Goal: Task Accomplishment & Management: Manage account settings

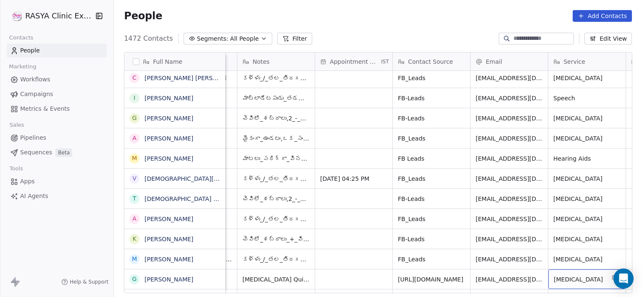
scroll to position [2241, 0]
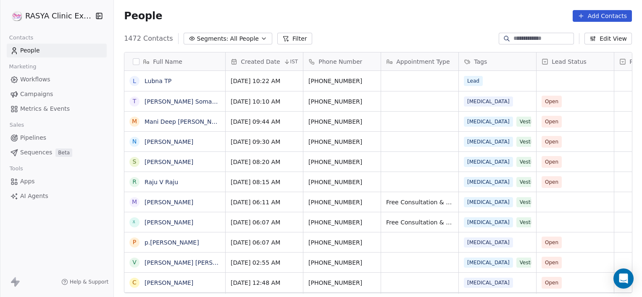
click at [425, 46] on div "Full Name [PERSON_NAME] [PERSON_NAME] Somarajudora M Mani Deep [PERSON_NAME] [P…" at bounding box center [378, 176] width 528 height 262
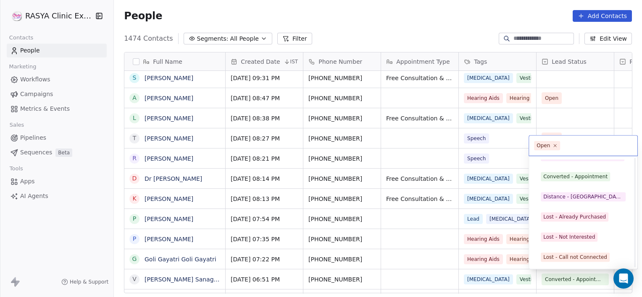
scroll to position [112, 0]
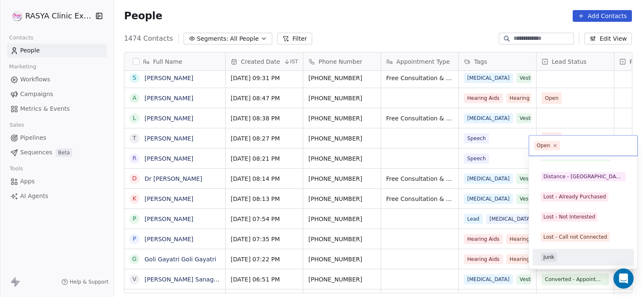
click at [550, 258] on div "Junk" at bounding box center [548, 258] width 11 height 8
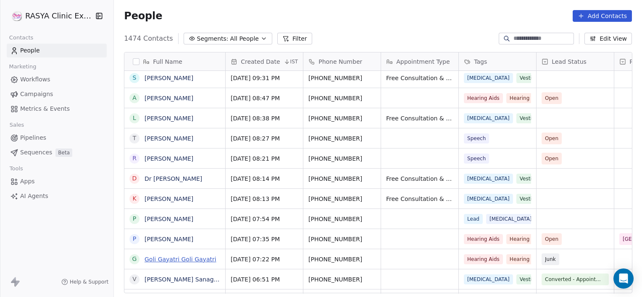
click at [192, 261] on link "Goli Gayatri Goli Gayatri" at bounding box center [180, 259] width 72 height 7
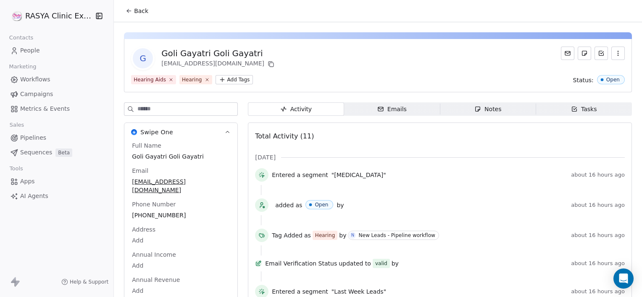
click at [493, 106] on div "Notes" at bounding box center [487, 109] width 27 height 9
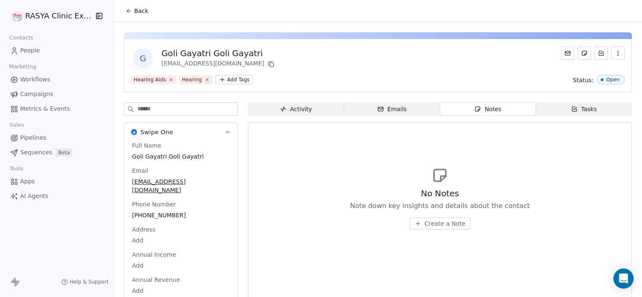
click at [431, 225] on span "Create a Note" at bounding box center [445, 224] width 41 height 8
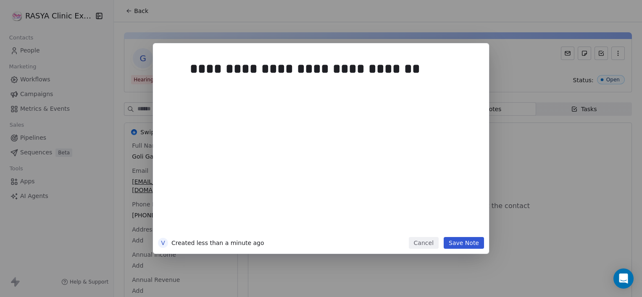
click at [462, 244] on button "Save Note" at bounding box center [463, 243] width 40 height 12
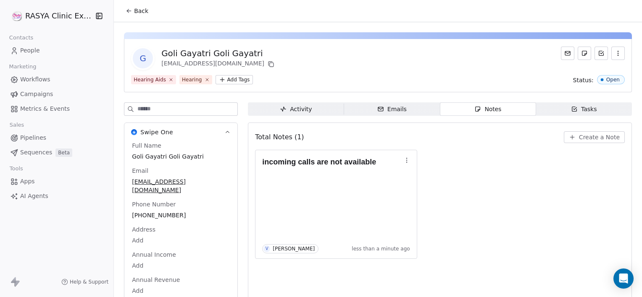
click at [144, 13] on span "Back" at bounding box center [141, 11] width 14 height 8
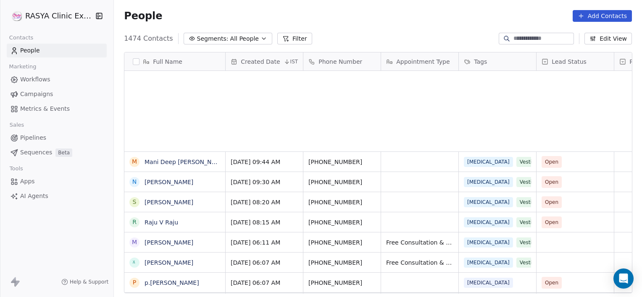
scroll to position [255, 522]
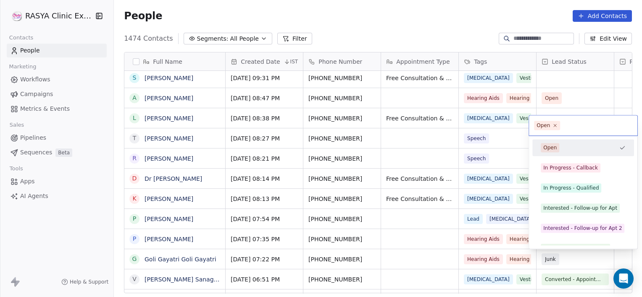
click at [415, 244] on html "[PERSON_NAME] Clinic External Contacts People Marketing Workflows Campaigns Met…" at bounding box center [321, 148] width 642 height 297
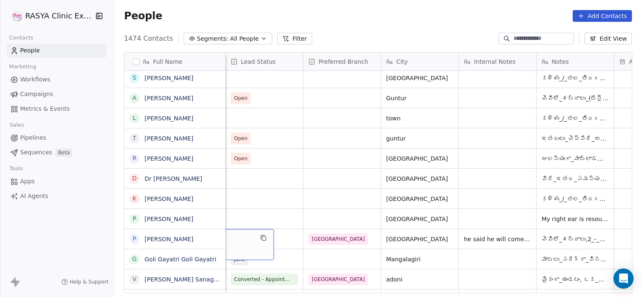
scroll to position [0, 233]
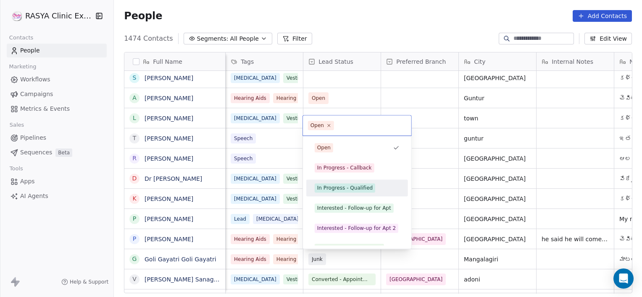
click at [346, 188] on div "In Progress - Qualified" at bounding box center [344, 188] width 55 height 8
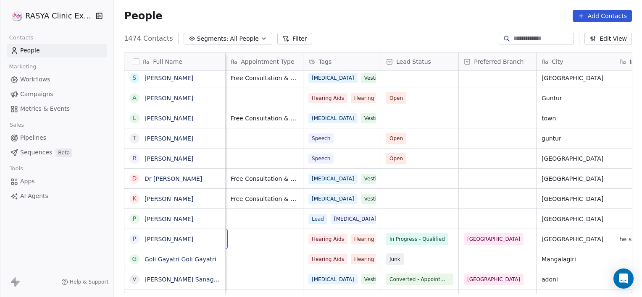
scroll to position [0, 0]
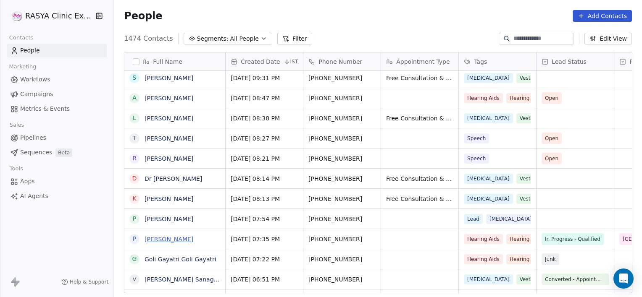
click at [156, 237] on link "[PERSON_NAME]" at bounding box center [168, 239] width 49 height 7
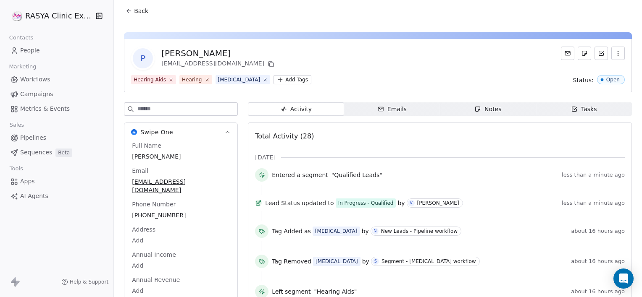
click at [461, 107] on span "Notes Notes" at bounding box center [488, 108] width 96 height 13
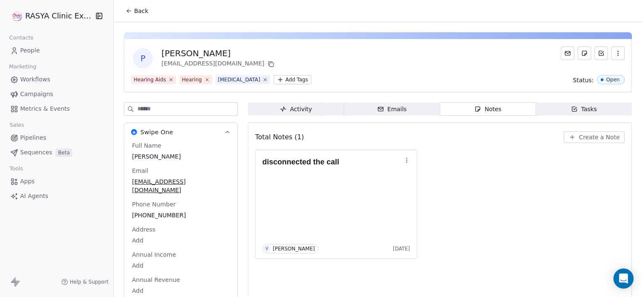
click at [135, 9] on span "Back" at bounding box center [141, 11] width 14 height 8
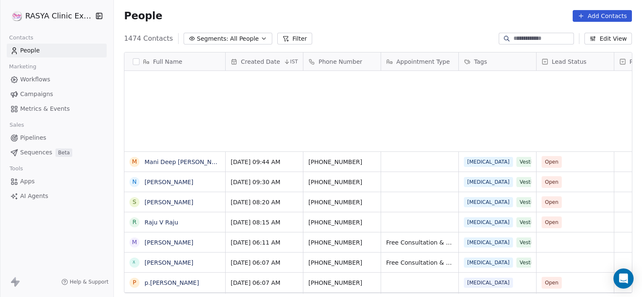
scroll to position [255, 522]
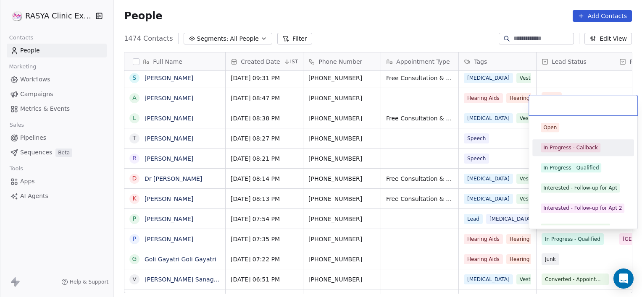
click at [555, 153] on div "In Progress - Callback" at bounding box center [582, 147] width 95 height 13
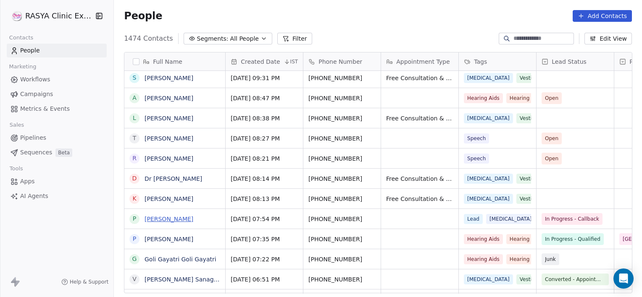
click at [185, 220] on link "[PERSON_NAME]" at bounding box center [168, 219] width 49 height 7
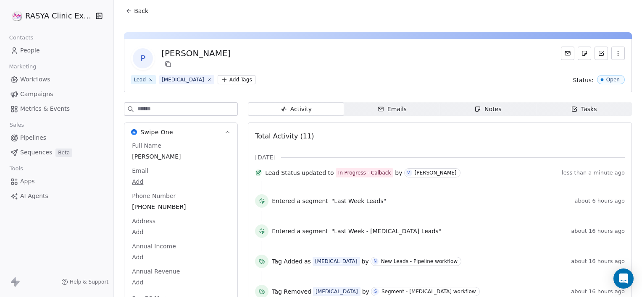
click at [468, 117] on div "Activity Activity Emails Emails Notes Notes Tasks Tasks Total Activity (11) [DA…" at bounding box center [440, 295] width 384 height 386
click at [469, 115] on span "Notes Notes" at bounding box center [488, 108] width 96 height 13
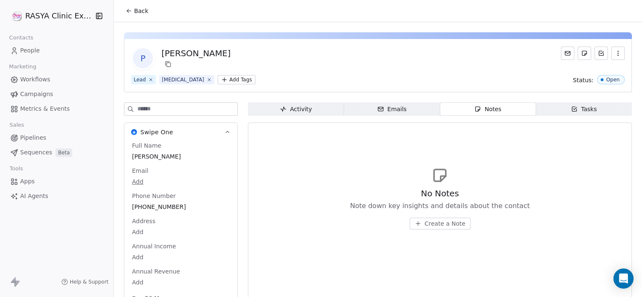
click at [430, 225] on span "Create a Note" at bounding box center [445, 224] width 41 height 8
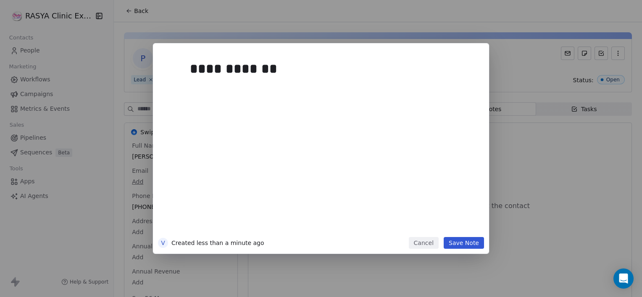
click at [464, 244] on button "Save Note" at bounding box center [463, 243] width 40 height 12
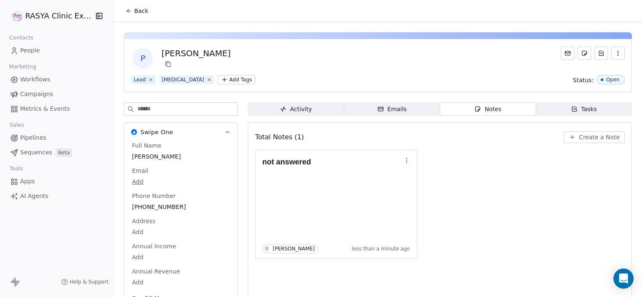
click at [136, 16] on button "Back" at bounding box center [137, 10] width 33 height 15
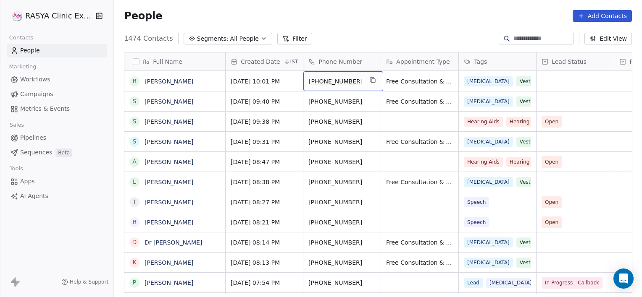
scroll to position [427, 0]
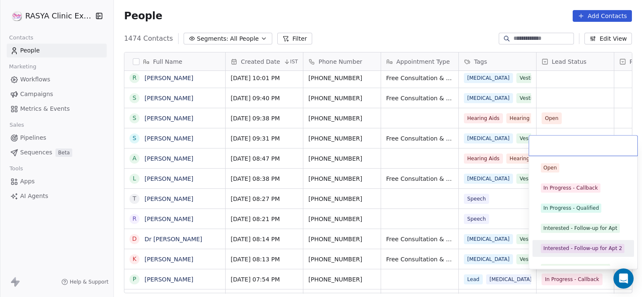
click at [538, 260] on div "Open In Progress - Callback In Progress - Qualified Interested - Follow-up for …" at bounding box center [583, 269] width 102 height 218
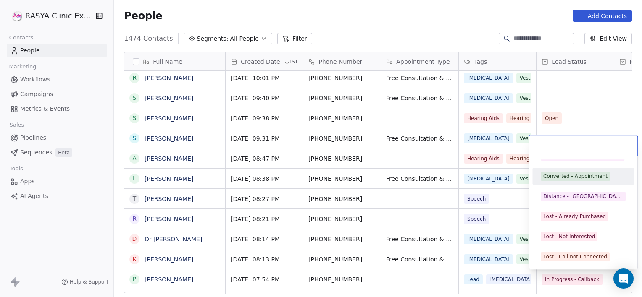
click at [578, 181] on div "Converted - Appointment" at bounding box center [582, 176] width 95 height 13
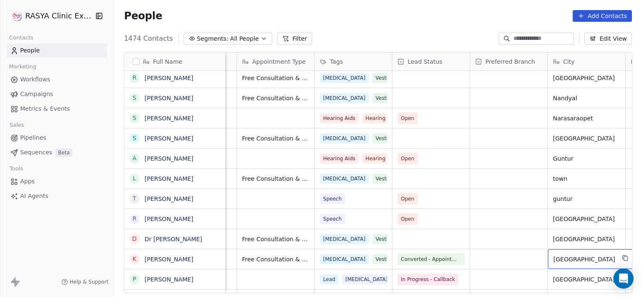
scroll to position [0, 222]
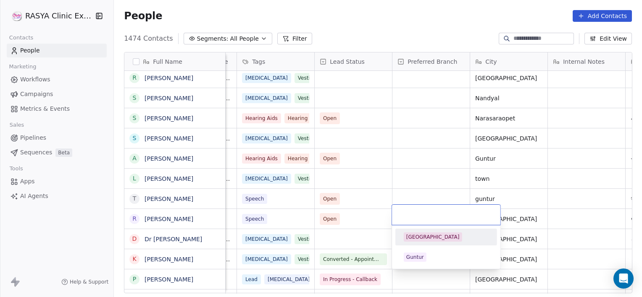
click at [423, 240] on div "[GEOGRAPHIC_DATA]" at bounding box center [432, 237] width 53 height 8
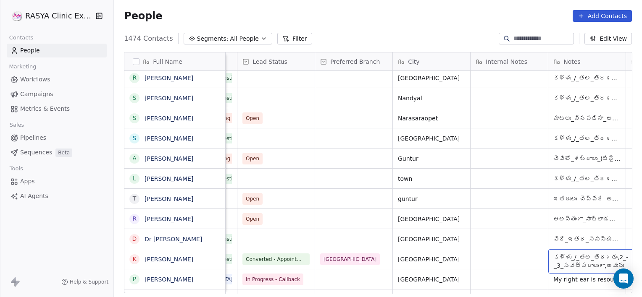
scroll to position [0, 377]
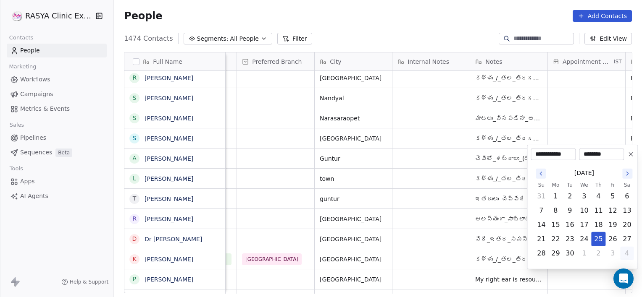
click at [628, 252] on button "4" at bounding box center [626, 253] width 13 height 13
type input "**********"
click at [565, 284] on html "[PERSON_NAME] Clinic External Contacts People Marketing Workflows Campaigns Met…" at bounding box center [321, 148] width 642 height 297
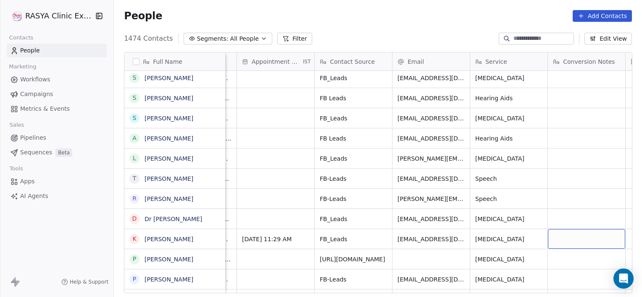
scroll to position [0, 766]
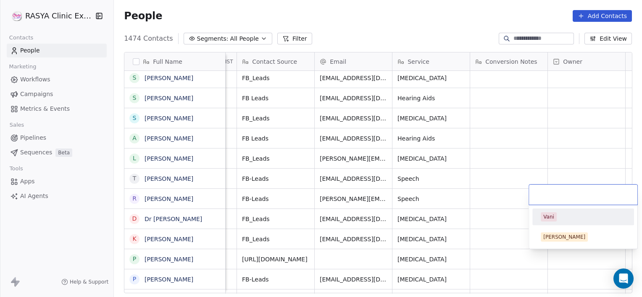
click at [548, 219] on div "Vani" at bounding box center [548, 217] width 11 height 8
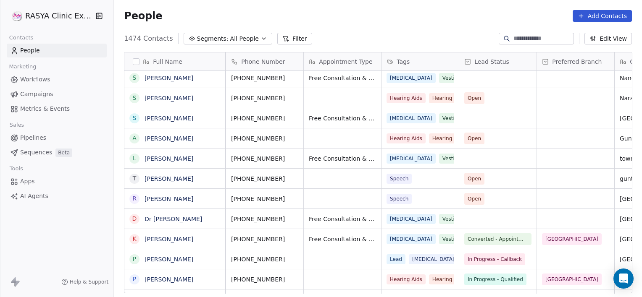
scroll to position [0, 0]
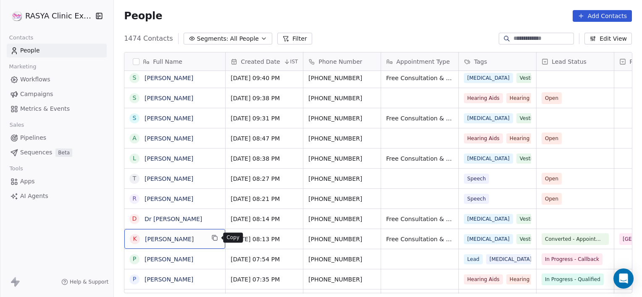
click at [215, 239] on icon "grid" at bounding box center [214, 238] width 7 height 7
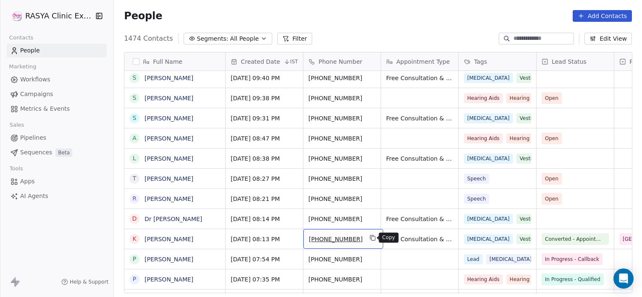
click at [371, 239] on icon "grid" at bounding box center [373, 239] width 4 height 4
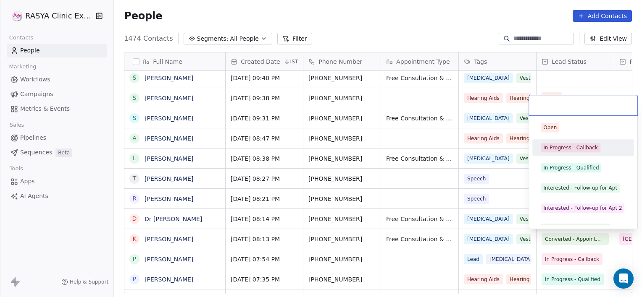
click at [578, 151] on div "In Progress - Callback" at bounding box center [570, 148] width 55 height 8
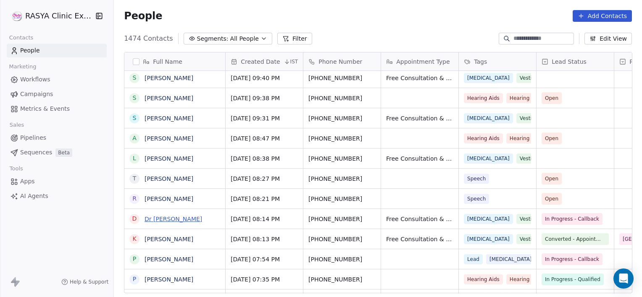
click at [168, 216] on link "Dr [PERSON_NAME]" at bounding box center [173, 219] width 58 height 7
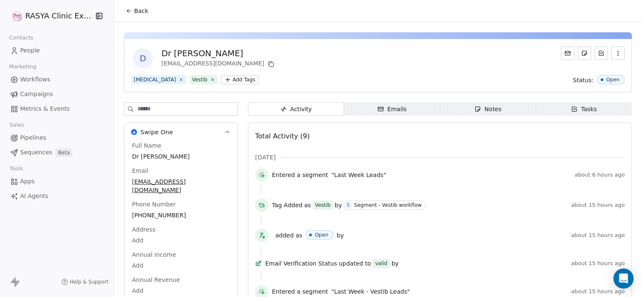
click at [474, 110] on icon "button" at bounding box center [477, 109] width 7 height 7
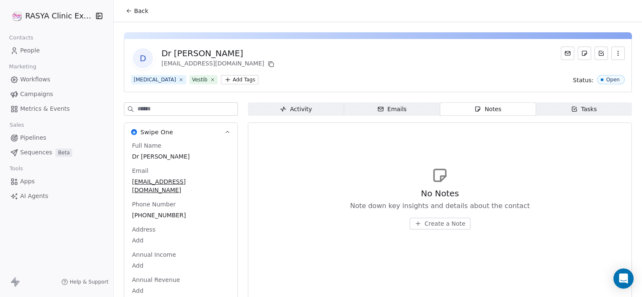
click at [433, 223] on span "Create a Note" at bounding box center [445, 224] width 41 height 8
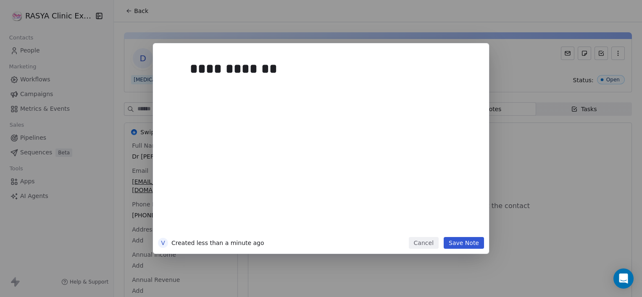
click at [471, 247] on button "Save Note" at bounding box center [463, 243] width 40 height 12
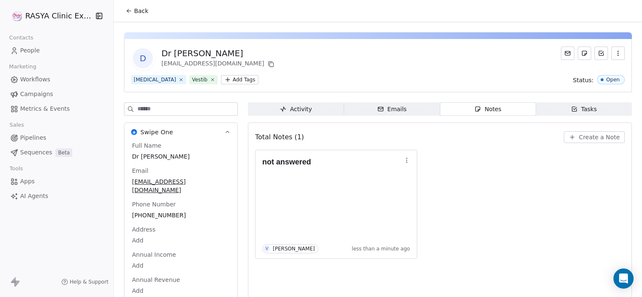
click at [134, 7] on span "Back" at bounding box center [141, 11] width 14 height 8
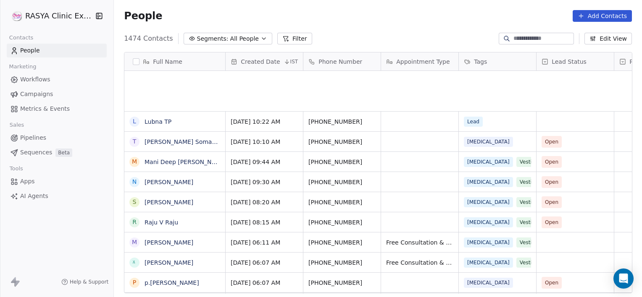
scroll to position [255, 522]
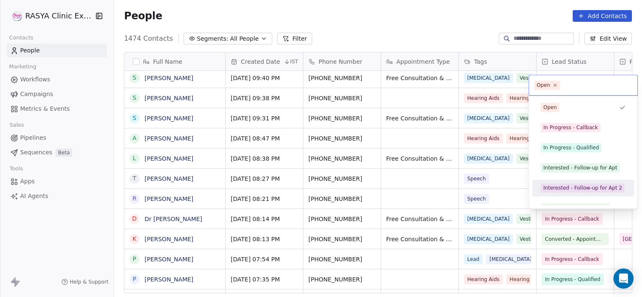
click at [432, 199] on html "[PERSON_NAME] Clinic External Contacts People Marketing Workflows Campaigns Met…" at bounding box center [321, 148] width 642 height 297
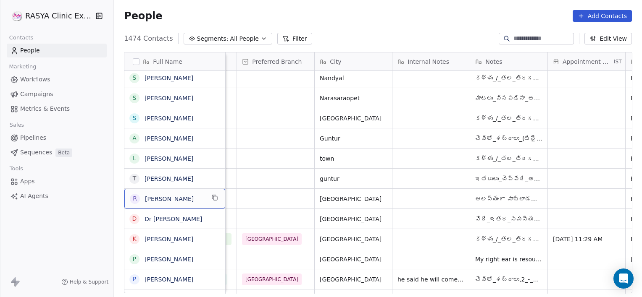
scroll to position [0, 0]
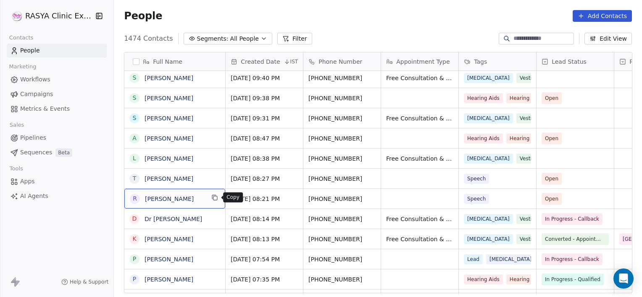
click at [212, 196] on icon "grid" at bounding box center [214, 197] width 7 height 7
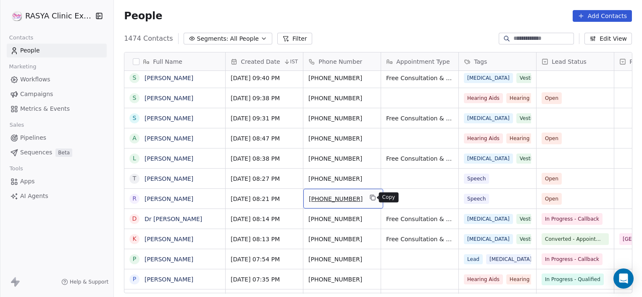
click at [374, 196] on button "grid" at bounding box center [372, 198] width 10 height 10
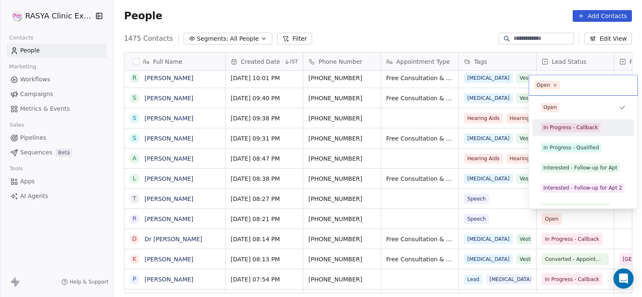
click at [563, 122] on div "In Progress - Callback" at bounding box center [582, 127] width 95 height 13
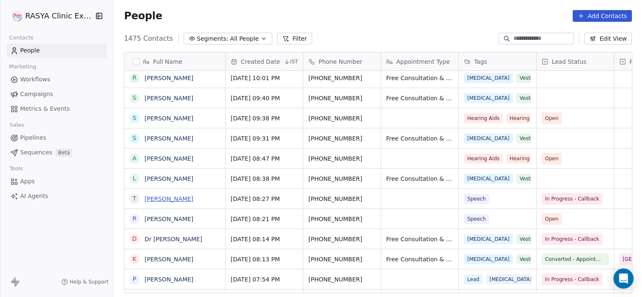
click at [169, 197] on link "[PERSON_NAME]" at bounding box center [168, 199] width 49 height 7
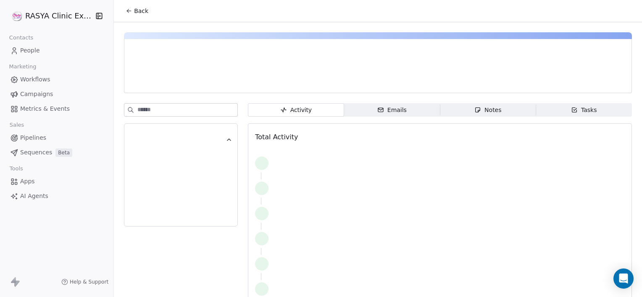
click at [482, 108] on div "Notes" at bounding box center [487, 110] width 27 height 9
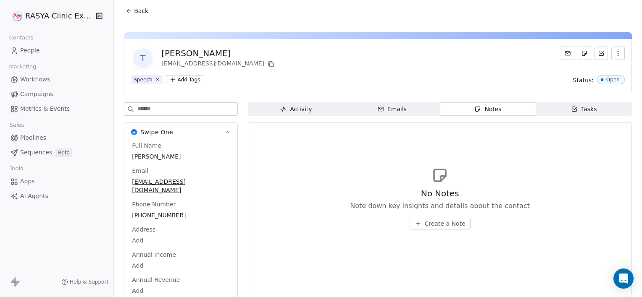
click at [138, 10] on span "Back" at bounding box center [141, 11] width 14 height 8
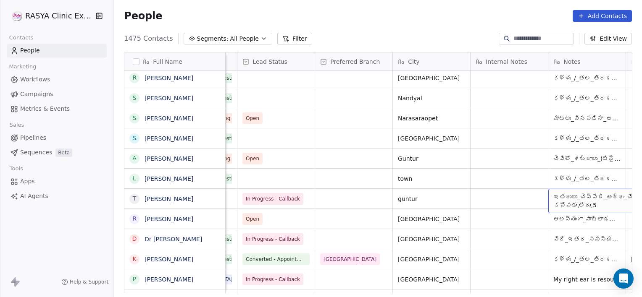
scroll to position [0, 377]
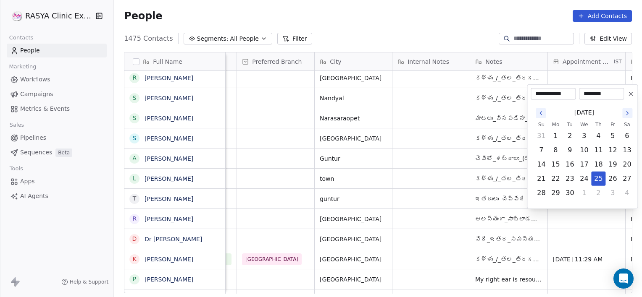
click at [290, 236] on html "[PERSON_NAME] Clinic External Contacts People Marketing Workflows Campaigns Met…" at bounding box center [321, 148] width 642 height 297
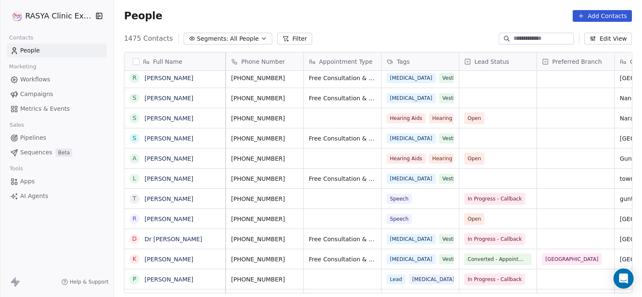
scroll to position [0, 0]
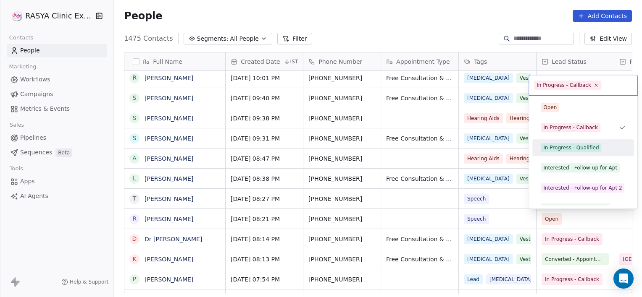
click at [563, 147] on div "In Progress - Qualified" at bounding box center [570, 148] width 55 height 8
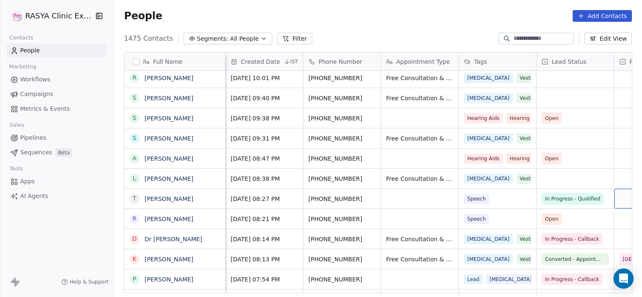
scroll to position [0, 66]
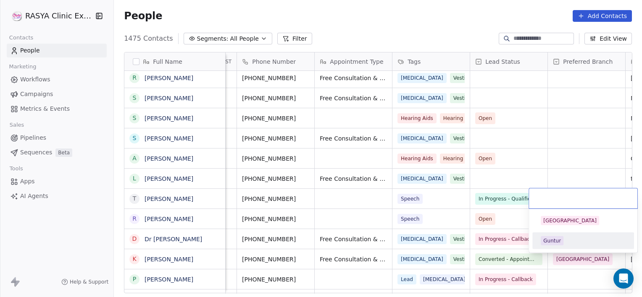
click at [549, 239] on div "Guntur" at bounding box center [552, 241] width 18 height 8
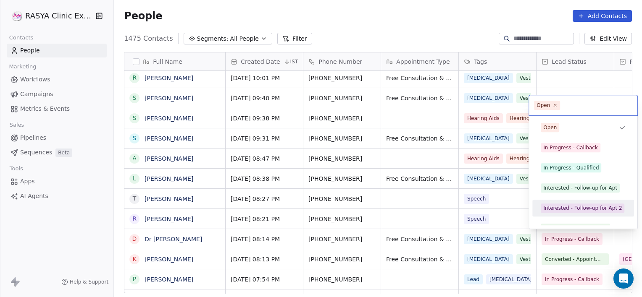
scroll to position [11, 0]
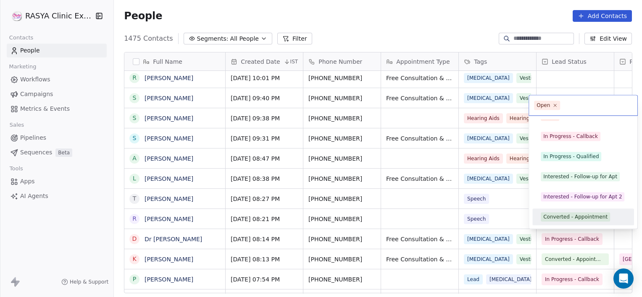
click at [566, 213] on div "Converted - Appointment" at bounding box center [575, 217] width 64 height 8
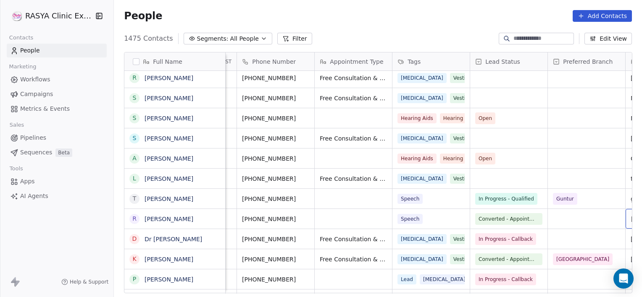
scroll to position [0, 144]
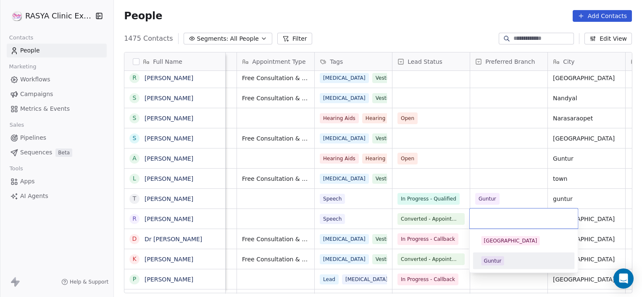
click at [497, 259] on div "Guntur" at bounding box center [493, 261] width 18 height 8
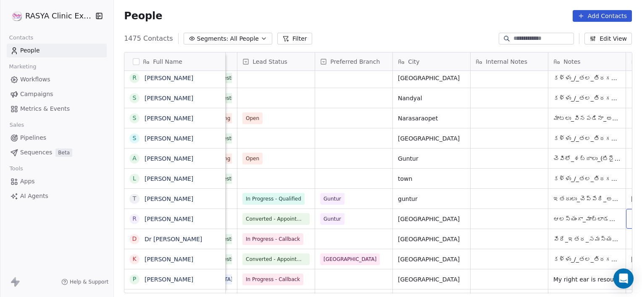
scroll to position [0, 377]
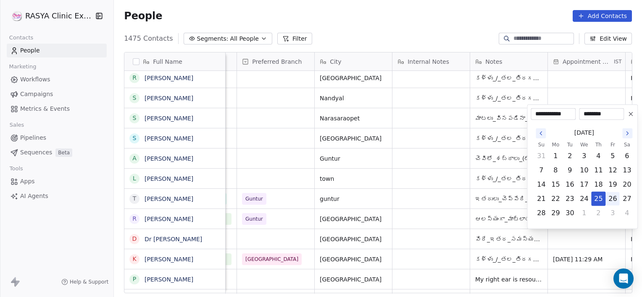
click at [613, 197] on button "26" at bounding box center [612, 198] width 13 height 13
type input "**********"
click at [454, 200] on html "[PERSON_NAME] Clinic External Contacts People Marketing Workflows Campaigns Met…" at bounding box center [321, 148] width 642 height 297
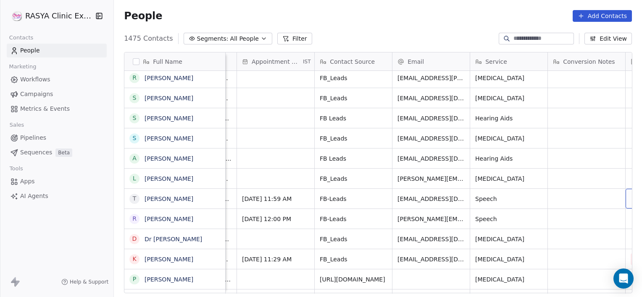
scroll to position [0, 766]
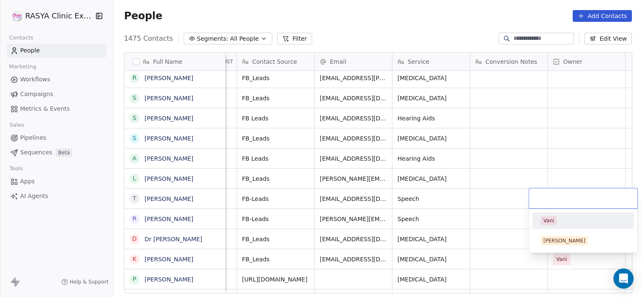
click at [545, 222] on div "Vani" at bounding box center [548, 221] width 11 height 8
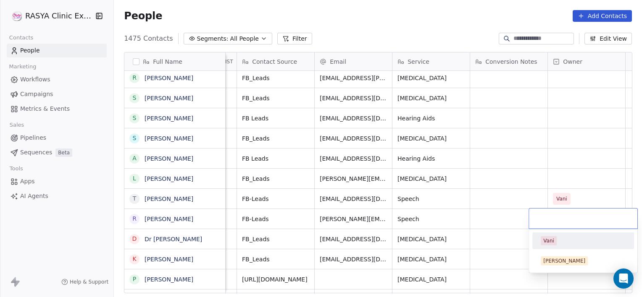
click at [548, 244] on div "Vani" at bounding box center [548, 241] width 11 height 8
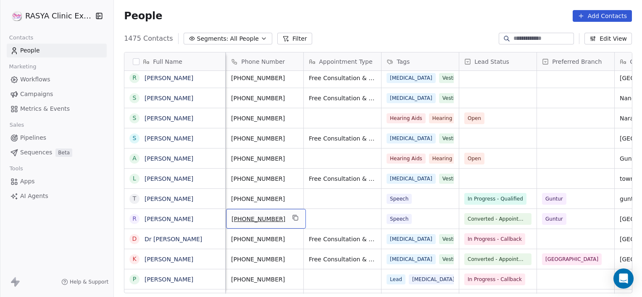
scroll to position [0, 0]
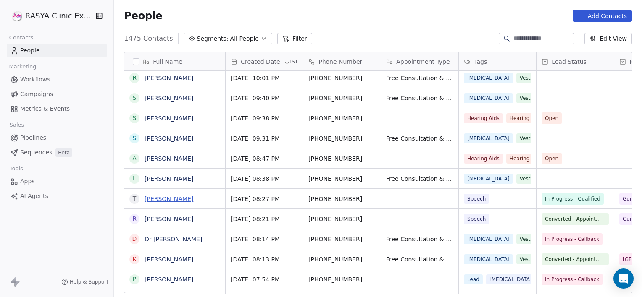
click at [183, 201] on link "[PERSON_NAME]" at bounding box center [168, 199] width 49 height 7
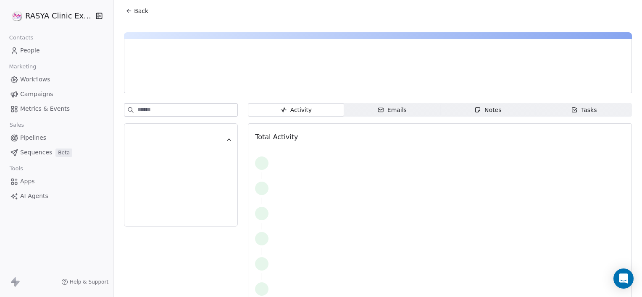
click at [561, 115] on span "Tasks Tasks" at bounding box center [584, 109] width 96 height 13
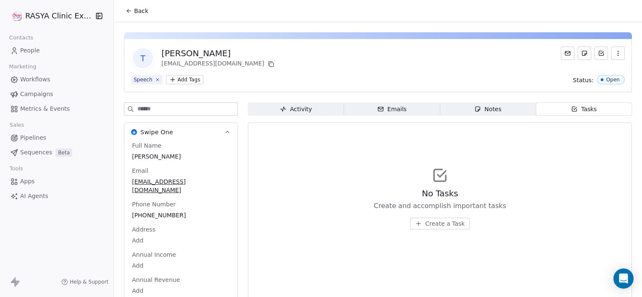
click at [445, 224] on span "Create a Task" at bounding box center [444, 224] width 39 height 8
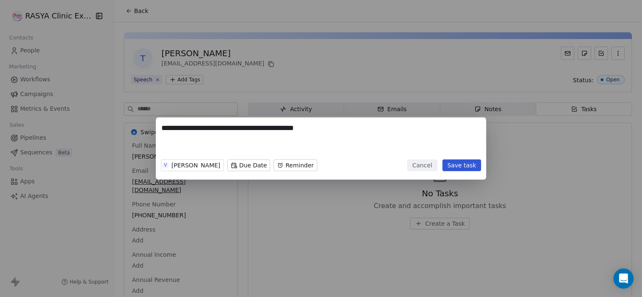
type textarea "**********"
click at [225, 167] on body "**********" at bounding box center [321, 148] width 642 height 297
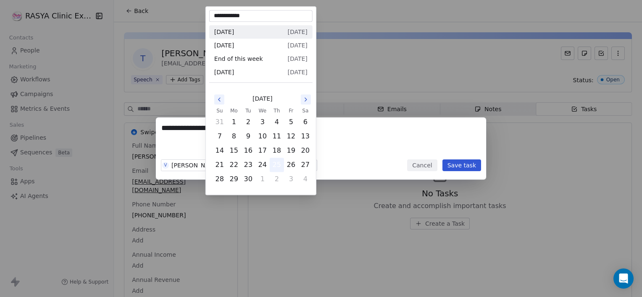
click at [273, 160] on button "25" at bounding box center [276, 164] width 13 height 13
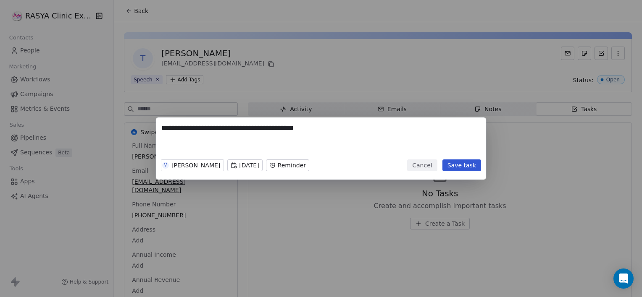
click at [285, 166] on body "**********" at bounding box center [321, 148] width 642 height 297
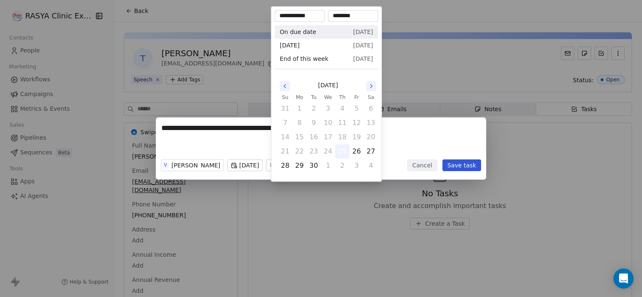
click at [341, 152] on button "25" at bounding box center [342, 151] width 13 height 13
click at [338, 17] on input "********" at bounding box center [353, 16] width 47 height 8
type input "********"
click at [461, 113] on div "**********" at bounding box center [321, 148] width 642 height 297
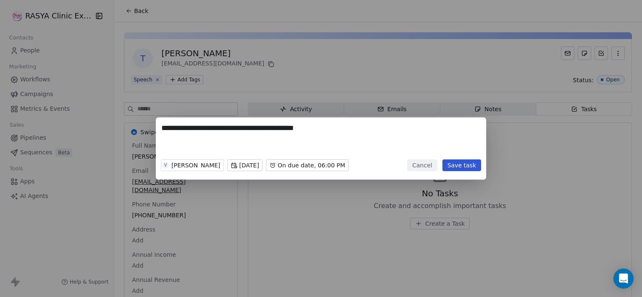
click at [448, 167] on button "Save task" at bounding box center [461, 166] width 39 height 12
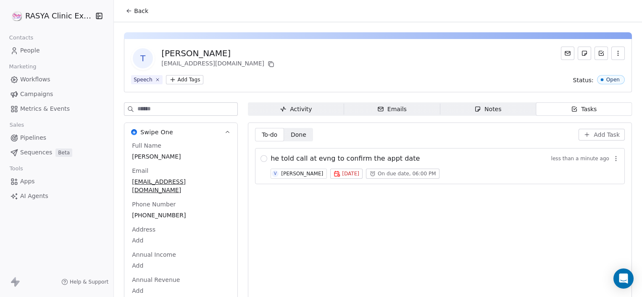
click at [135, 14] on span "Back" at bounding box center [141, 11] width 14 height 8
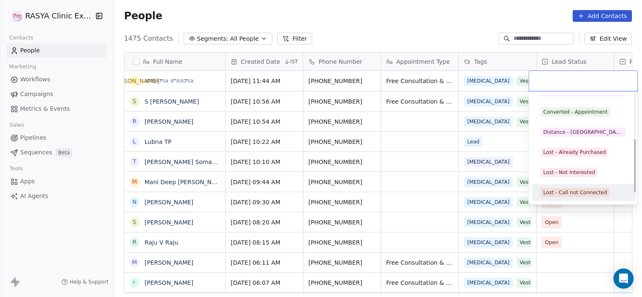
scroll to position [112, 0]
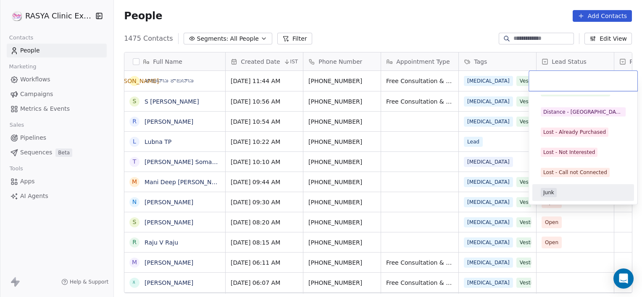
click at [554, 195] on span "Junk" at bounding box center [548, 192] width 16 height 9
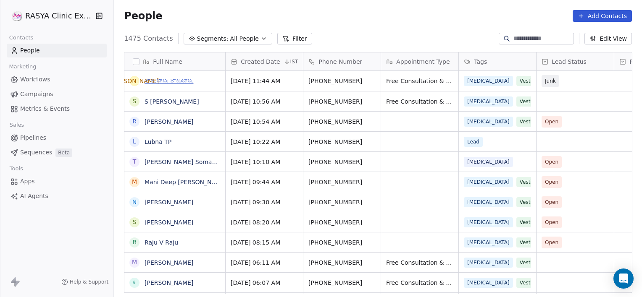
click at [186, 80] on link "రాజుబాబు రాజుబాబు" at bounding box center [168, 81] width 49 height 7
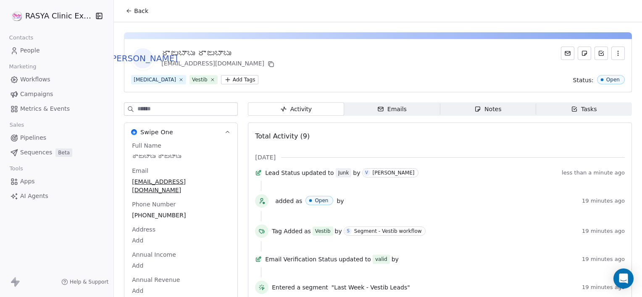
click at [497, 107] on span "Notes Notes" at bounding box center [488, 108] width 96 height 13
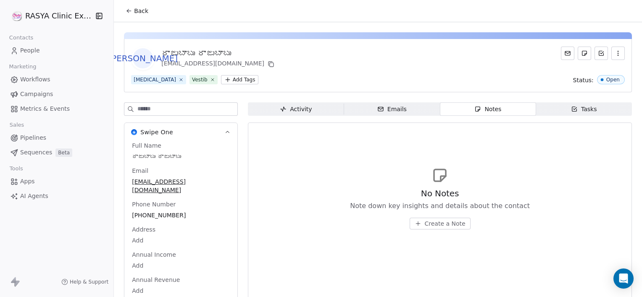
click at [443, 221] on span "Create a Note" at bounding box center [445, 224] width 41 height 8
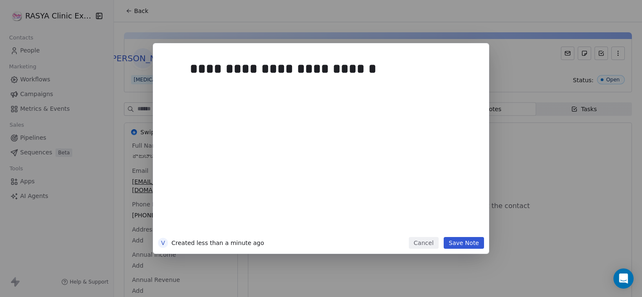
click at [474, 249] on button "Save Note" at bounding box center [463, 243] width 40 height 12
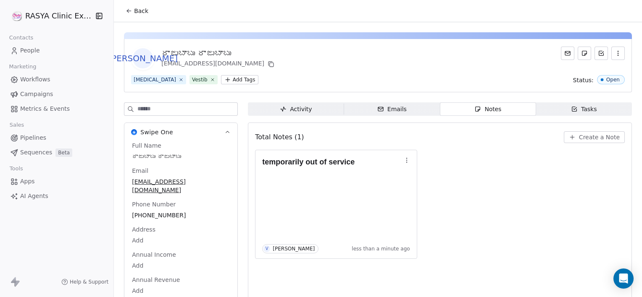
click at [138, 11] on span "Back" at bounding box center [141, 11] width 14 height 8
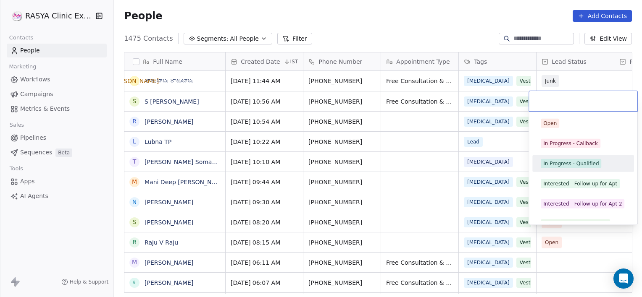
click at [566, 165] on div "In Progress - Qualified" at bounding box center [570, 164] width 55 height 8
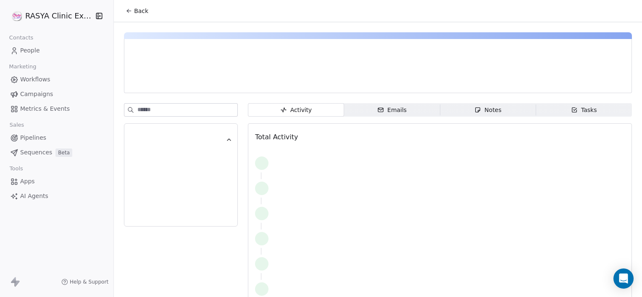
click at [485, 113] on div "Notes" at bounding box center [487, 110] width 27 height 9
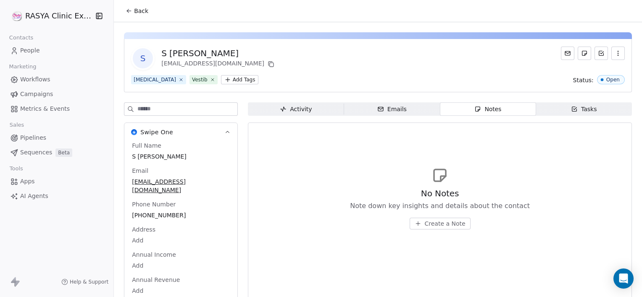
click at [452, 229] on button "Create a Note" at bounding box center [439, 224] width 61 height 12
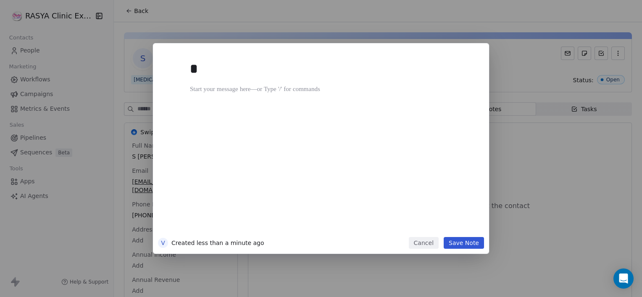
click at [372, 225] on div "*" at bounding box center [333, 144] width 287 height 179
click at [276, 73] on div "**********" at bounding box center [330, 69] width 281 height 20
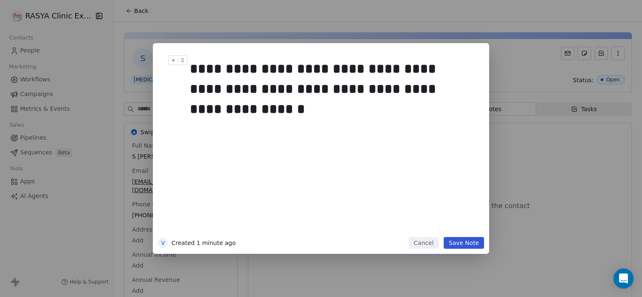
click at [192, 66] on div "**********" at bounding box center [330, 79] width 281 height 40
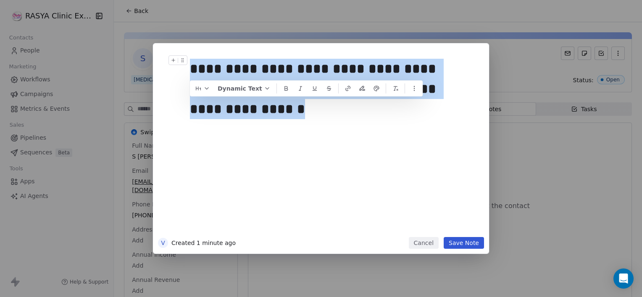
click at [192, 66] on div "**********" at bounding box center [330, 79] width 281 height 40
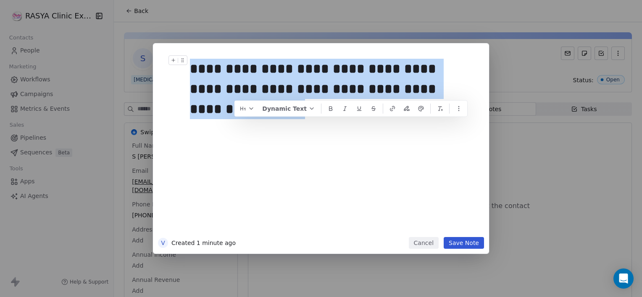
copy div "**********"
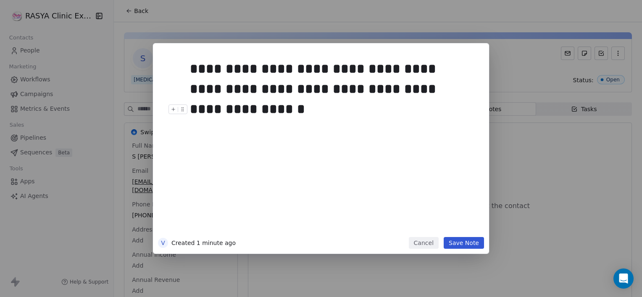
click at [463, 245] on button "Save Note" at bounding box center [463, 243] width 40 height 12
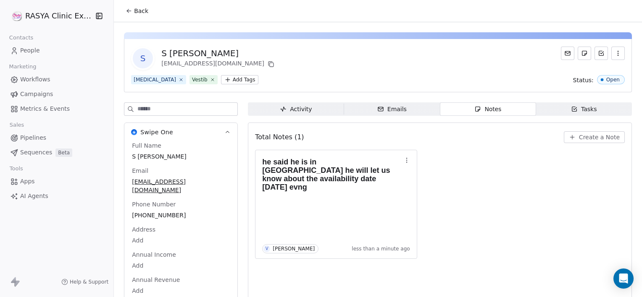
click at [589, 109] on div "Tasks" at bounding box center [584, 109] width 26 height 9
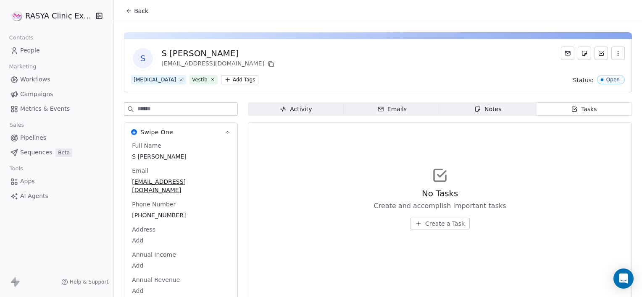
click at [426, 223] on span "Create a Task" at bounding box center [444, 224] width 39 height 8
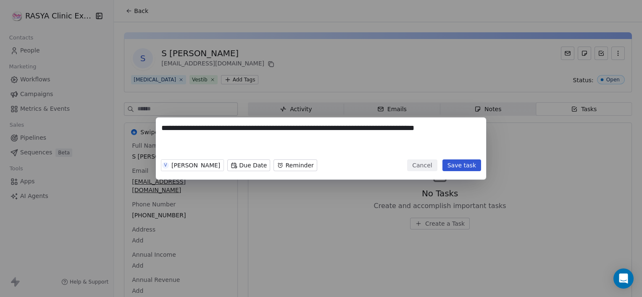
type textarea "**********"
click at [228, 168] on body "**********" at bounding box center [321, 148] width 642 height 297
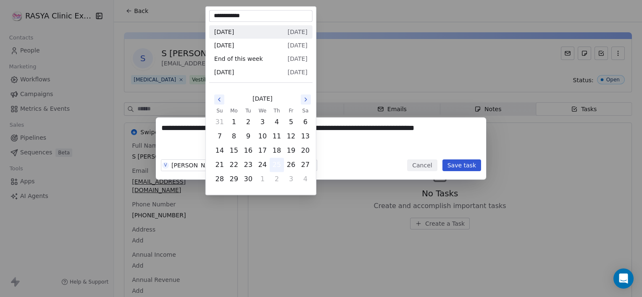
click at [275, 165] on button "25" at bounding box center [276, 164] width 13 height 13
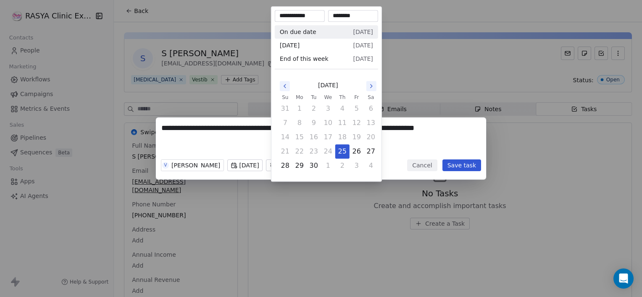
click at [284, 169] on body "**********" at bounding box center [321, 148] width 642 height 297
click at [341, 153] on button "25" at bounding box center [342, 151] width 13 height 13
click at [339, 14] on input "********" at bounding box center [353, 16] width 47 height 8
type input "********"
click at [401, 173] on div "**********" at bounding box center [321, 149] width 642 height 62
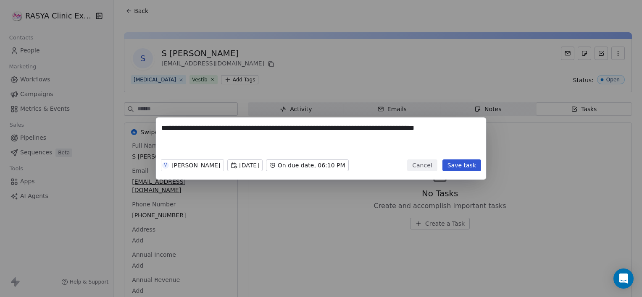
click at [455, 166] on button "Save task" at bounding box center [461, 166] width 39 height 12
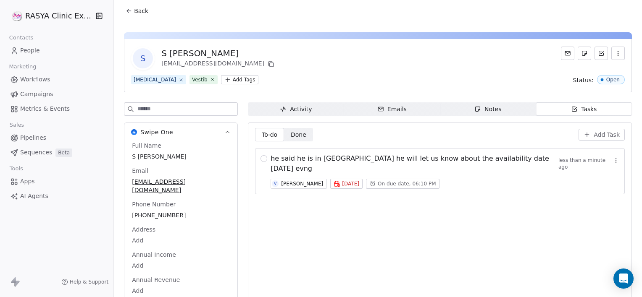
click at [131, 13] on icon at bounding box center [129, 11] width 7 height 7
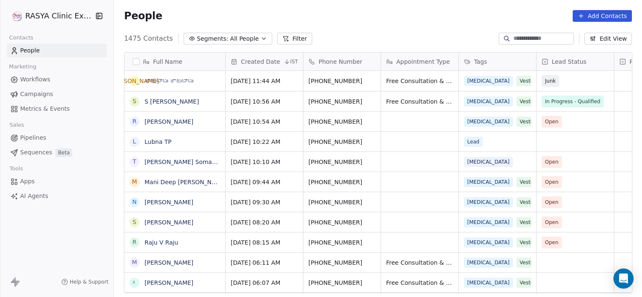
scroll to position [255, 522]
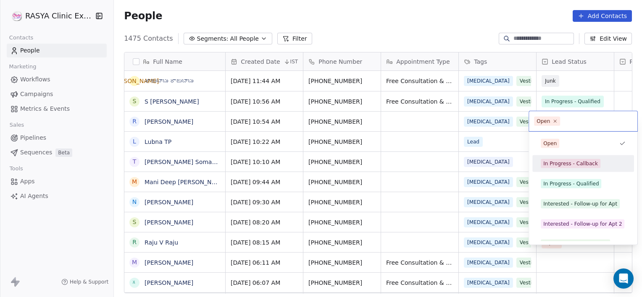
click at [400, 122] on html "[PERSON_NAME] Clinic External Contacts People Marketing Workflows Campaigns Met…" at bounding box center [321, 148] width 642 height 297
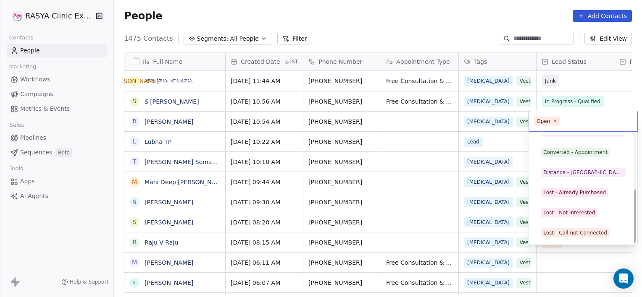
scroll to position [112, 0]
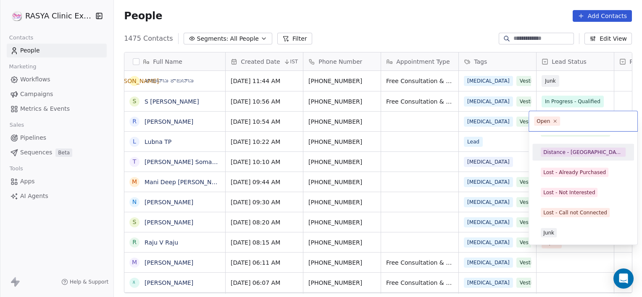
click at [572, 158] on div "Distance - [GEOGRAPHIC_DATA]" at bounding box center [582, 152] width 95 height 13
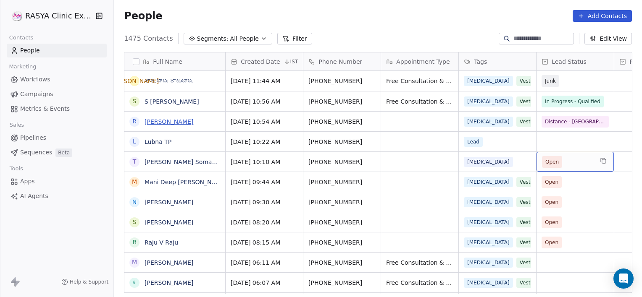
click at [161, 121] on link "[PERSON_NAME]" at bounding box center [168, 121] width 49 height 7
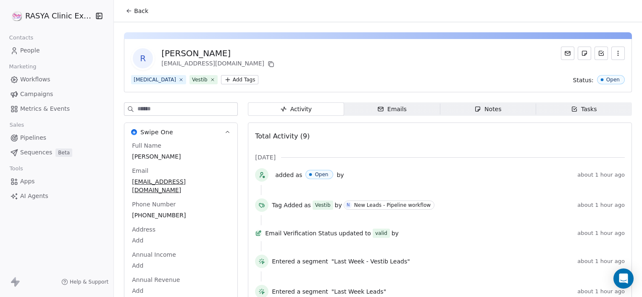
click at [514, 104] on span "Notes Notes" at bounding box center [488, 108] width 96 height 13
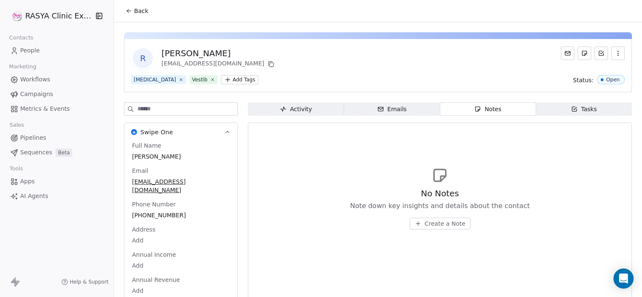
click at [433, 223] on span "Create a Note" at bounding box center [445, 224] width 41 height 8
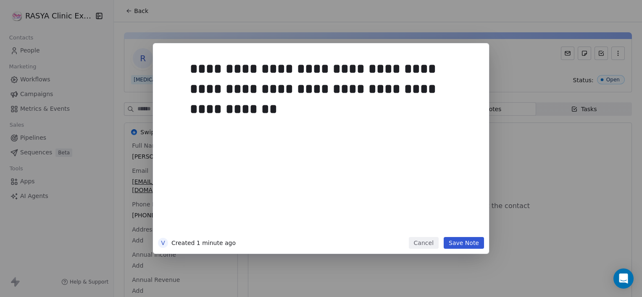
drag, startPoint x: 456, startPoint y: 251, endPoint x: 452, endPoint y: 244, distance: 7.3
click at [452, 244] on div "**********" at bounding box center [321, 148] width 336 height 211
click at [452, 244] on button "Save Note" at bounding box center [463, 243] width 40 height 12
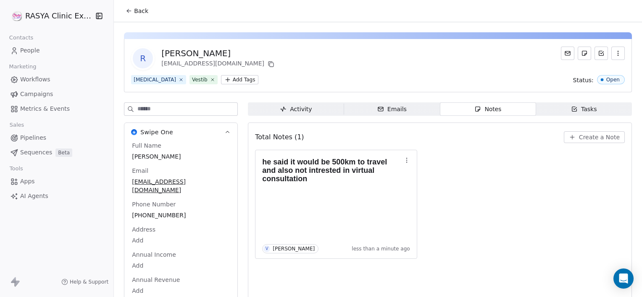
click at [138, 12] on span "Back" at bounding box center [141, 11] width 14 height 8
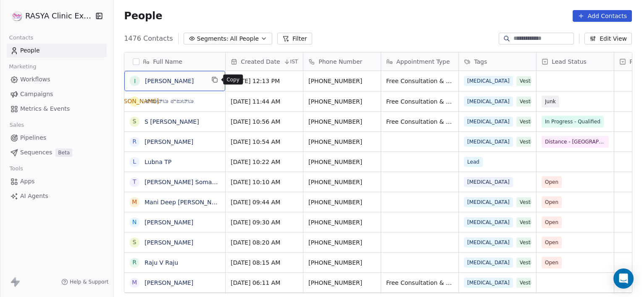
click at [215, 79] on icon "grid" at bounding box center [214, 79] width 7 height 7
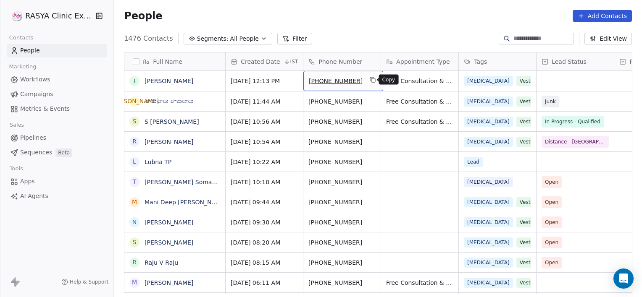
drag, startPoint x: 351, startPoint y: 87, endPoint x: 372, endPoint y: 81, distance: 21.4
click at [372, 81] on icon "grid" at bounding box center [373, 81] width 4 height 4
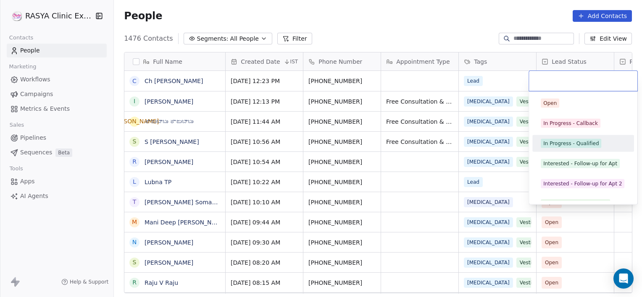
click at [359, 105] on html "[PERSON_NAME] Clinic External Contacts People Marketing Workflows Campaigns Met…" at bounding box center [321, 148] width 642 height 297
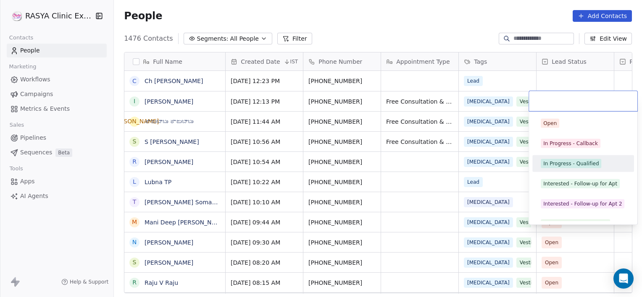
click at [578, 163] on div "In Progress - Qualified" at bounding box center [570, 164] width 55 height 8
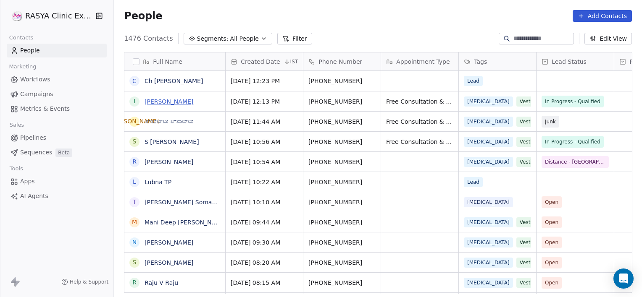
click at [169, 102] on link "[PERSON_NAME]" at bounding box center [168, 101] width 49 height 7
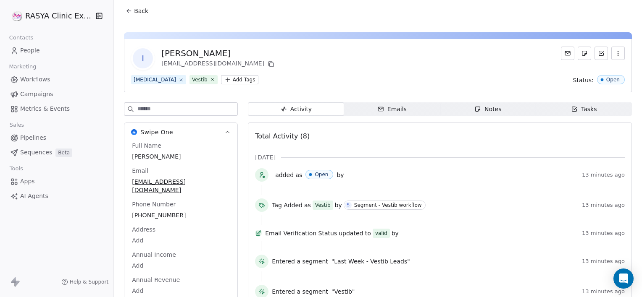
click at [474, 106] on icon "button" at bounding box center [477, 109] width 7 height 7
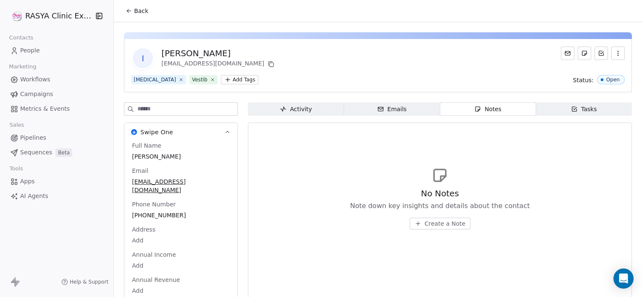
click at [448, 224] on span "Create a Note" at bounding box center [445, 224] width 41 height 8
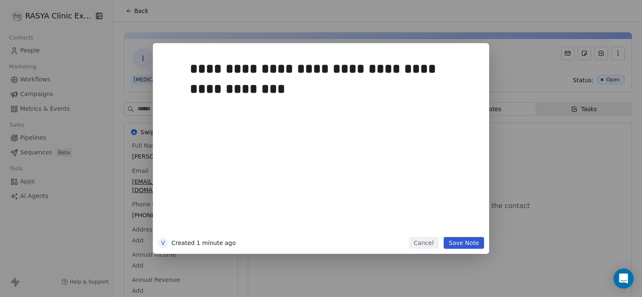
click at [460, 245] on button "Save Note" at bounding box center [463, 243] width 40 height 12
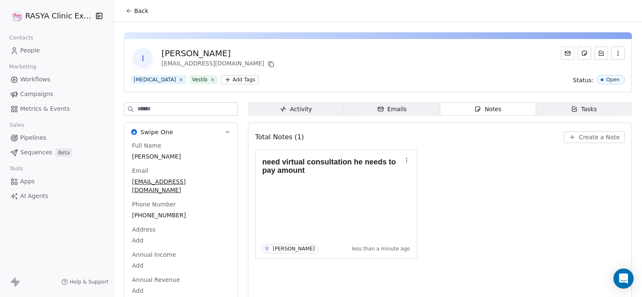
click at [131, 8] on icon at bounding box center [129, 11] width 7 height 7
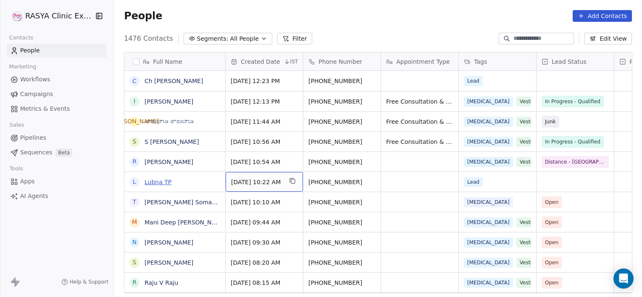
click at [152, 181] on link "Lubna TP" at bounding box center [157, 182] width 27 height 7
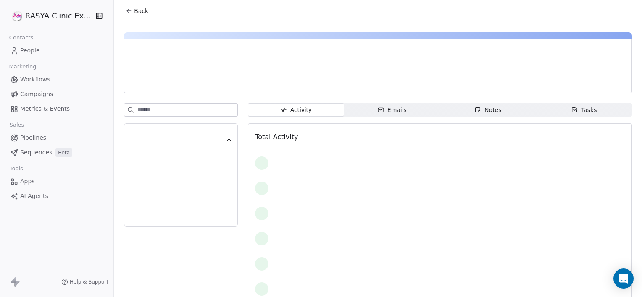
click at [484, 110] on div "Notes" at bounding box center [487, 110] width 27 height 9
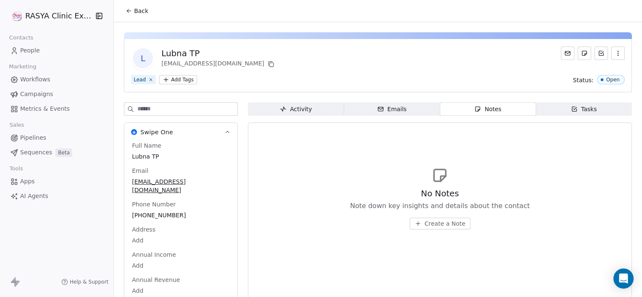
click at [428, 227] on span "Create a Note" at bounding box center [445, 224] width 41 height 8
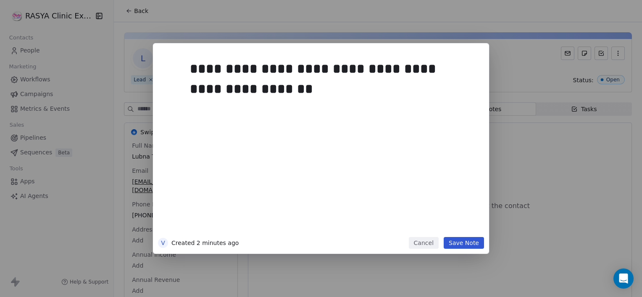
click at [462, 246] on button "Save Note" at bounding box center [463, 243] width 40 height 12
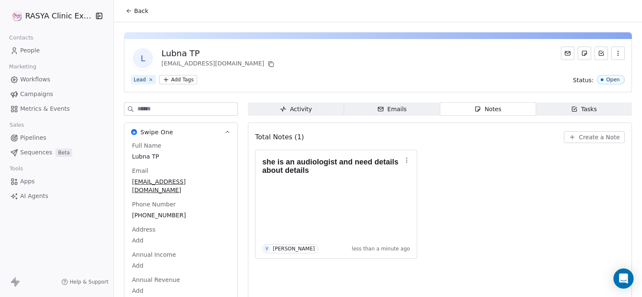
click at [144, 11] on span "Back" at bounding box center [141, 11] width 14 height 8
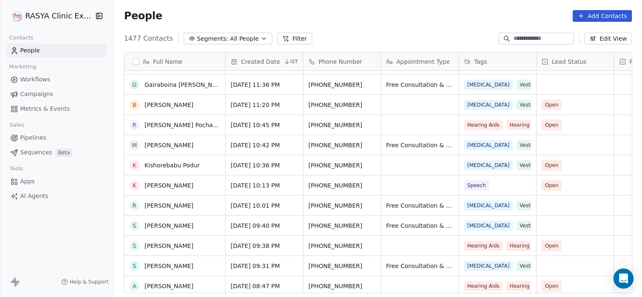
scroll to position [380, 0]
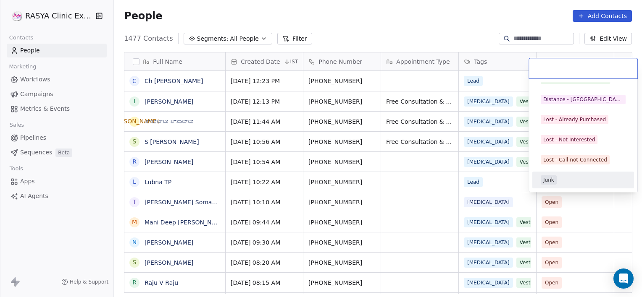
click at [561, 184] on div "Junk" at bounding box center [582, 180] width 85 height 9
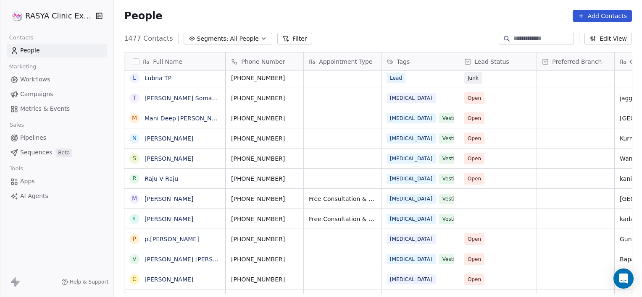
scroll to position [0, 0]
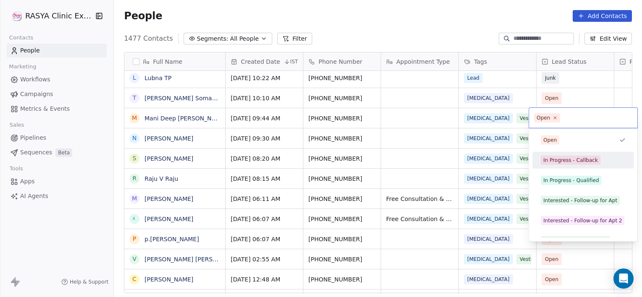
click at [567, 158] on div "In Progress - Callback" at bounding box center [570, 161] width 55 height 8
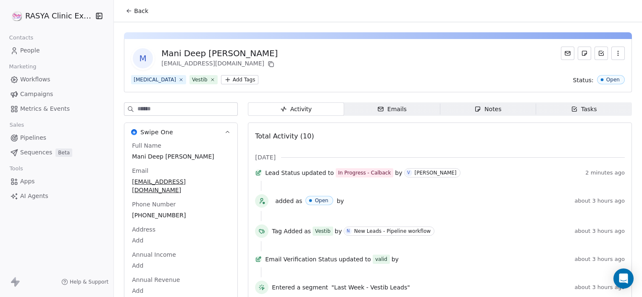
click at [131, 10] on icon at bounding box center [129, 11] width 7 height 7
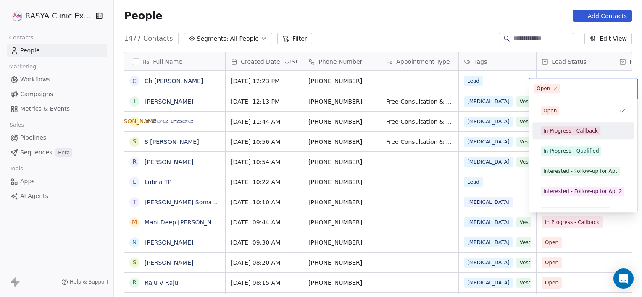
click at [572, 131] on div "In Progress - Callback" at bounding box center [570, 131] width 55 height 8
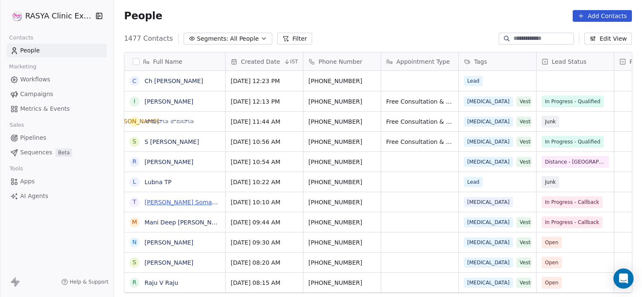
click at [163, 204] on link "[PERSON_NAME] Somarajudora" at bounding box center [190, 202] width 92 height 7
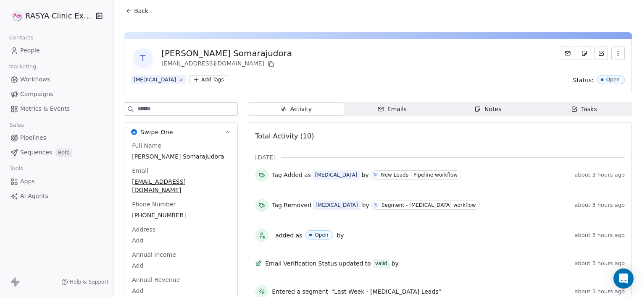
click at [474, 109] on icon "button" at bounding box center [477, 109] width 7 height 7
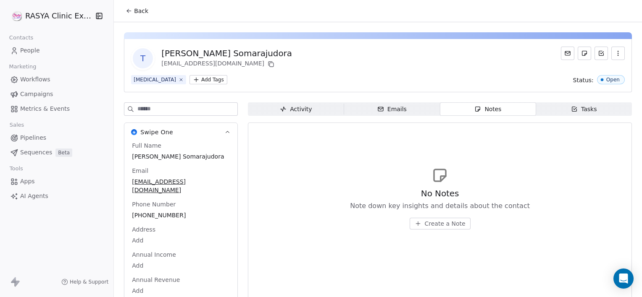
click at [435, 222] on span "Create a Note" at bounding box center [445, 224] width 41 height 8
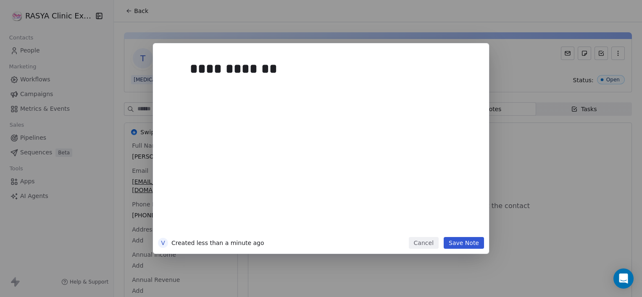
click at [455, 246] on button "Save Note" at bounding box center [463, 243] width 40 height 12
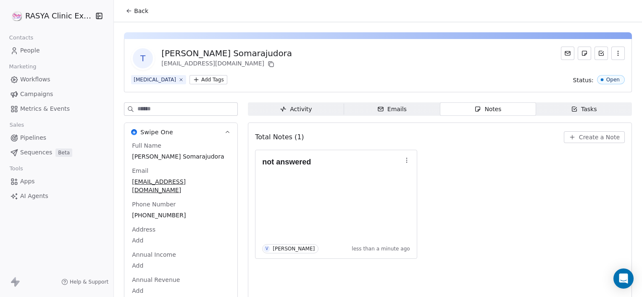
click at [361, 165] on div "not answered V [PERSON_NAME] less than a minute ago" at bounding box center [440, 204] width 370 height 109
click at [135, 8] on span "Back" at bounding box center [141, 11] width 14 height 8
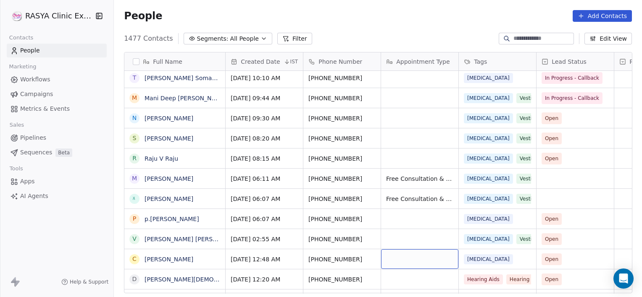
scroll to position [144, 0]
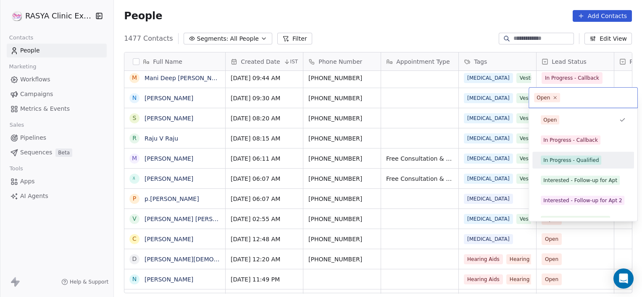
click at [553, 158] on div "In Progress - Qualified" at bounding box center [570, 161] width 55 height 8
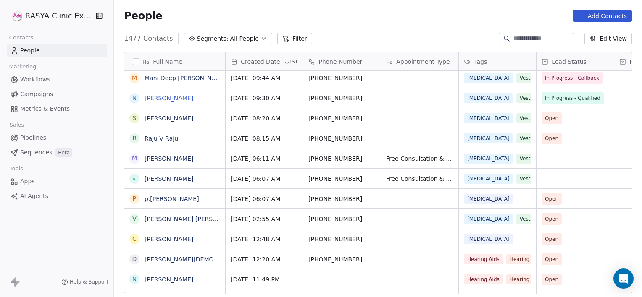
click at [181, 97] on link "[PERSON_NAME]" at bounding box center [168, 98] width 49 height 7
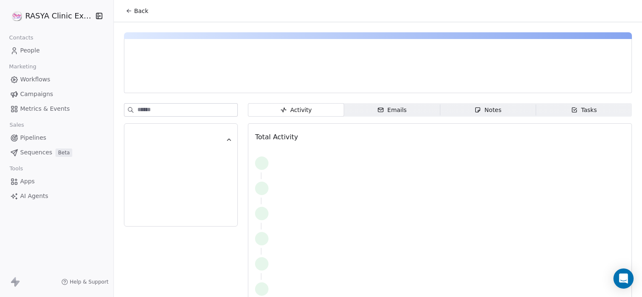
click at [464, 113] on span "Notes Notes" at bounding box center [488, 109] width 96 height 13
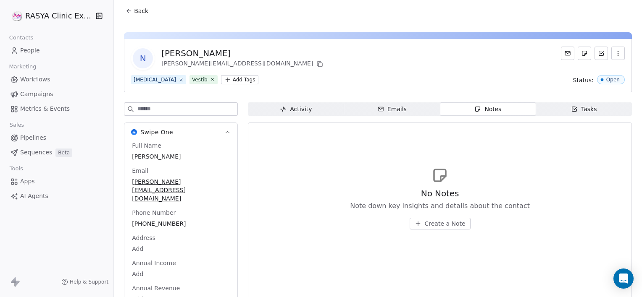
click at [425, 220] on span "Create a Note" at bounding box center [445, 224] width 41 height 8
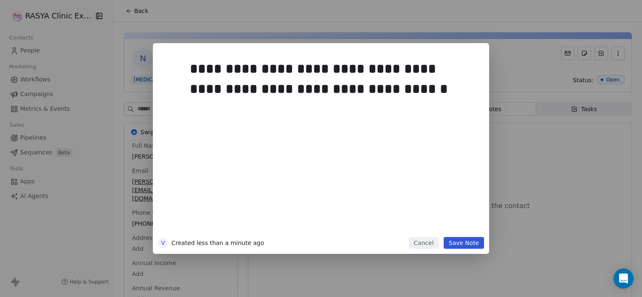
click at [459, 243] on button "Save Note" at bounding box center [463, 243] width 40 height 12
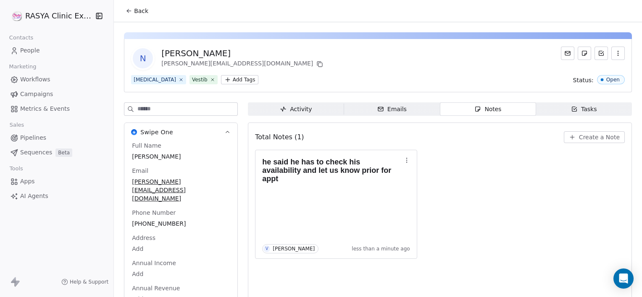
click at [139, 10] on span "Back" at bounding box center [141, 11] width 14 height 8
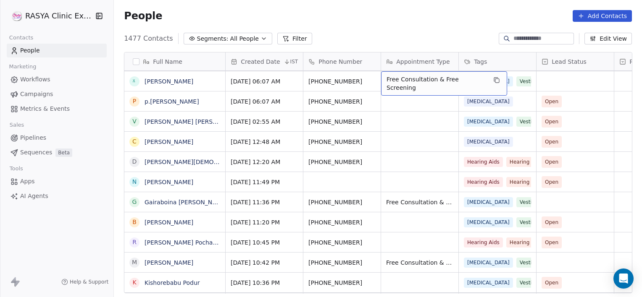
scroll to position [222, 0]
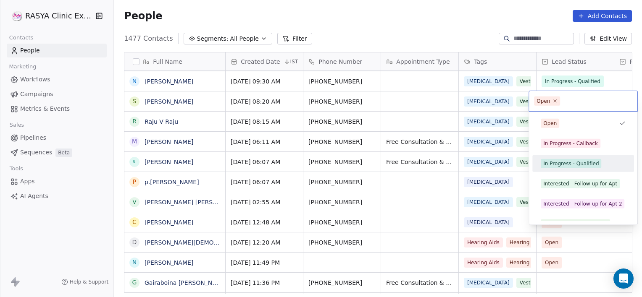
click at [558, 166] on div "In Progress - Qualified" at bounding box center [570, 164] width 55 height 8
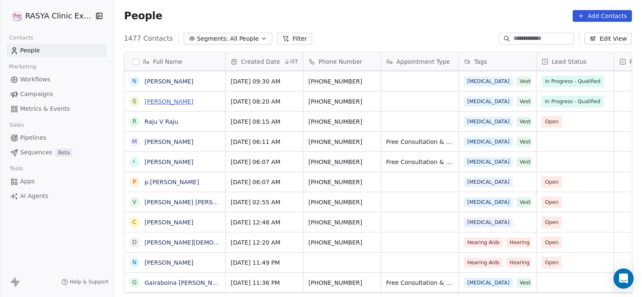
click at [160, 101] on link "[PERSON_NAME]" at bounding box center [168, 101] width 49 height 7
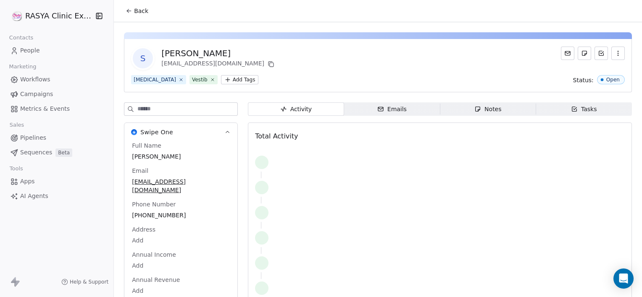
click at [462, 114] on span "Notes Notes" at bounding box center [488, 108] width 96 height 13
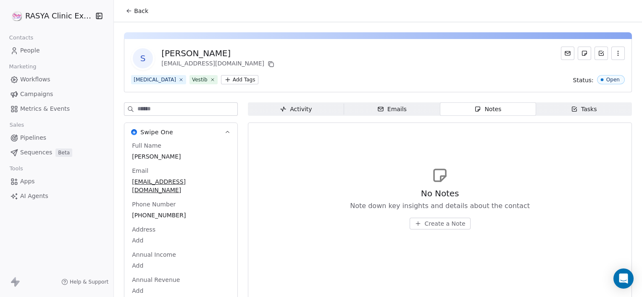
click at [423, 228] on button "Create a Note" at bounding box center [439, 224] width 61 height 12
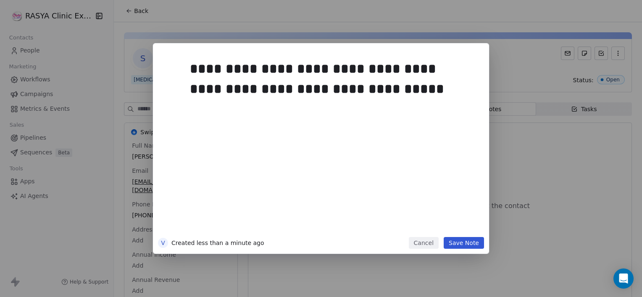
click at [471, 242] on button "Save Note" at bounding box center [463, 243] width 40 height 12
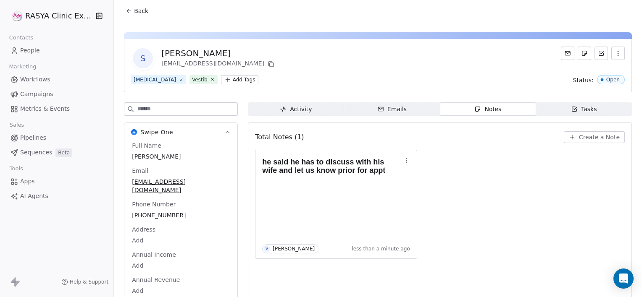
click at [134, 13] on span "Back" at bounding box center [141, 11] width 14 height 8
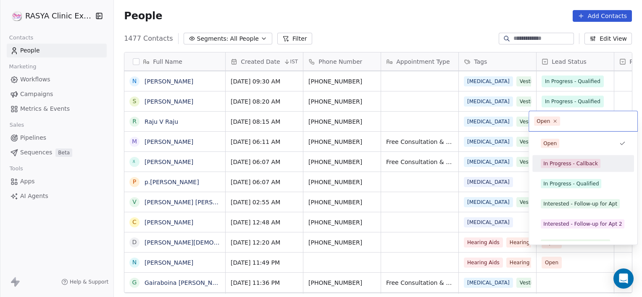
click at [559, 163] on div "In Progress - Callback" at bounding box center [570, 164] width 55 height 8
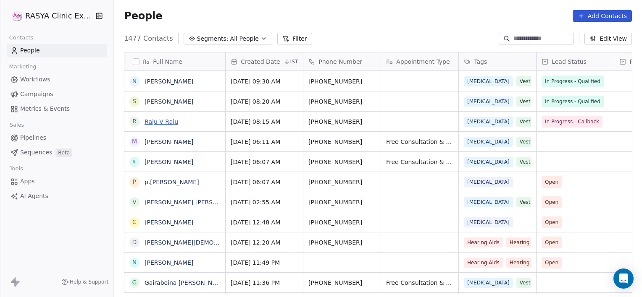
click at [164, 121] on link "Raju V Raju" at bounding box center [161, 121] width 34 height 7
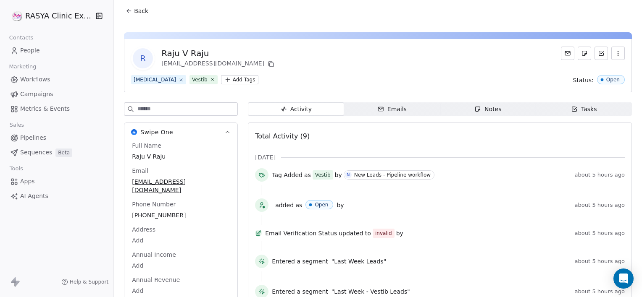
click at [443, 113] on span "Notes Notes" at bounding box center [488, 108] width 96 height 13
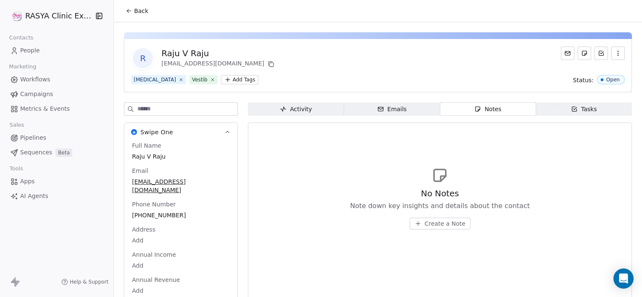
click at [420, 224] on button "Create a Note" at bounding box center [439, 224] width 61 height 12
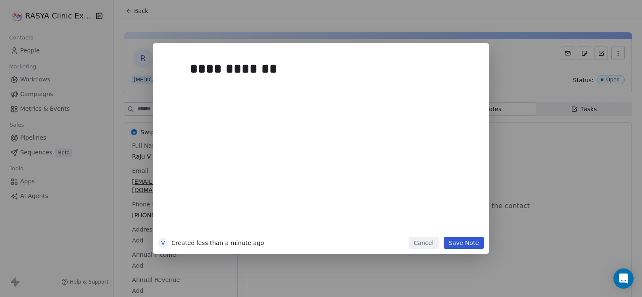
click at [459, 243] on button "Save Note" at bounding box center [463, 243] width 40 height 12
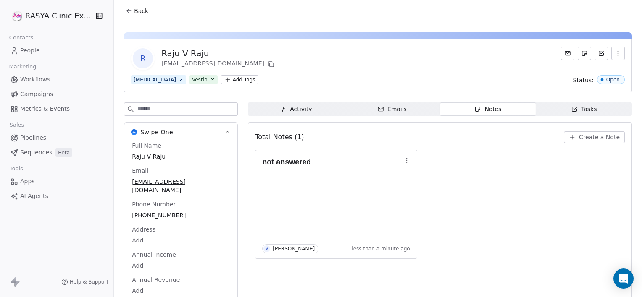
click at [134, 17] on button "Back" at bounding box center [137, 10] width 33 height 15
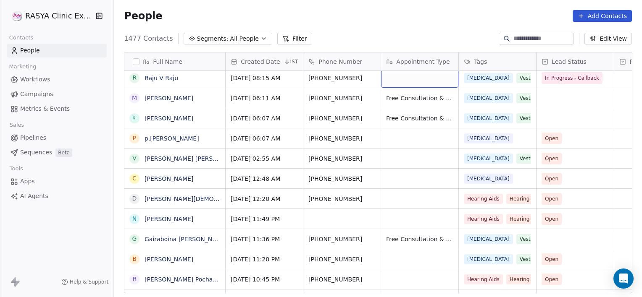
scroll to position [202, 0]
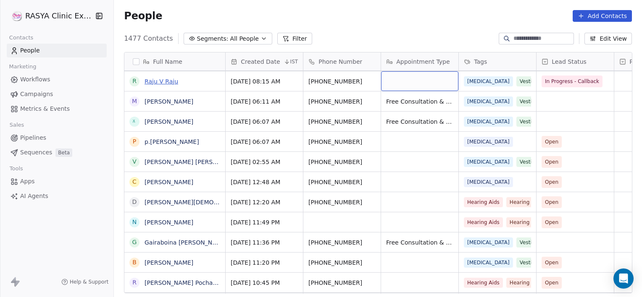
click at [171, 82] on link "Raju V Raju" at bounding box center [161, 81] width 34 height 7
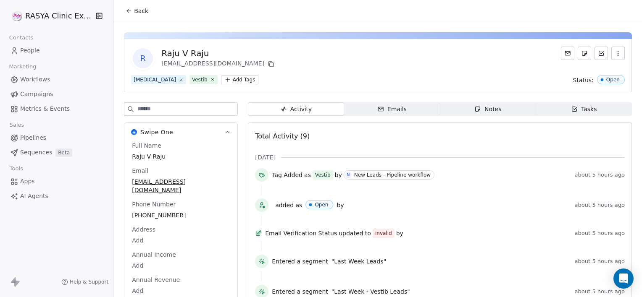
click at [146, 16] on button "Back" at bounding box center [137, 10] width 33 height 15
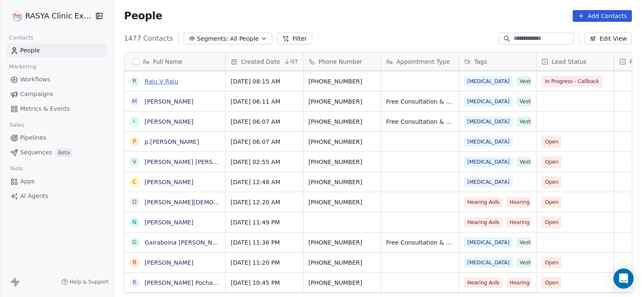
click at [165, 81] on link "Raju V Raju" at bounding box center [161, 81] width 34 height 7
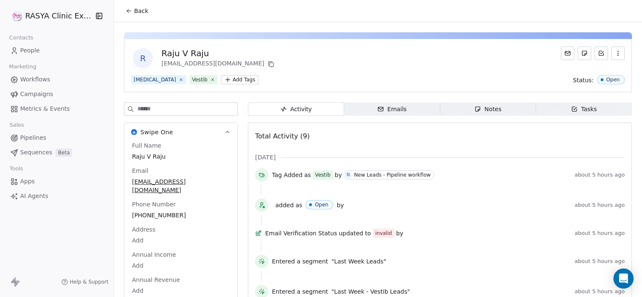
click at [454, 109] on span "Notes Notes" at bounding box center [488, 108] width 96 height 13
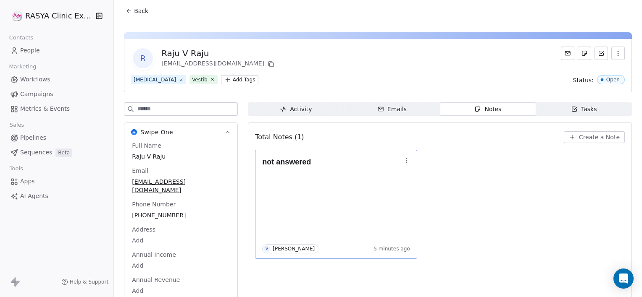
click at [406, 163] on button "button" at bounding box center [407, 161] width 12 height 12
click at [436, 180] on button "Edit" at bounding box center [432, 177] width 57 height 13
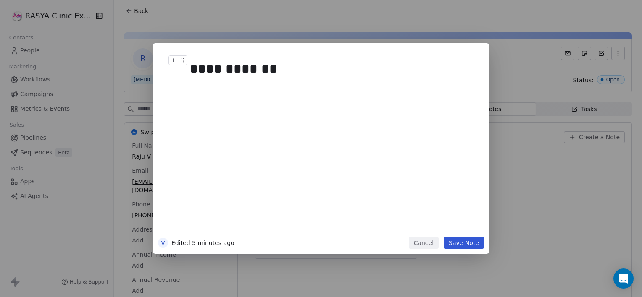
click at [310, 69] on div "**********" at bounding box center [330, 69] width 281 height 20
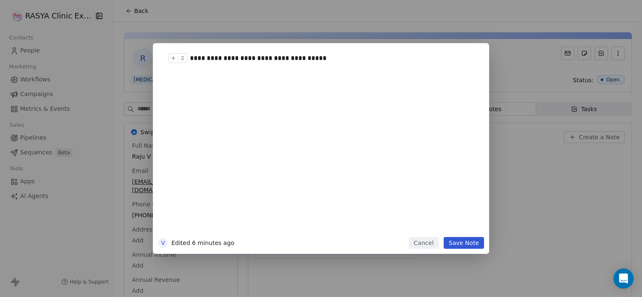
click at [296, 53] on div "**********" at bounding box center [330, 58] width 281 height 10
click at [309, 62] on div "**********" at bounding box center [330, 58] width 281 height 10
click at [409, 58] on div "**********" at bounding box center [330, 58] width 281 height 10
click at [410, 58] on div "**********" at bounding box center [330, 58] width 281 height 10
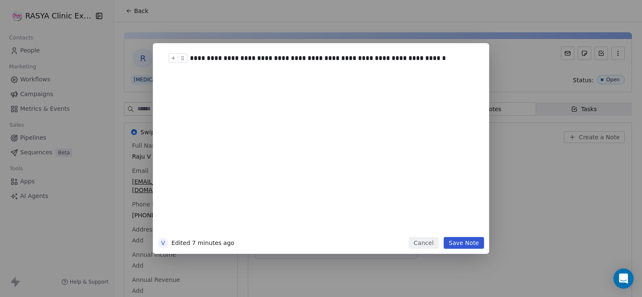
click at [410, 58] on div "**********" at bounding box center [330, 58] width 281 height 10
drag, startPoint x: 417, startPoint y: 50, endPoint x: 393, endPoint y: 63, distance: 26.1
click at [390, 60] on div "**********" at bounding box center [331, 142] width 292 height 189
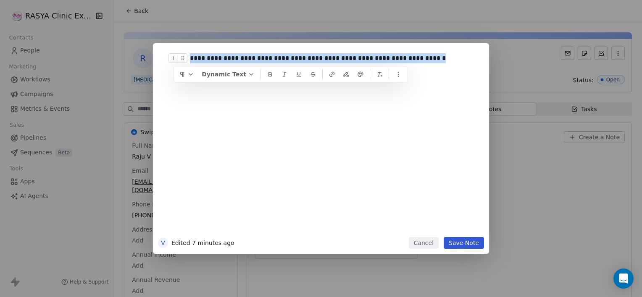
drag, startPoint x: 408, startPoint y: 60, endPoint x: 189, endPoint y: 60, distance: 219.2
click at [190, 60] on div "**********" at bounding box center [333, 58] width 287 height 10
copy div "**********"
click at [462, 245] on button "Save Note" at bounding box center [463, 243] width 40 height 12
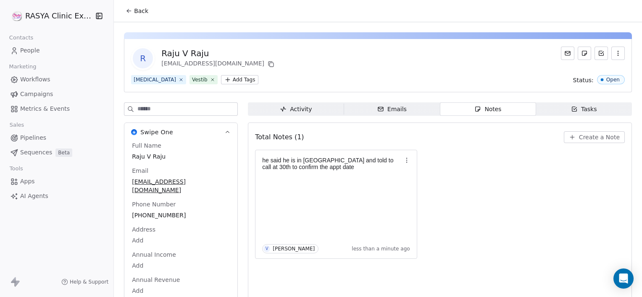
click at [562, 112] on span "Tasks Tasks" at bounding box center [584, 108] width 96 height 13
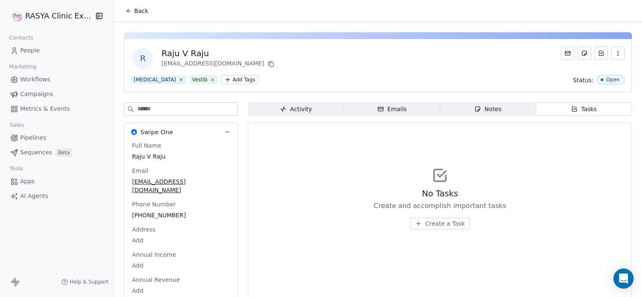
click at [454, 226] on span "Create a Task" at bounding box center [444, 224] width 39 height 8
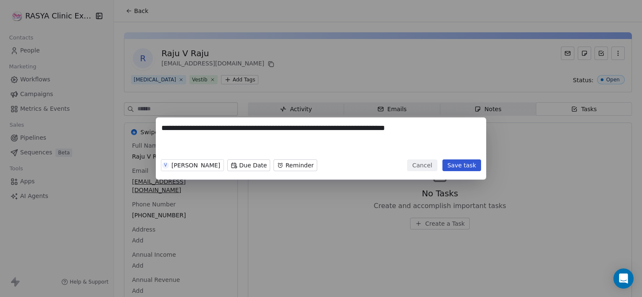
type textarea "**********"
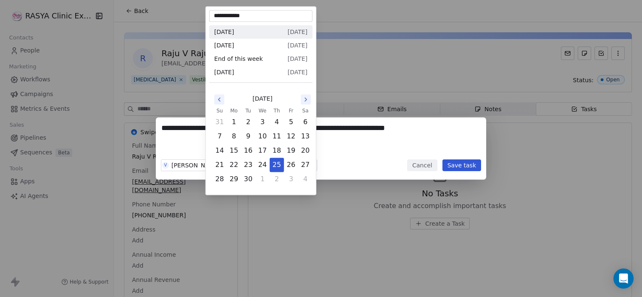
click at [238, 167] on body "**********" at bounding box center [321, 148] width 642 height 297
click at [247, 178] on button "30" at bounding box center [247, 179] width 13 height 13
type input "**********"
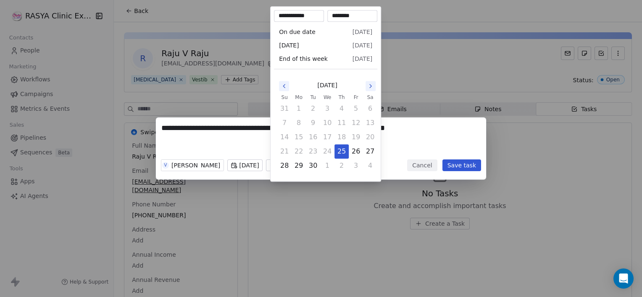
click at [281, 168] on body "**********" at bounding box center [321, 148] width 642 height 297
click at [316, 167] on button "30" at bounding box center [312, 165] width 13 height 13
type input "**********"
click at [433, 245] on div "**********" at bounding box center [321, 148] width 642 height 297
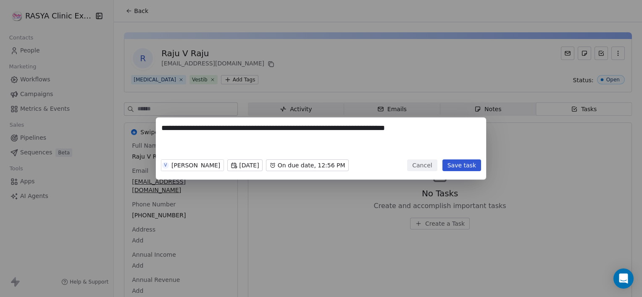
click at [469, 167] on button "Save task" at bounding box center [461, 166] width 39 height 12
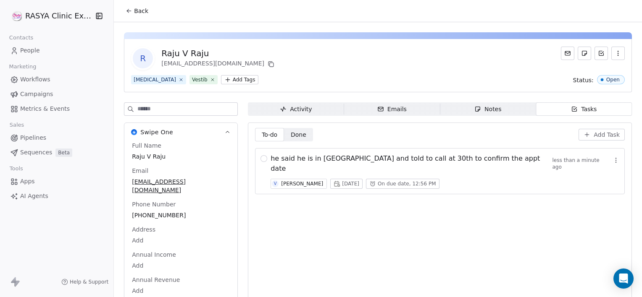
click at [469, 167] on div "he said he is in [GEOGRAPHIC_DATA] and told to call at 30th to confirm the appt…" at bounding box center [444, 171] width 349 height 35
click at [144, 12] on span "Back" at bounding box center [141, 11] width 14 height 8
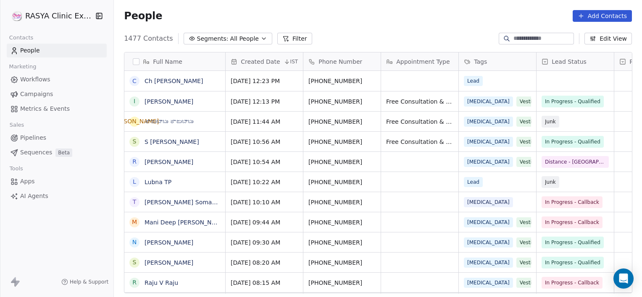
scroll to position [255, 522]
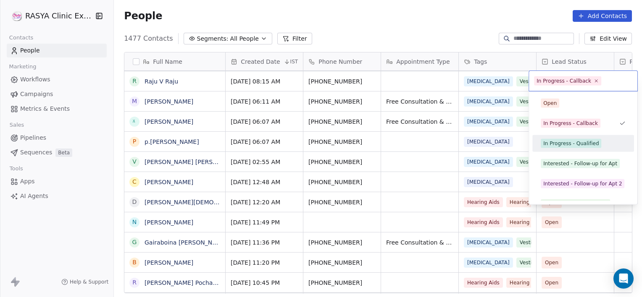
click at [562, 144] on div "In Progress - Qualified" at bounding box center [570, 144] width 55 height 8
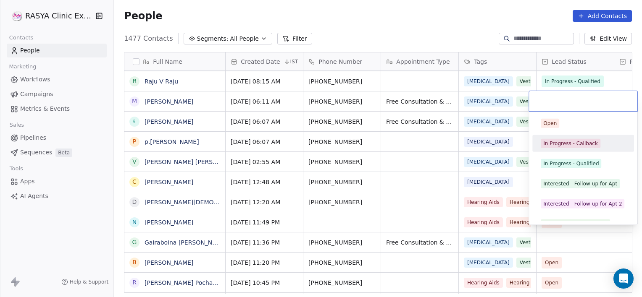
click at [560, 147] on span "In Progress - Callback" at bounding box center [570, 143] width 60 height 9
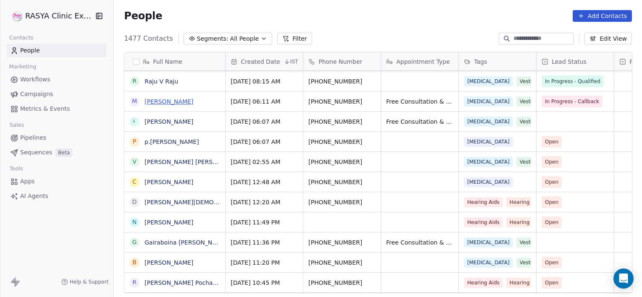
click at [193, 103] on link "[PERSON_NAME]" at bounding box center [168, 101] width 49 height 7
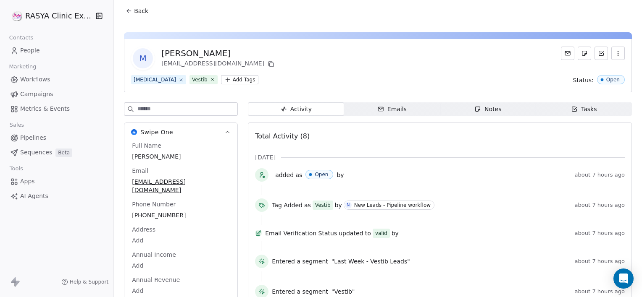
click at [465, 104] on span "Notes Notes" at bounding box center [488, 108] width 96 height 13
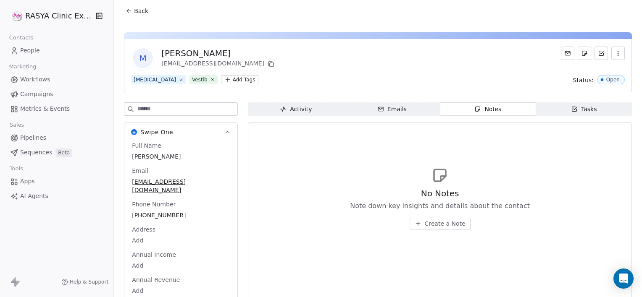
click at [420, 219] on button "Create a Note" at bounding box center [439, 224] width 61 height 12
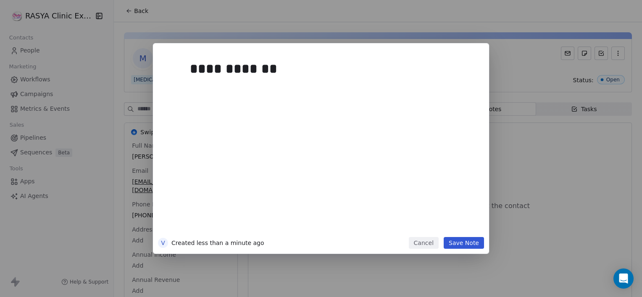
click at [461, 246] on button "Save Note" at bounding box center [463, 243] width 40 height 12
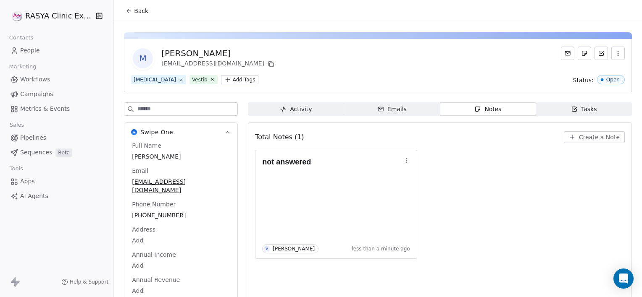
click at [131, 12] on icon at bounding box center [129, 11] width 7 height 7
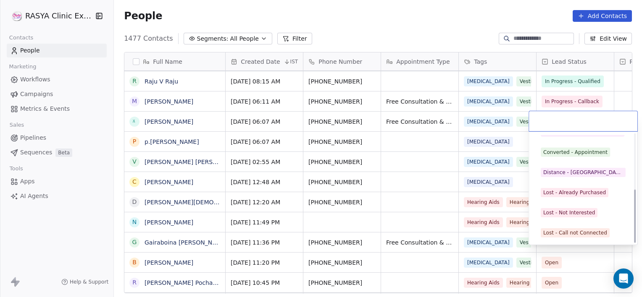
scroll to position [112, 0]
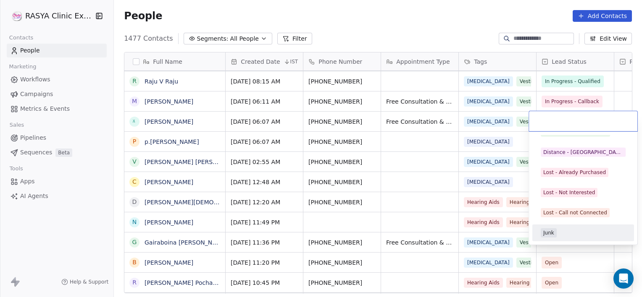
click at [579, 225] on div "Junk" at bounding box center [583, 233] width 102 height 17
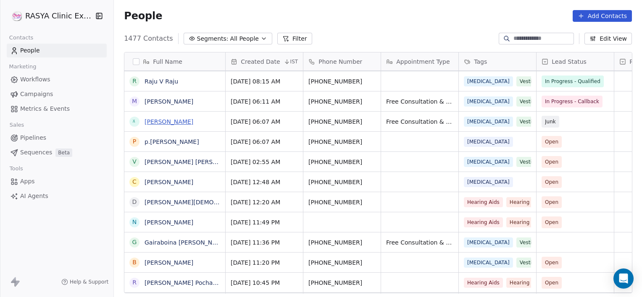
click at [193, 122] on link "[PERSON_NAME]" at bounding box center [168, 121] width 49 height 7
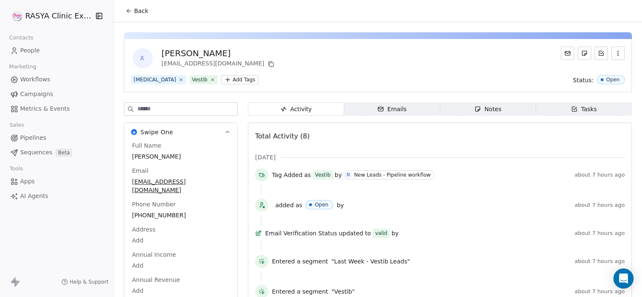
click at [454, 103] on span "Notes Notes" at bounding box center [488, 108] width 96 height 13
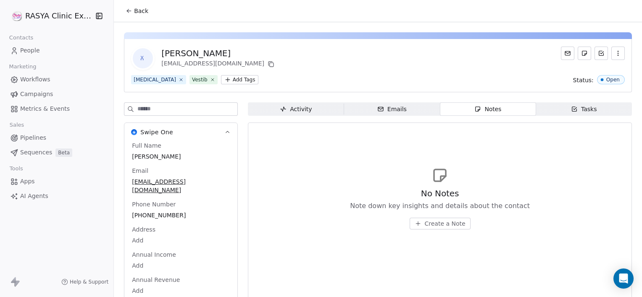
click at [421, 225] on button "Create a Note" at bounding box center [439, 224] width 61 height 12
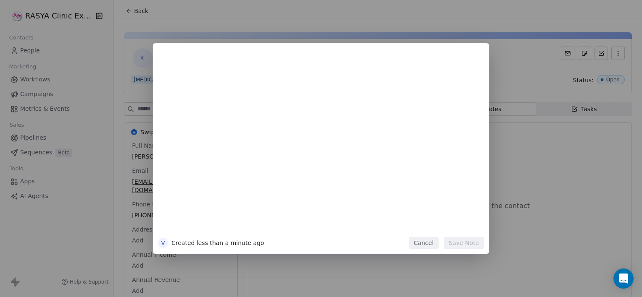
click at [432, 247] on button "Cancel" at bounding box center [424, 243] width 30 height 12
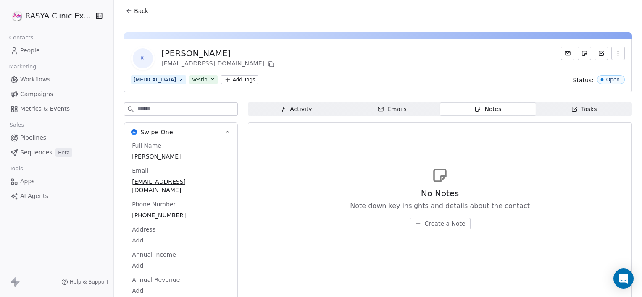
click at [143, 10] on span "Back" at bounding box center [141, 11] width 14 height 8
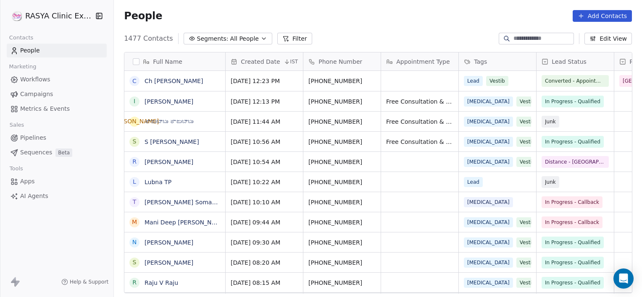
click at [143, 10] on span "People" at bounding box center [143, 16] width 38 height 13
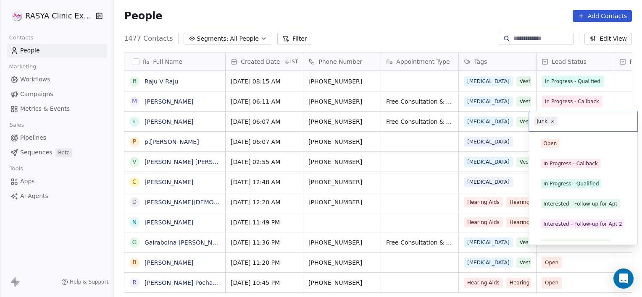
scroll to position [112, 0]
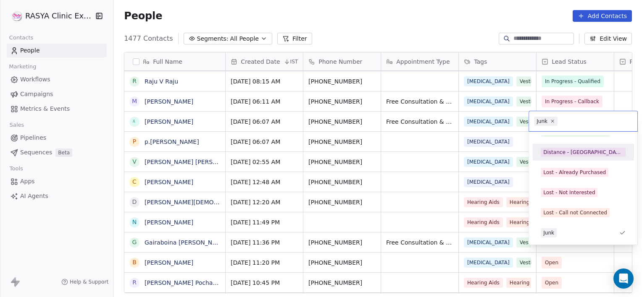
click at [363, 123] on html "[PERSON_NAME] Clinic External Contacts People Marketing Workflows Campaigns Met…" at bounding box center [321, 148] width 642 height 297
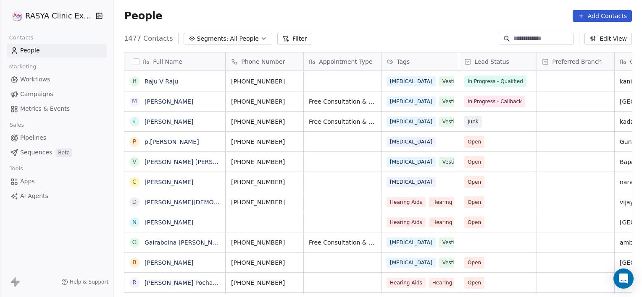
scroll to position [0, 0]
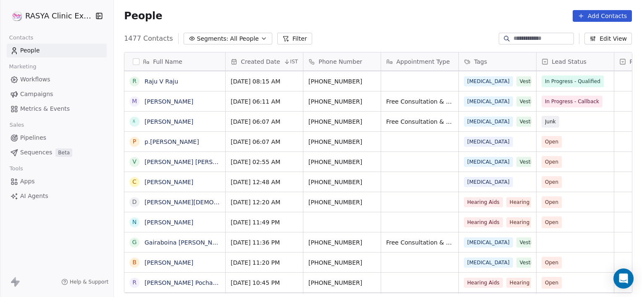
click at [185, 123] on link "[PERSON_NAME]" at bounding box center [168, 121] width 49 height 7
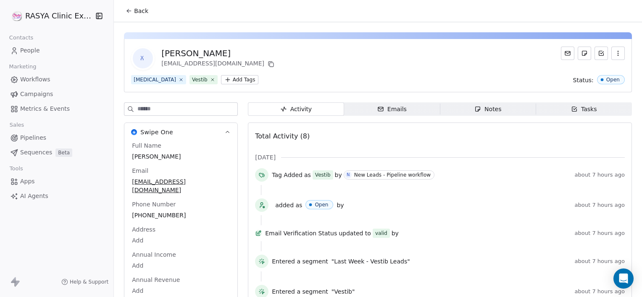
click at [560, 111] on span "Tasks Tasks" at bounding box center [584, 108] width 96 height 13
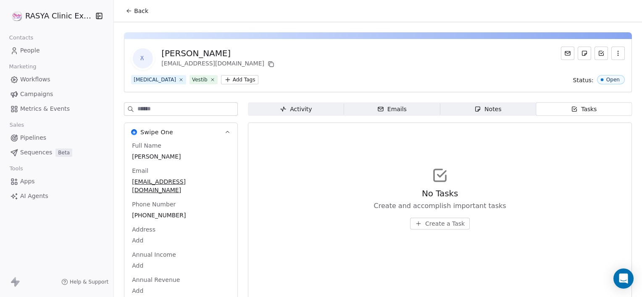
click at [441, 223] on span "Create a Task" at bounding box center [444, 224] width 39 height 8
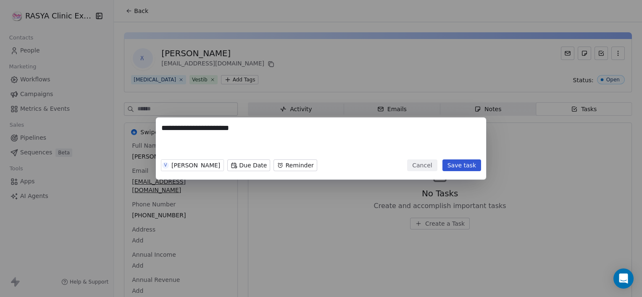
type textarea "**********"
click at [234, 168] on body "**********" at bounding box center [321, 148] width 642 height 297
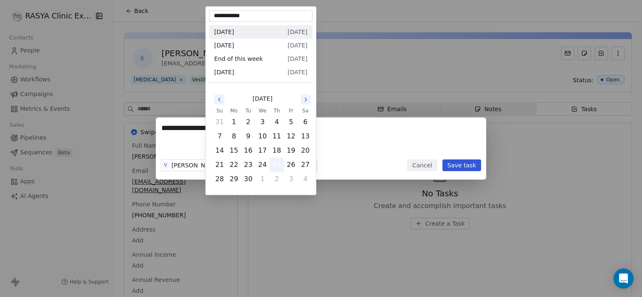
click at [276, 161] on button "25" at bounding box center [276, 164] width 13 height 13
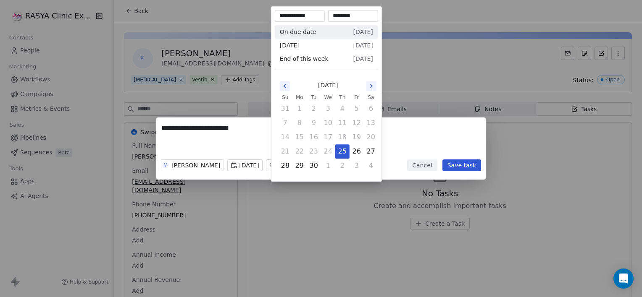
click at [283, 170] on body "**********" at bounding box center [321, 148] width 642 height 297
click at [347, 15] on input "********" at bounding box center [353, 16] width 47 height 8
type input "********"
click at [417, 141] on div "**********" at bounding box center [321, 149] width 642 height 62
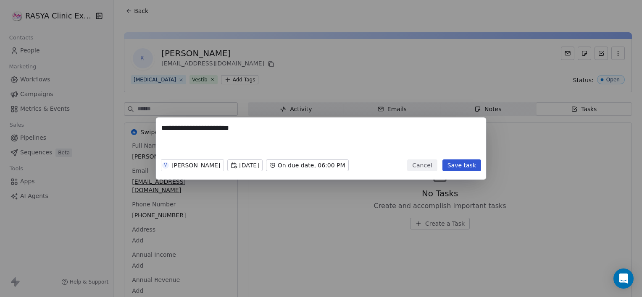
click at [462, 170] on button "Save task" at bounding box center [461, 166] width 39 height 12
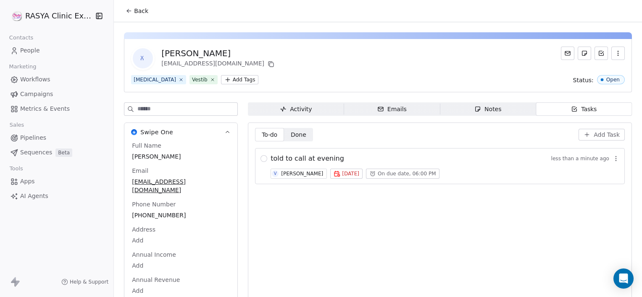
click at [147, 10] on button "Back" at bounding box center [137, 10] width 33 height 15
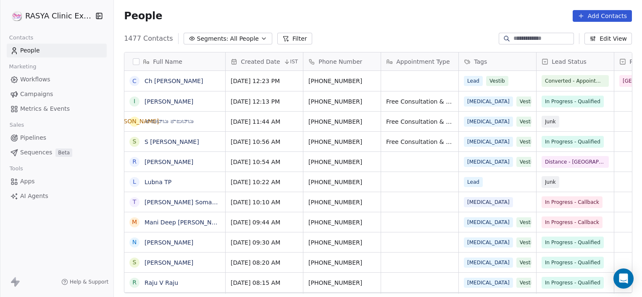
click at [147, 10] on span "People" at bounding box center [143, 16] width 38 height 13
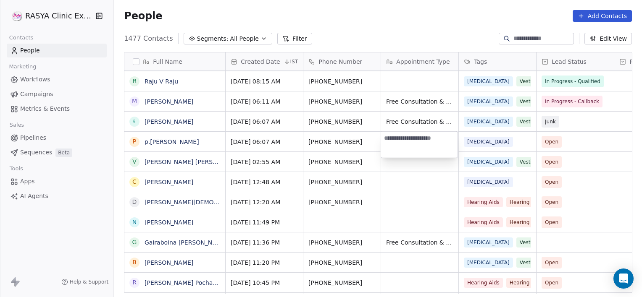
click at [587, 118] on html "[PERSON_NAME] Clinic External Contacts People Marketing Workflows Campaigns Met…" at bounding box center [321, 148] width 642 height 297
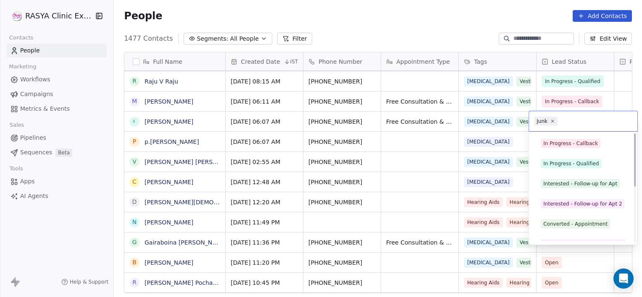
scroll to position [0, 0]
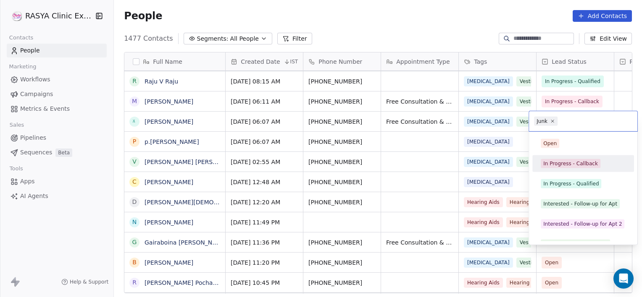
click at [580, 161] on div "In Progress - Callback" at bounding box center [570, 164] width 55 height 8
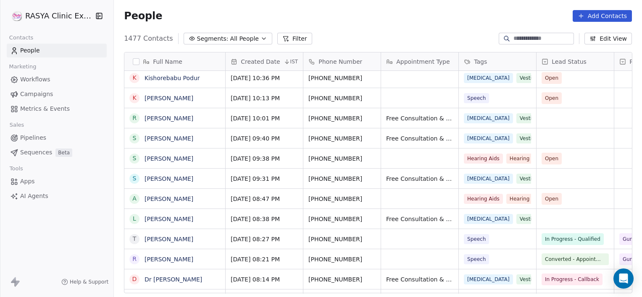
scroll to position [403, 0]
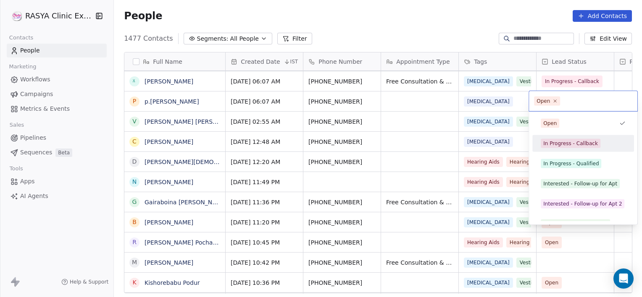
click at [568, 152] on div "Open In Progress - Callback In Progress - Qualified Interested - Follow-up for …" at bounding box center [583, 224] width 102 height 218
click at [564, 144] on div "In Progress - Callback" at bounding box center [570, 144] width 55 height 8
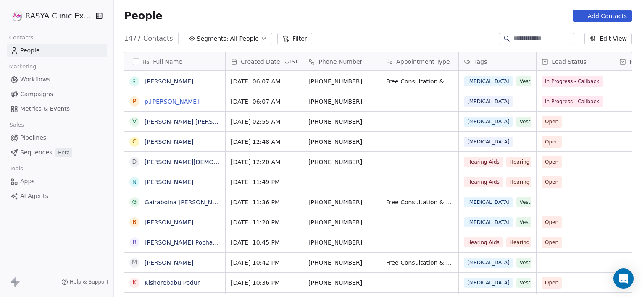
click at [165, 102] on link "p.[PERSON_NAME]" at bounding box center [171, 101] width 55 height 7
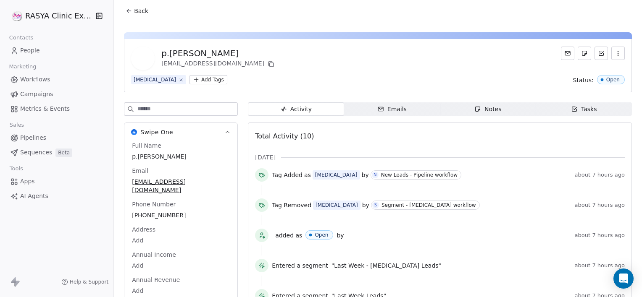
click at [482, 106] on div "Notes" at bounding box center [487, 109] width 27 height 9
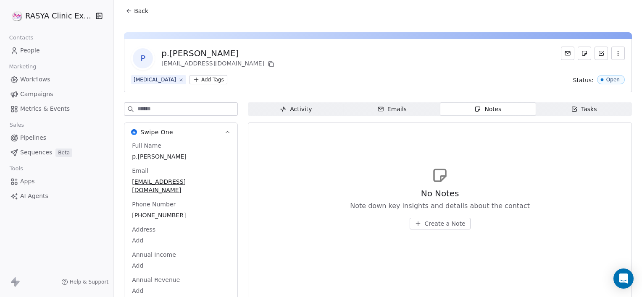
click at [440, 220] on span "Create a Note" at bounding box center [445, 224] width 41 height 8
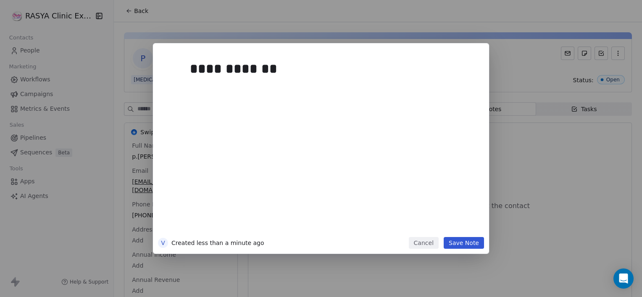
click at [461, 242] on button "Save Note" at bounding box center [463, 243] width 40 height 12
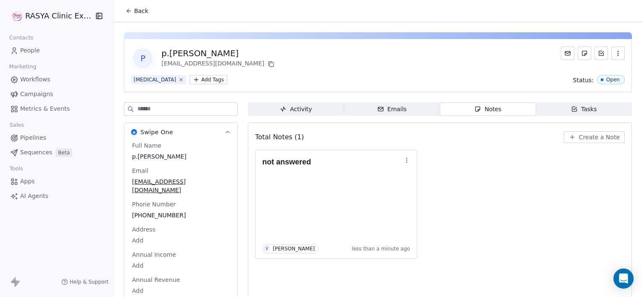
click at [142, 17] on button "Back" at bounding box center [137, 10] width 33 height 15
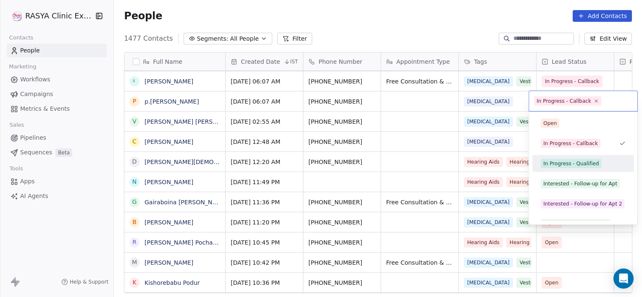
click at [572, 165] on div "In Progress - Qualified" at bounding box center [570, 164] width 55 height 8
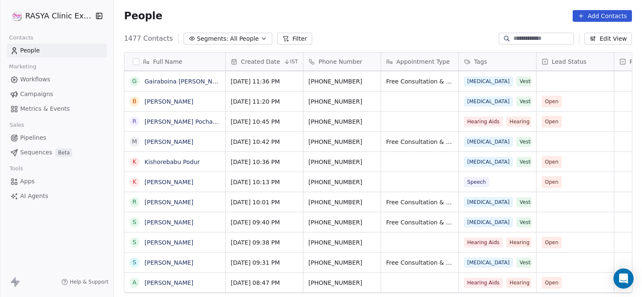
scroll to position [323, 0]
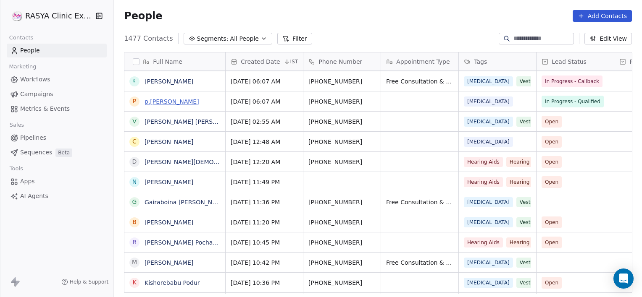
click at [181, 102] on link "p.[PERSON_NAME]" at bounding box center [171, 101] width 55 height 7
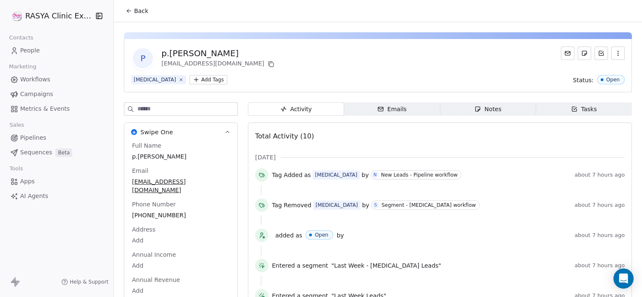
click at [474, 109] on icon "button" at bounding box center [477, 109] width 7 height 7
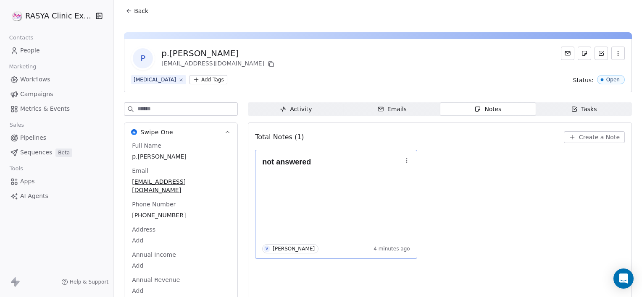
click at [406, 163] on button "button" at bounding box center [407, 161] width 12 height 12
click at [424, 177] on span "Edit" at bounding box center [424, 178] width 11 height 8
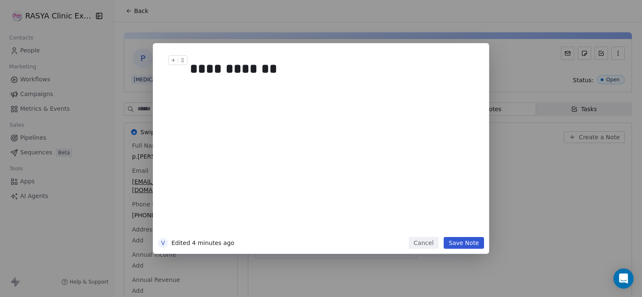
click at [283, 72] on div "**********" at bounding box center [330, 69] width 281 height 20
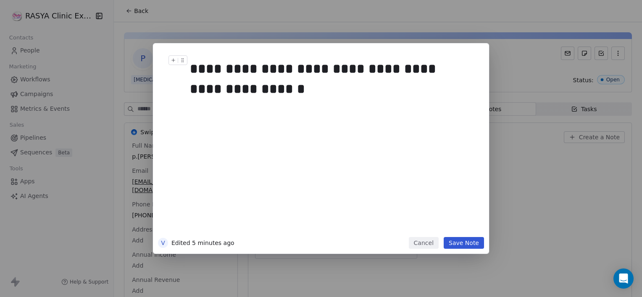
click at [283, 72] on div "**********" at bounding box center [330, 79] width 281 height 40
click at [238, 99] on h1 "**********" at bounding box center [333, 78] width 287 height 47
click at [464, 239] on button "Save Note" at bounding box center [463, 243] width 40 height 12
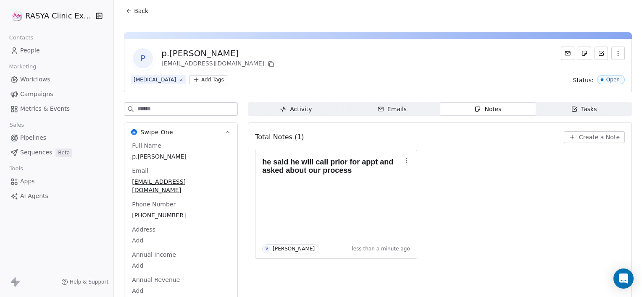
click at [144, 10] on span "Back" at bounding box center [141, 11] width 14 height 8
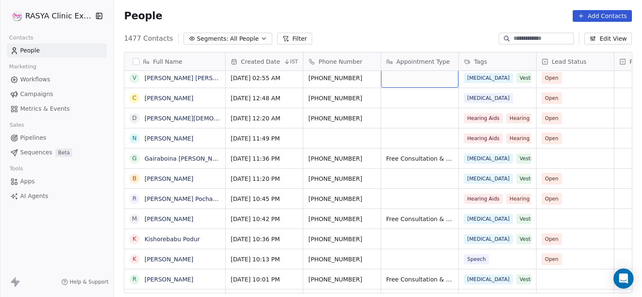
scroll to position [282, 0]
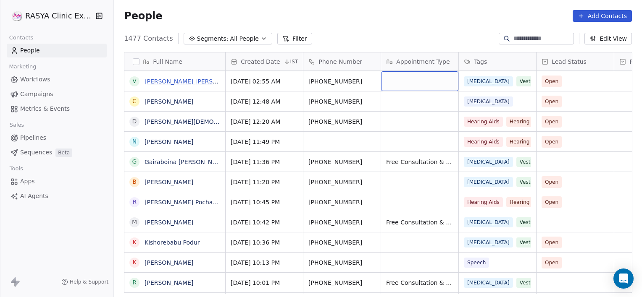
click at [180, 81] on link "[PERSON_NAME] [PERSON_NAME]" at bounding box center [194, 81] width 100 height 7
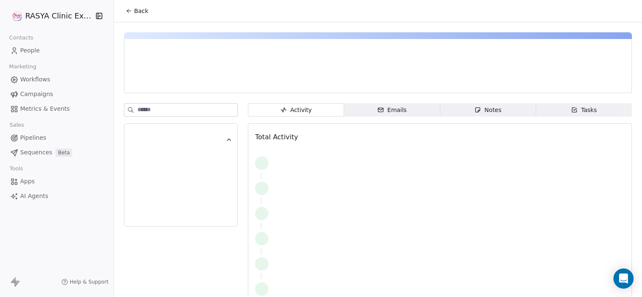
click at [485, 106] on div "Notes" at bounding box center [487, 110] width 27 height 9
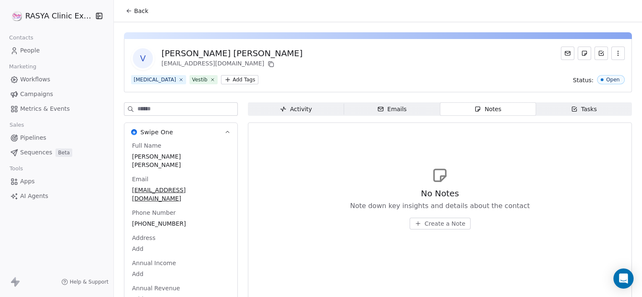
click at [430, 225] on span "Create a Note" at bounding box center [445, 224] width 41 height 8
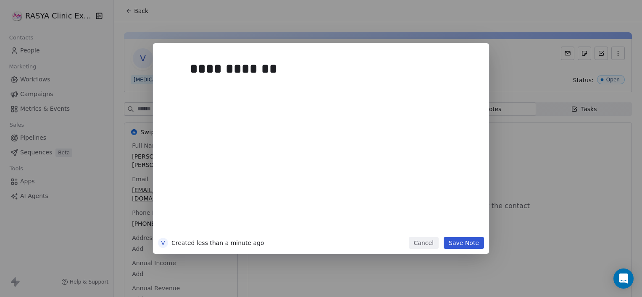
click at [465, 244] on button "Save Note" at bounding box center [463, 243] width 40 height 12
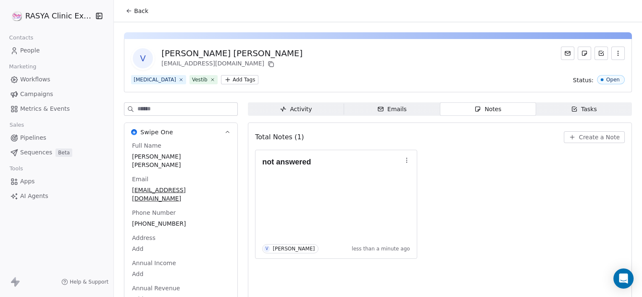
click at [136, 13] on span "Back" at bounding box center [141, 11] width 14 height 8
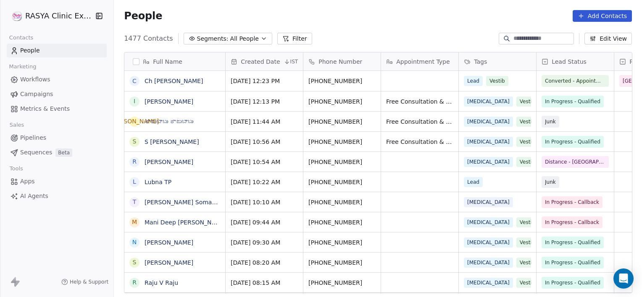
scroll to position [255, 522]
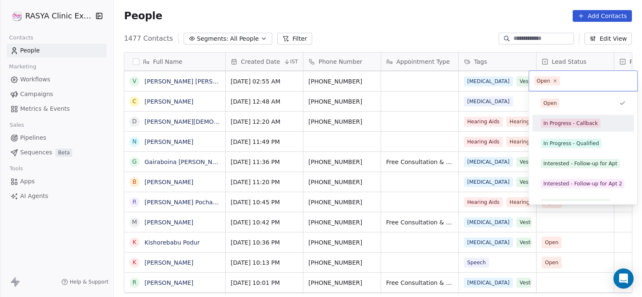
click at [569, 120] on div "In Progress - Callback" at bounding box center [570, 124] width 55 height 8
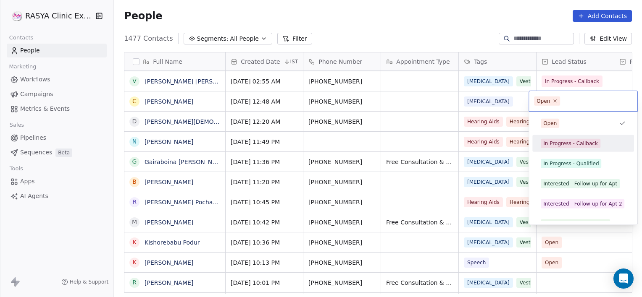
click at [566, 146] on div "In Progress - Callback" at bounding box center [570, 144] width 55 height 8
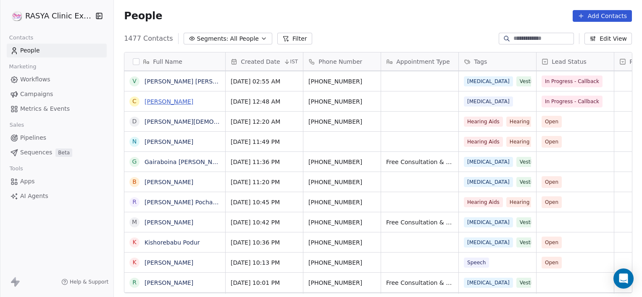
click at [184, 100] on link "[PERSON_NAME]" at bounding box center [168, 101] width 49 height 7
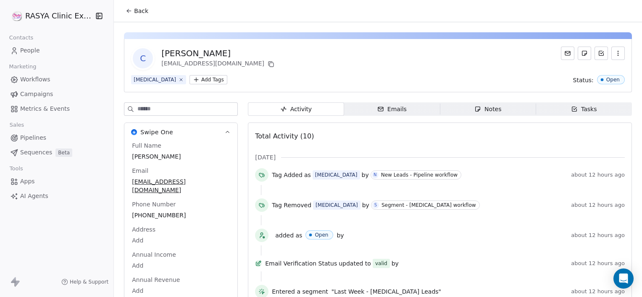
click at [478, 113] on span "Notes Notes" at bounding box center [488, 108] width 96 height 13
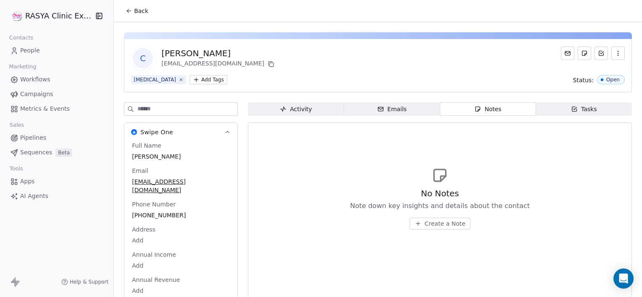
click at [442, 223] on span "Create a Note" at bounding box center [445, 224] width 41 height 8
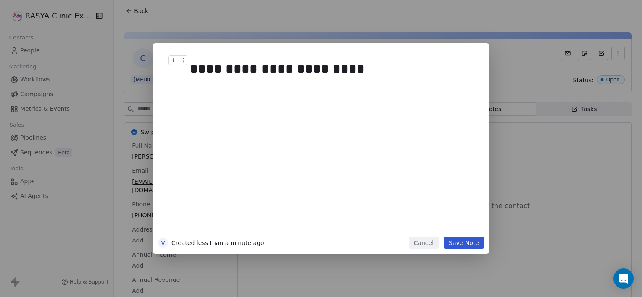
click at [347, 67] on div "**********" at bounding box center [330, 69] width 281 height 20
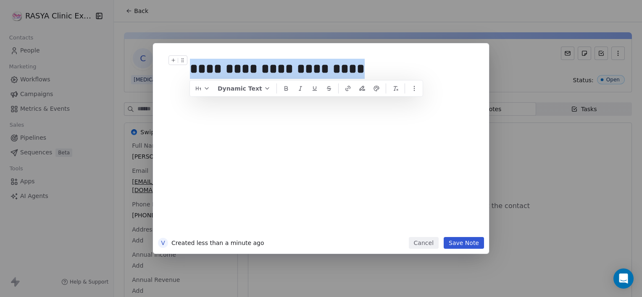
copy div "**********"
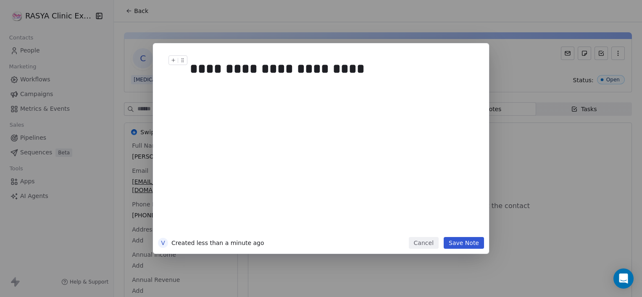
click at [463, 243] on button "Save Note" at bounding box center [463, 243] width 40 height 12
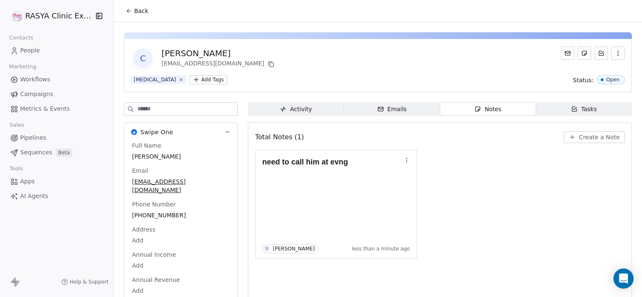
click at [600, 106] on span "Tasks Tasks" at bounding box center [584, 108] width 96 height 13
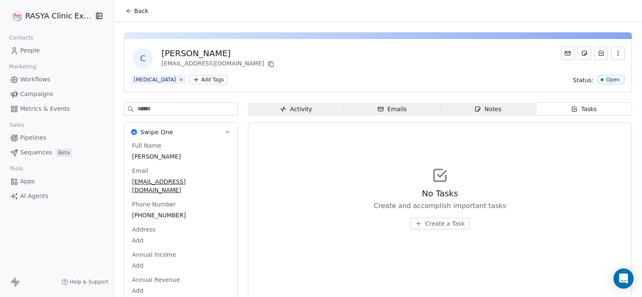
click at [425, 223] on span "Create a Task" at bounding box center [444, 224] width 39 height 8
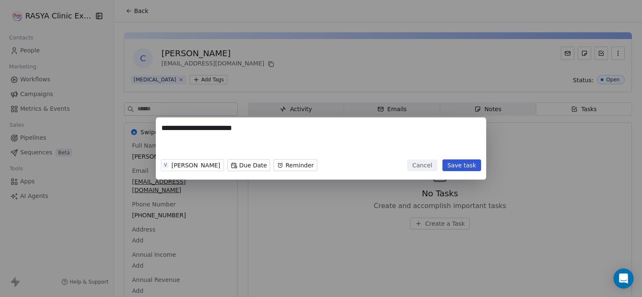
type textarea "**********"
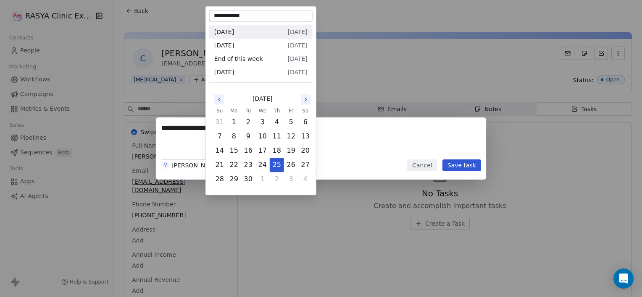
click at [236, 170] on body "**********" at bounding box center [321, 148] width 642 height 297
click at [277, 167] on button "25" at bounding box center [276, 164] width 13 height 13
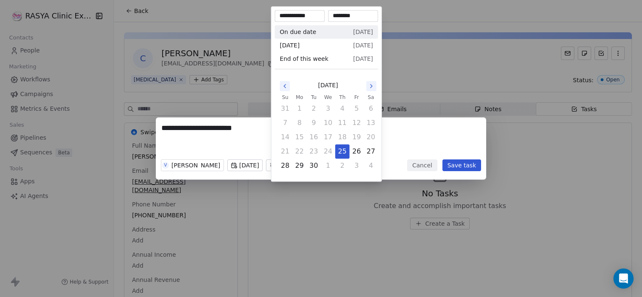
click at [277, 167] on body "**********" at bounding box center [321, 148] width 642 height 297
click at [339, 152] on button "25" at bounding box center [342, 151] width 13 height 13
click at [338, 15] on input "********" at bounding box center [353, 16] width 47 height 8
type input "********"
click at [432, 136] on div "**********" at bounding box center [321, 149] width 642 height 62
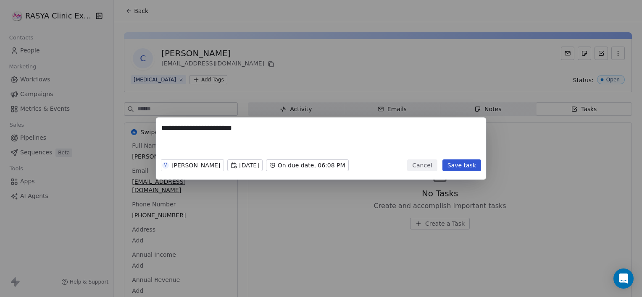
click at [454, 165] on button "Save task" at bounding box center [461, 166] width 39 height 12
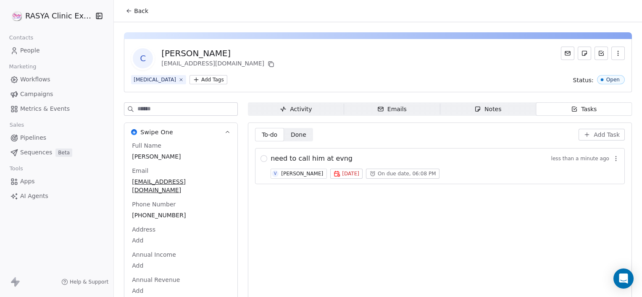
click at [134, 15] on button "Back" at bounding box center [137, 10] width 33 height 15
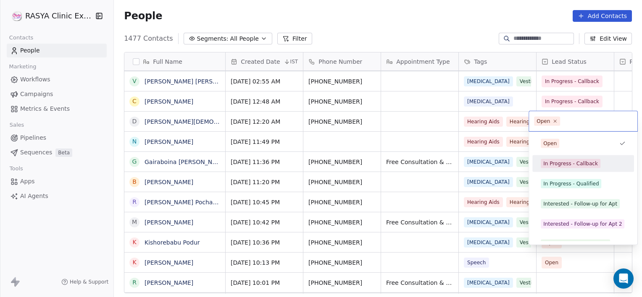
click at [580, 162] on div "In Progress - Callback" at bounding box center [570, 164] width 55 height 8
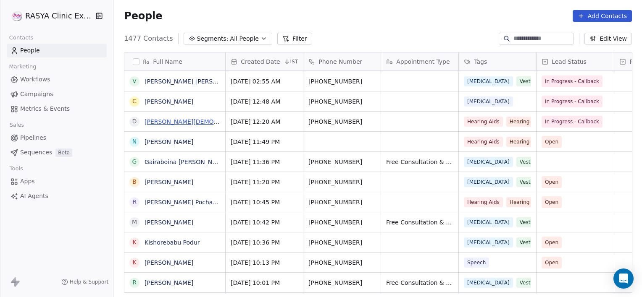
click at [194, 122] on link "[PERSON_NAME][DEMOGRAPHIC_DATA] [DEMOGRAPHIC_DATA]" at bounding box center [236, 121] width 184 height 7
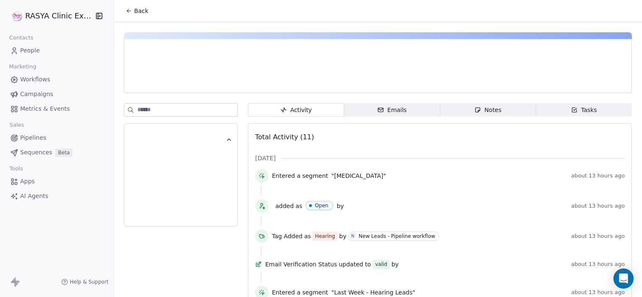
click at [498, 107] on span "Notes Notes" at bounding box center [488, 109] width 96 height 13
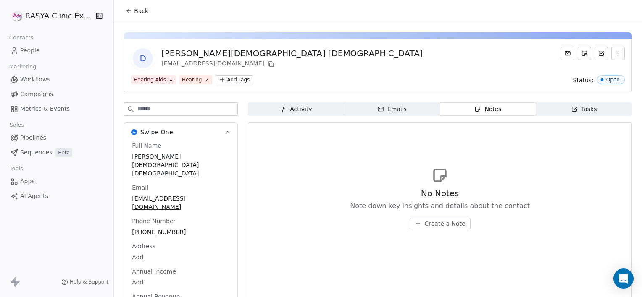
click at [447, 225] on span "Create a Note" at bounding box center [445, 224] width 41 height 8
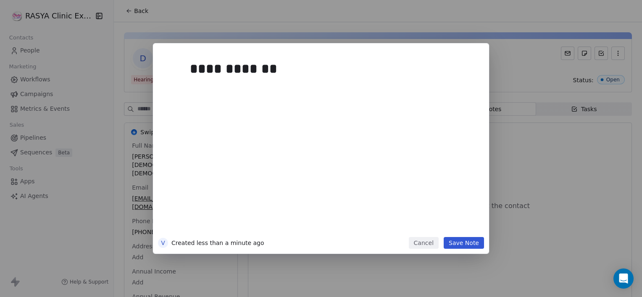
click at [474, 242] on button "Save Note" at bounding box center [463, 243] width 40 height 12
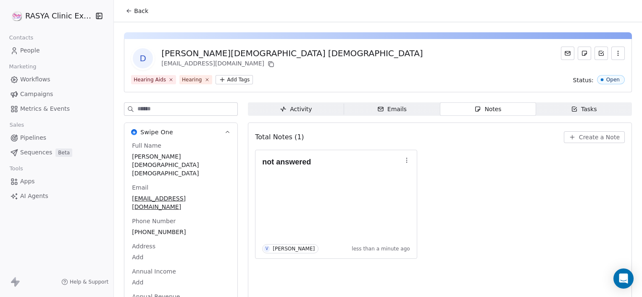
click at [143, 12] on span "Back" at bounding box center [141, 11] width 14 height 8
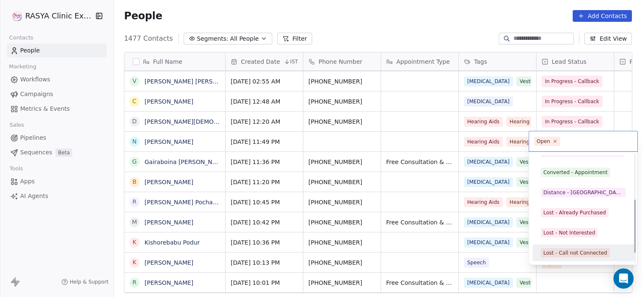
scroll to position [112, 0]
click at [572, 247] on div "Junk" at bounding box center [582, 252] width 95 height 13
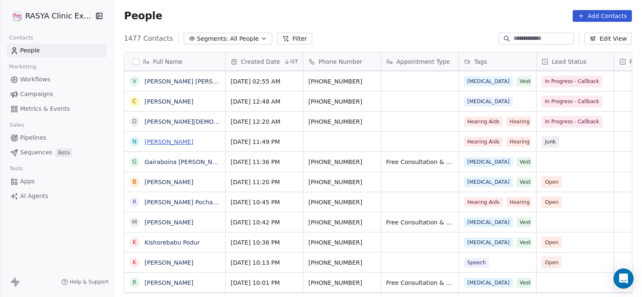
click at [170, 142] on link "[PERSON_NAME]" at bounding box center [168, 142] width 49 height 7
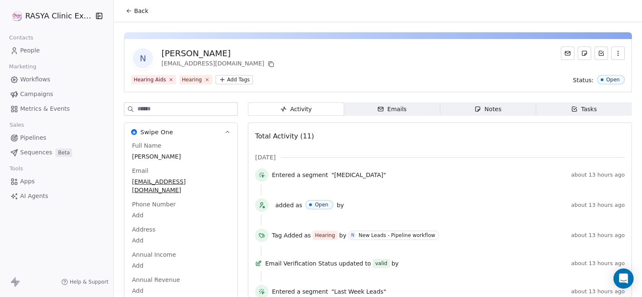
click at [519, 110] on span "Notes Notes" at bounding box center [488, 108] width 96 height 13
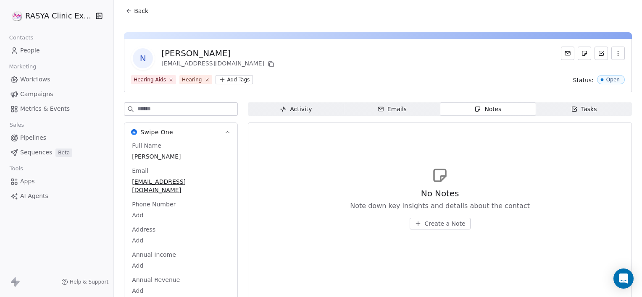
click at [440, 218] on button "Create a Note" at bounding box center [439, 224] width 61 height 12
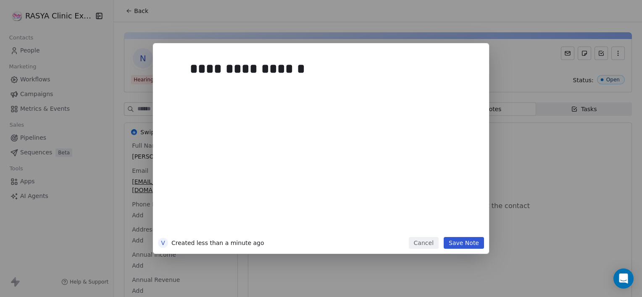
click at [461, 241] on button "Save Note" at bounding box center [463, 243] width 40 height 12
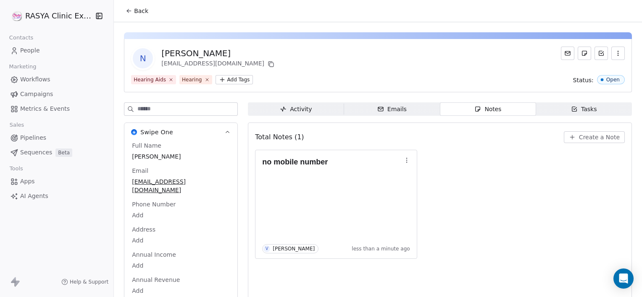
click at [144, 13] on span "Back" at bounding box center [141, 11] width 14 height 8
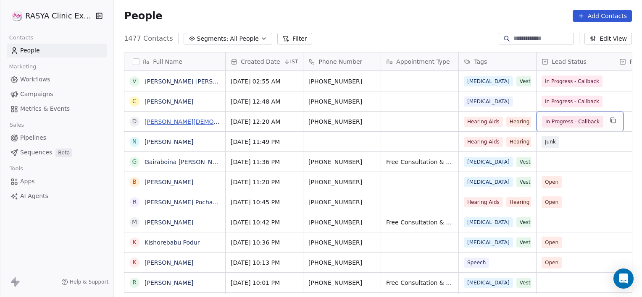
click at [174, 121] on link "[PERSON_NAME][DEMOGRAPHIC_DATA] [DEMOGRAPHIC_DATA]" at bounding box center [236, 121] width 184 height 7
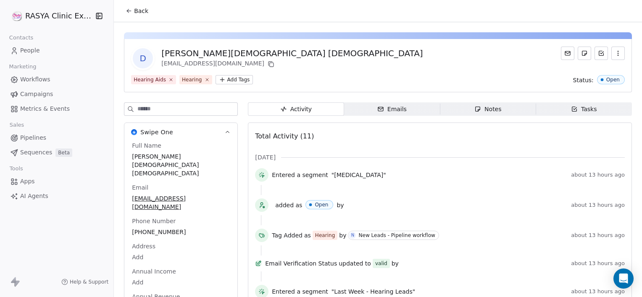
click at [491, 115] on span "Notes Notes" at bounding box center [488, 108] width 96 height 13
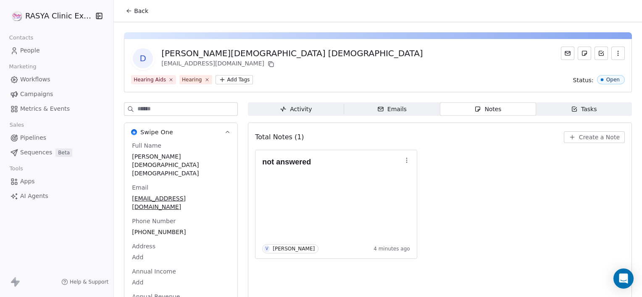
click at [404, 157] on icon "button" at bounding box center [406, 160] width 7 height 7
click at [430, 181] on button "Edit" at bounding box center [432, 177] width 57 height 13
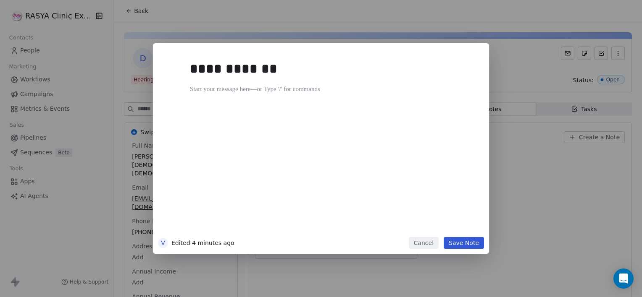
click at [430, 181] on div "**********" at bounding box center [333, 144] width 287 height 179
click at [292, 76] on div "**********" at bounding box center [330, 69] width 281 height 20
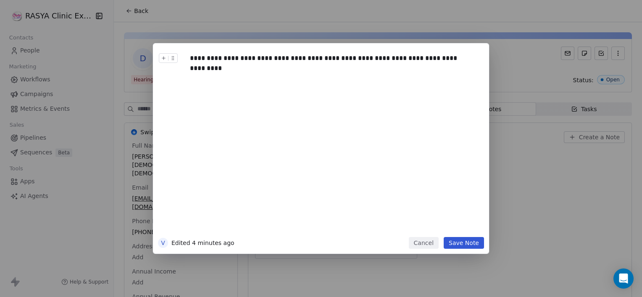
click at [457, 244] on button "Save Note" at bounding box center [463, 243] width 40 height 12
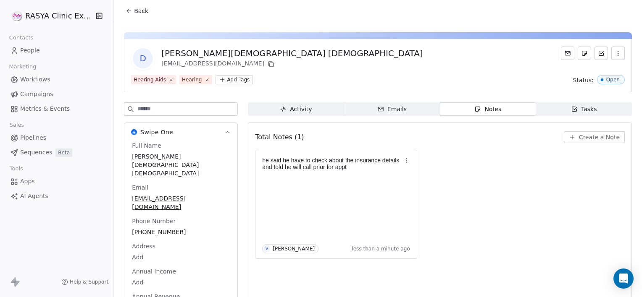
click at [134, 11] on span "Back" at bounding box center [141, 11] width 14 height 8
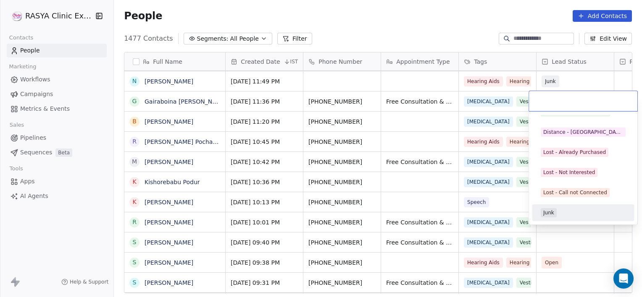
click at [556, 210] on span "Junk" at bounding box center [548, 212] width 16 height 9
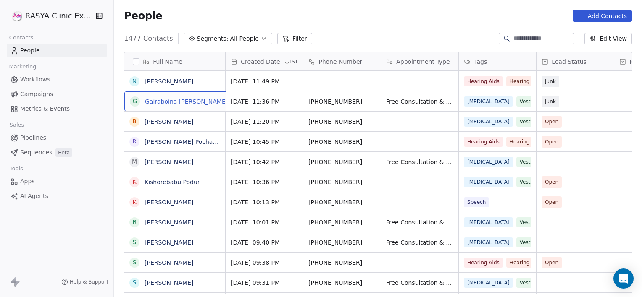
drag, startPoint x: 178, startPoint y: 96, endPoint x: 177, endPoint y: 102, distance: 6.8
click at [178, 101] on link "Gairaboina [PERSON_NAME]" at bounding box center [185, 101] width 83 height 7
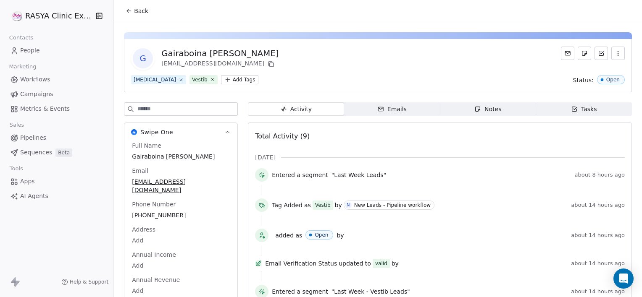
click at [482, 109] on div "Notes" at bounding box center [487, 109] width 27 height 9
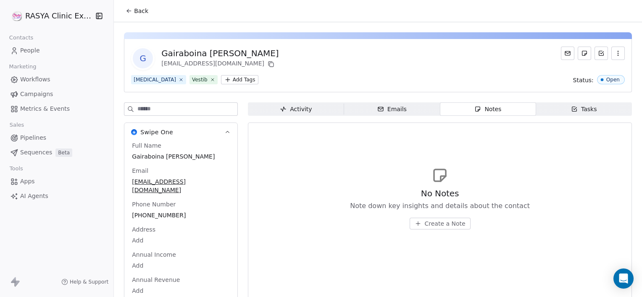
click at [425, 222] on span "Create a Note" at bounding box center [445, 224] width 41 height 8
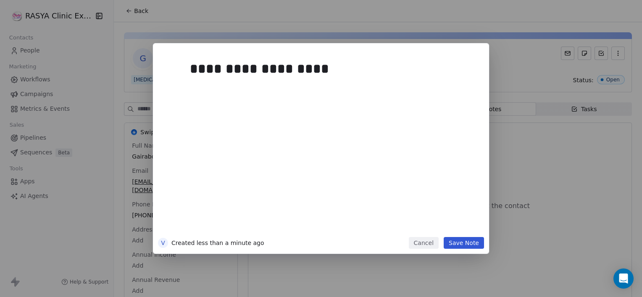
click at [470, 245] on button "Save Note" at bounding box center [463, 243] width 40 height 12
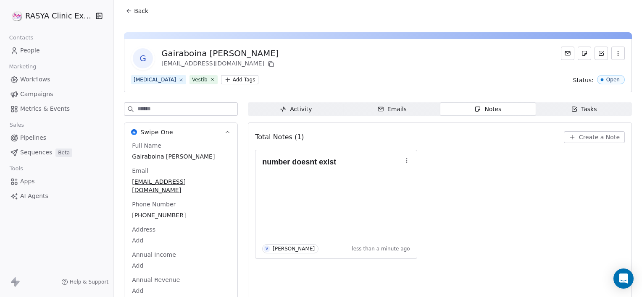
click at [143, 13] on span "Back" at bounding box center [141, 11] width 14 height 8
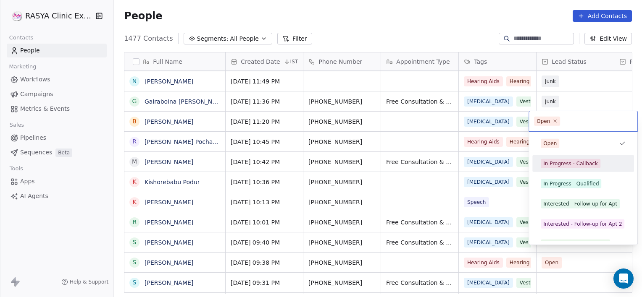
click at [543, 166] on div "In Progress - Callback" at bounding box center [570, 164] width 55 height 8
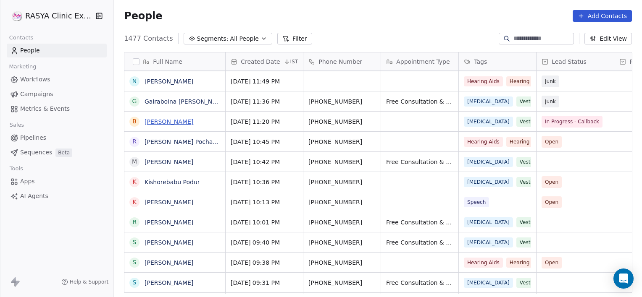
click at [169, 118] on link "[PERSON_NAME]" at bounding box center [168, 121] width 49 height 7
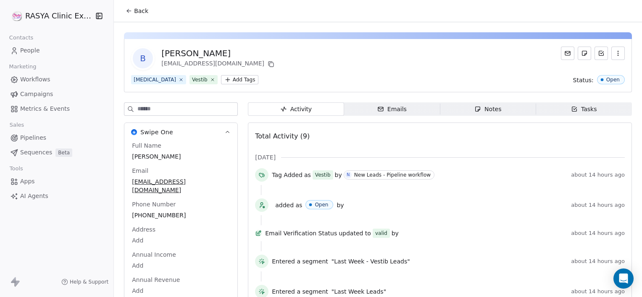
click at [512, 105] on span "Notes Notes" at bounding box center [488, 108] width 96 height 13
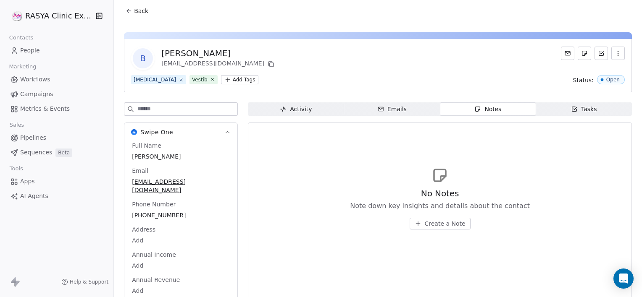
click at [442, 228] on button "Create a Note" at bounding box center [439, 224] width 61 height 12
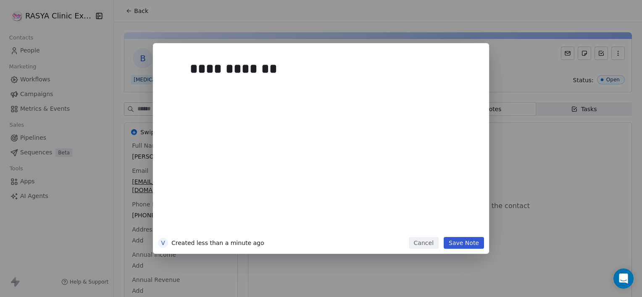
click at [462, 241] on button "Save Note" at bounding box center [463, 243] width 40 height 12
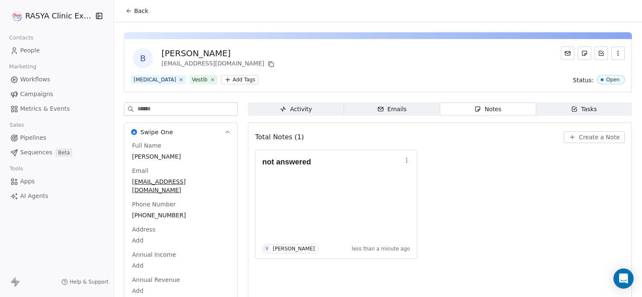
click at [143, 13] on span "Back" at bounding box center [141, 11] width 14 height 8
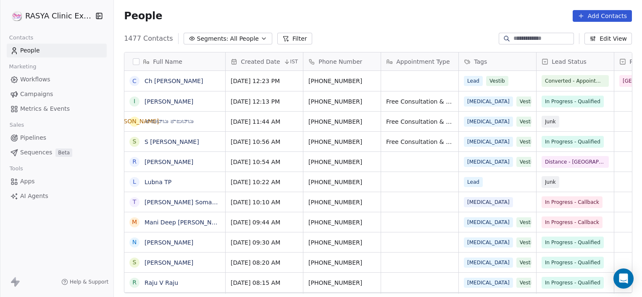
scroll to position [255, 522]
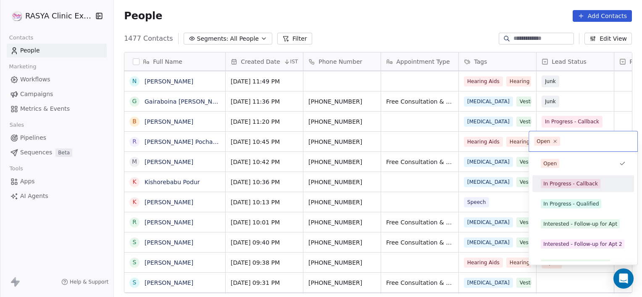
click at [582, 185] on div "In Progress - Callback" at bounding box center [570, 184] width 55 height 8
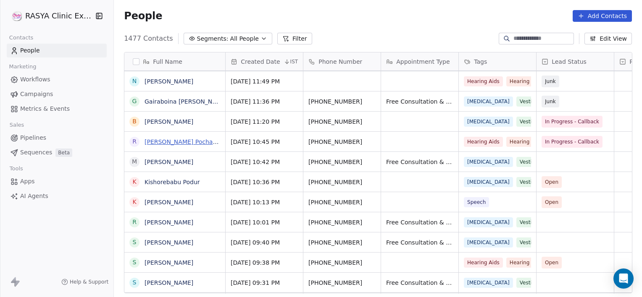
click at [197, 142] on link "[PERSON_NAME] Pocharam" at bounding box center [184, 142] width 80 height 7
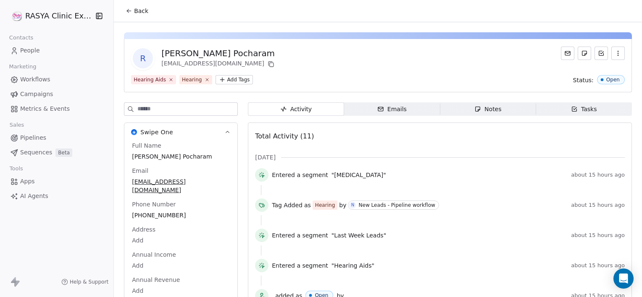
click at [495, 114] on span "Notes Notes" at bounding box center [488, 108] width 96 height 13
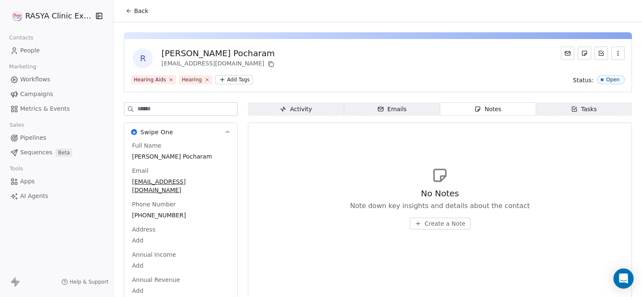
click at [440, 220] on span "Create a Note" at bounding box center [445, 224] width 41 height 8
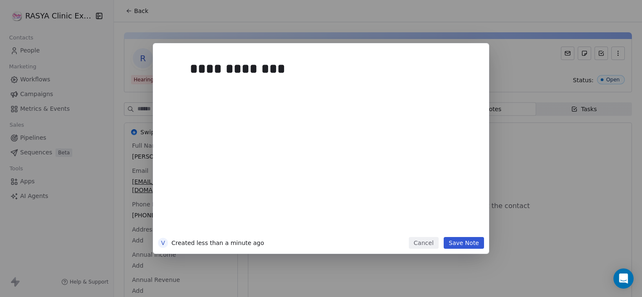
click at [465, 242] on button "Save Note" at bounding box center [463, 243] width 40 height 12
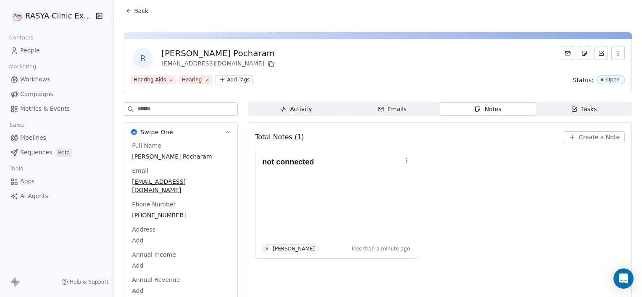
click at [136, 6] on button "Back" at bounding box center [137, 10] width 33 height 15
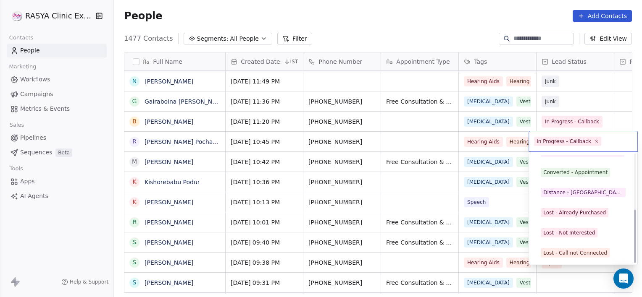
scroll to position [112, 0]
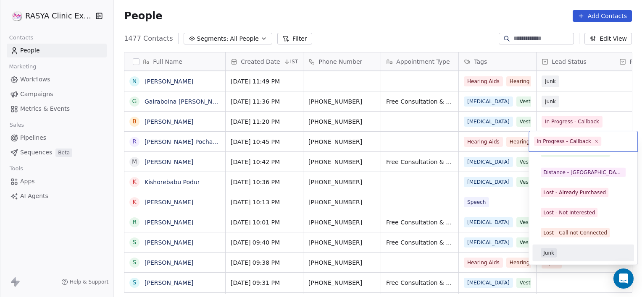
click at [568, 250] on div "Junk" at bounding box center [582, 253] width 85 height 9
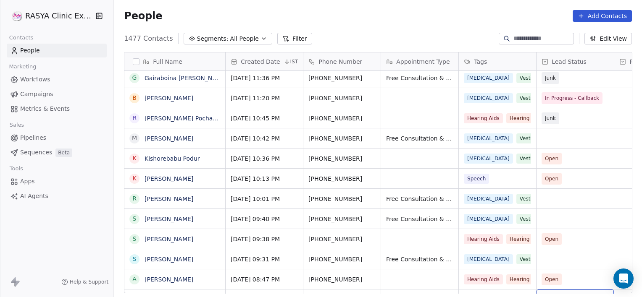
scroll to position [406, 0]
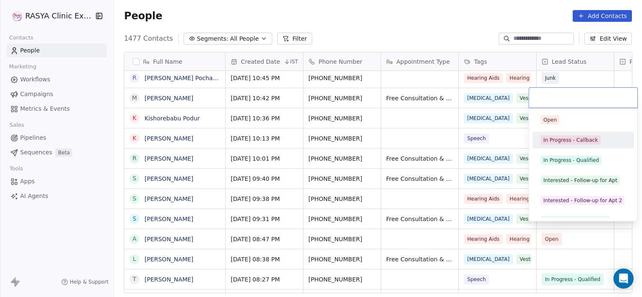
click at [568, 139] on div "In Progress - Callback" at bounding box center [570, 140] width 55 height 8
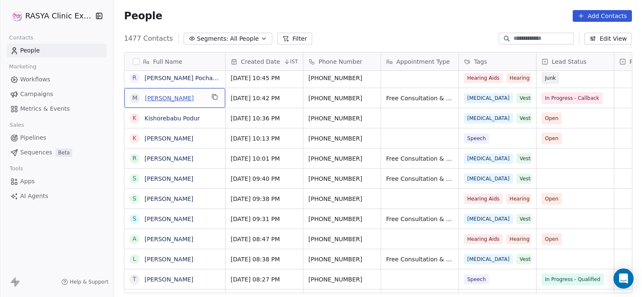
drag, startPoint x: 180, startPoint y: 98, endPoint x: 172, endPoint y: 98, distance: 8.0
click at [166, 96] on link "[PERSON_NAME]" at bounding box center [168, 98] width 49 height 7
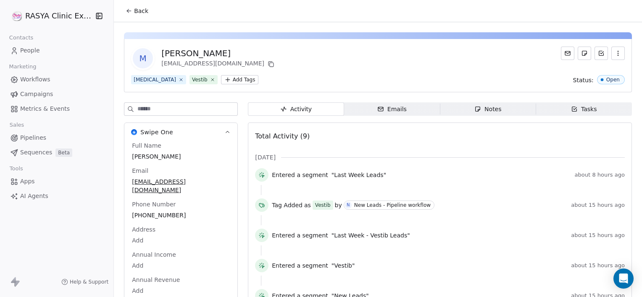
click at [451, 108] on span "Notes Notes" at bounding box center [488, 108] width 96 height 13
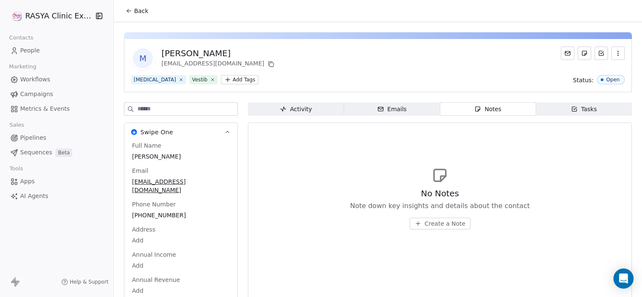
click at [438, 223] on span "Create a Note" at bounding box center [445, 224] width 41 height 8
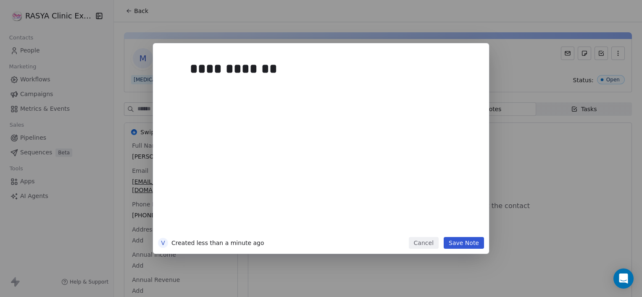
click at [461, 245] on button "Save Note" at bounding box center [463, 243] width 40 height 12
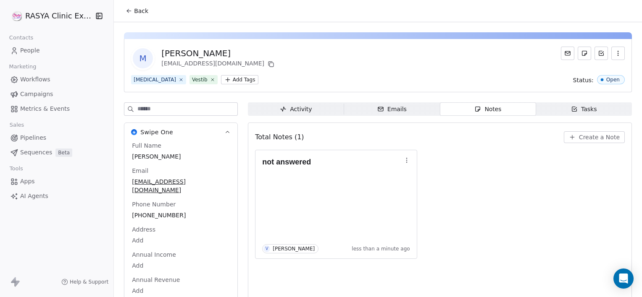
click at [138, 16] on button "Back" at bounding box center [137, 10] width 33 height 15
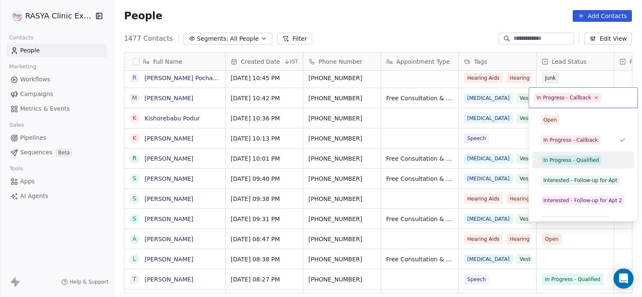
click at [569, 158] on div "In Progress - Qualified" at bounding box center [570, 161] width 55 height 8
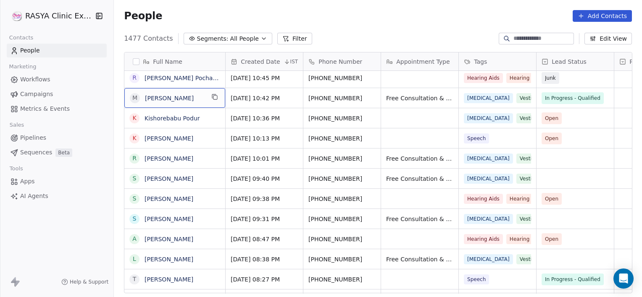
click at [156, 102] on div "M Madhu Patel" at bounding box center [167, 98] width 75 height 10
click at [154, 97] on link "[PERSON_NAME]" at bounding box center [168, 98] width 49 height 7
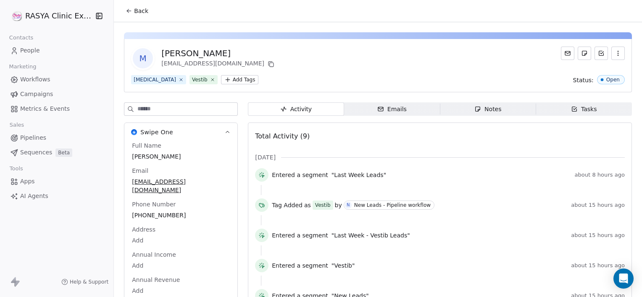
click at [585, 114] on span "Tasks Tasks" at bounding box center [584, 108] width 96 height 13
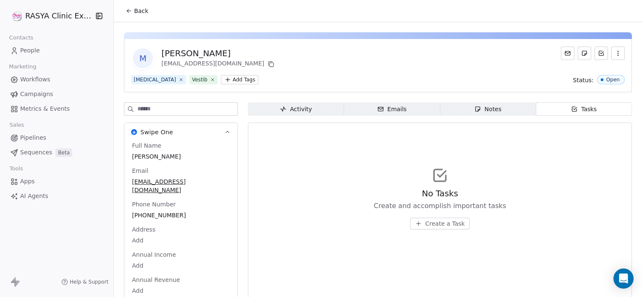
click at [447, 225] on span "Create a Task" at bounding box center [444, 224] width 39 height 8
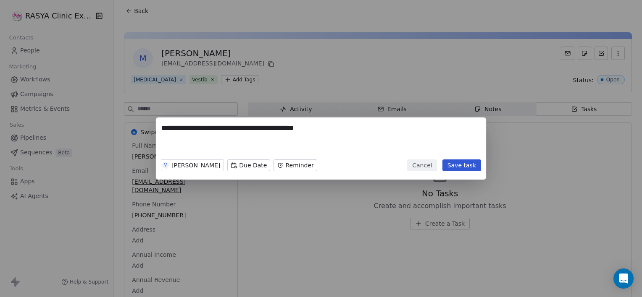
type textarea "**********"
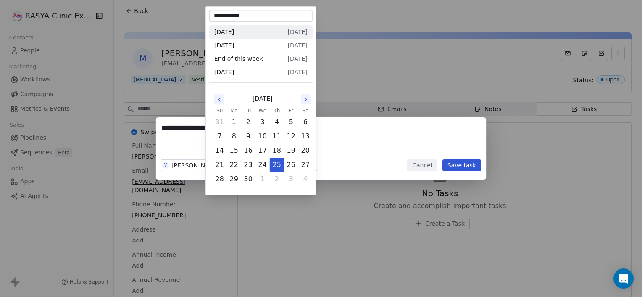
click at [233, 169] on body "**********" at bounding box center [321, 148] width 642 height 297
click at [280, 171] on button "25" at bounding box center [276, 164] width 13 height 13
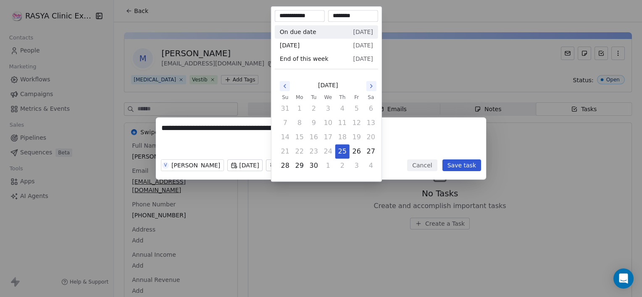
click at [293, 163] on body "**********" at bounding box center [321, 148] width 642 height 297
click at [342, 154] on button "25" at bounding box center [342, 151] width 13 height 13
click at [338, 17] on input "********" at bounding box center [353, 16] width 47 height 8
type input "********"
click at [398, 121] on div "**********" at bounding box center [321, 149] width 642 height 62
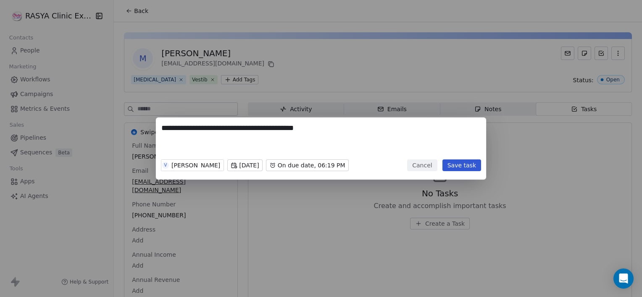
click at [454, 168] on button "Save task" at bounding box center [461, 166] width 39 height 12
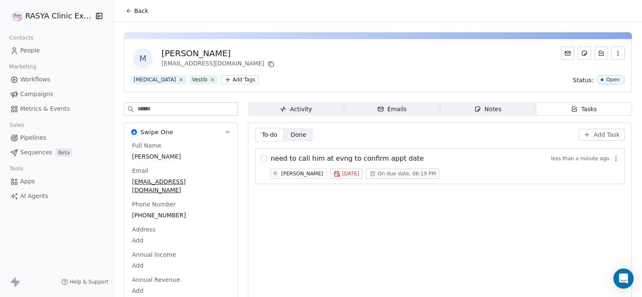
click at [141, 11] on span "Back" at bounding box center [141, 11] width 14 height 8
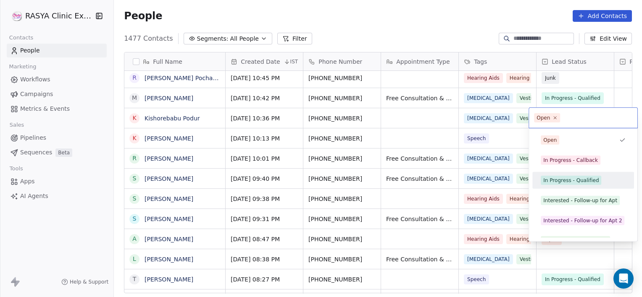
click at [566, 178] on div "In Progress - Qualified" at bounding box center [570, 181] width 55 height 8
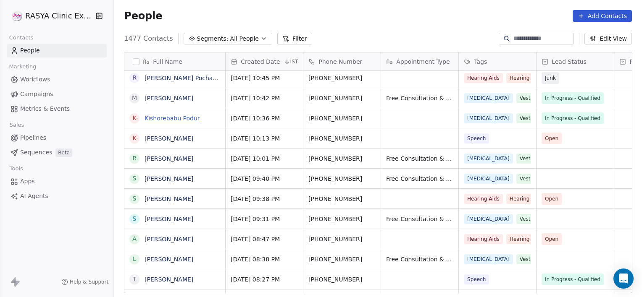
click at [188, 115] on link "Kishorebabu Podur" at bounding box center [171, 118] width 55 height 7
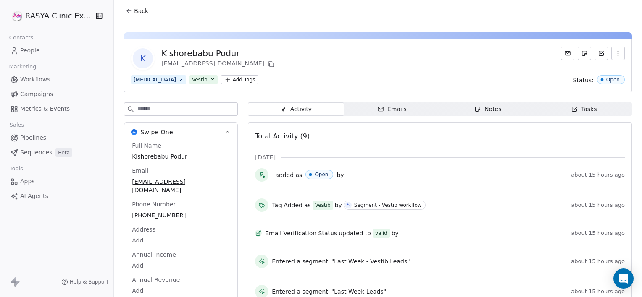
click at [552, 108] on span "Tasks Tasks" at bounding box center [584, 108] width 96 height 13
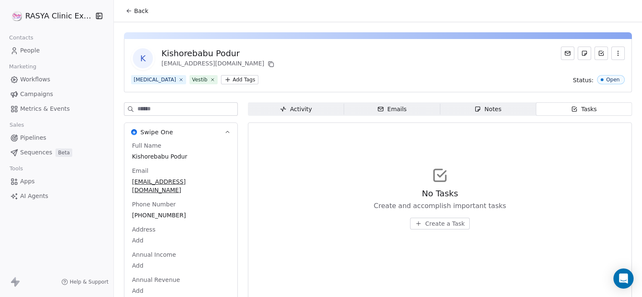
click at [448, 225] on span "Create a Task" at bounding box center [444, 224] width 39 height 8
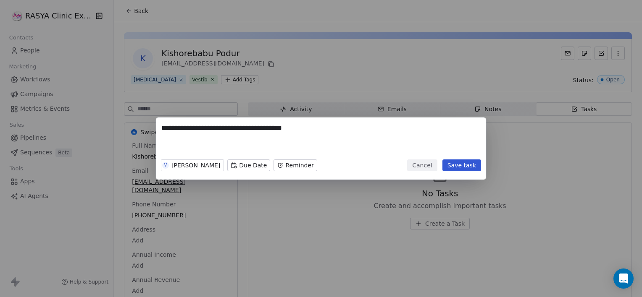
type textarea "**********"
click at [224, 166] on body "**********" at bounding box center [321, 148] width 642 height 297
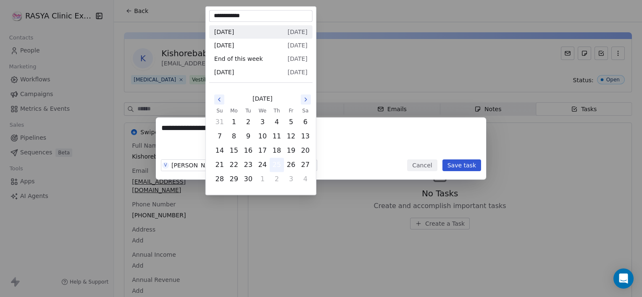
click at [273, 164] on button "25" at bounding box center [276, 164] width 13 height 13
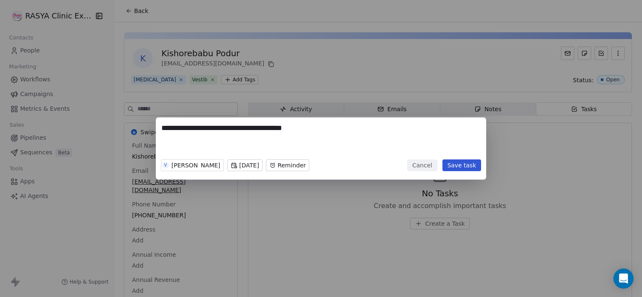
click at [283, 165] on body "**********" at bounding box center [321, 148] width 642 height 297
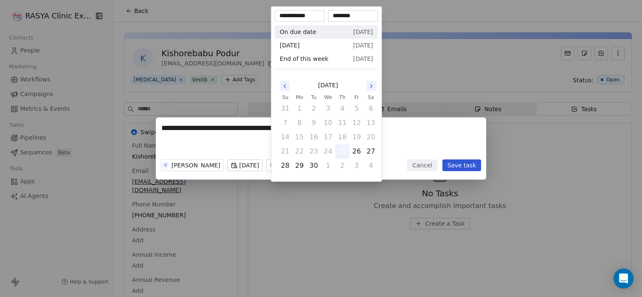
click at [343, 149] on button "25" at bounding box center [342, 151] width 13 height 13
click at [338, 16] on input "********" at bounding box center [353, 16] width 47 height 8
type input "********"
click at [421, 141] on div "**********" at bounding box center [321, 149] width 642 height 62
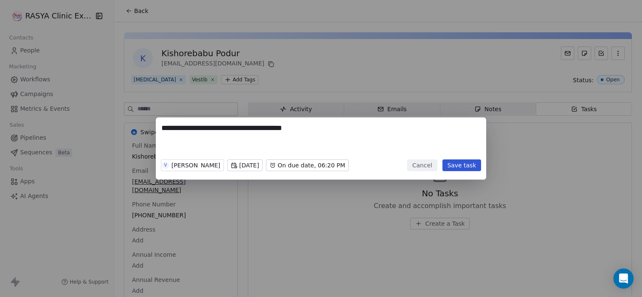
click at [469, 167] on button "Save task" at bounding box center [461, 166] width 39 height 12
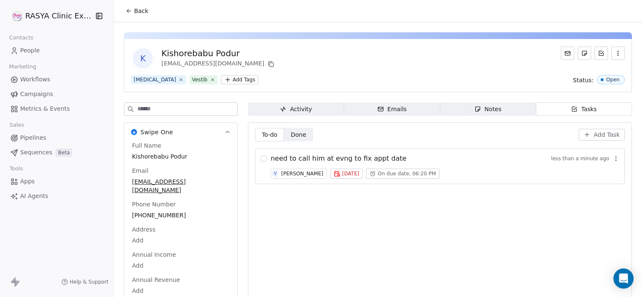
click at [138, 8] on span "Back" at bounding box center [141, 11] width 14 height 8
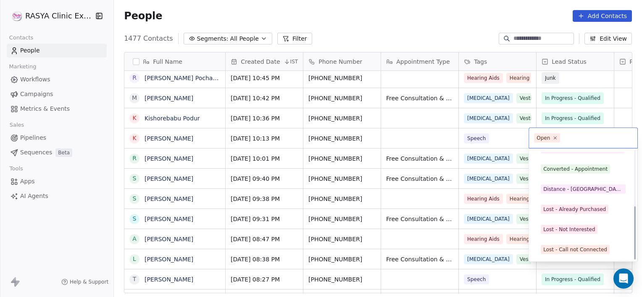
scroll to position [112, 0]
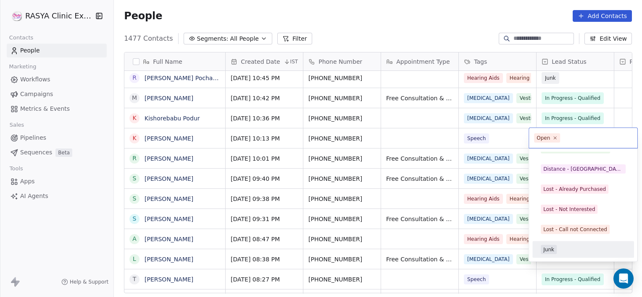
click at [564, 247] on div "Junk" at bounding box center [582, 249] width 85 height 9
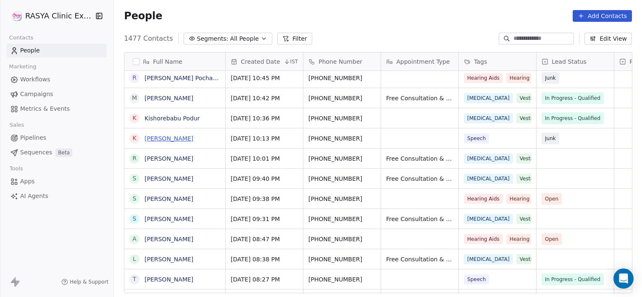
click at [157, 141] on link "[PERSON_NAME]" at bounding box center [168, 138] width 49 height 7
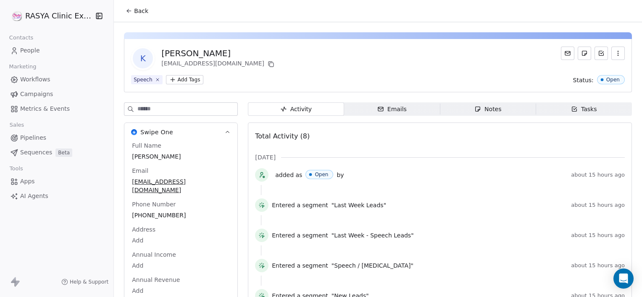
click at [504, 116] on div "Activity Activity Emails Emails Notes Notes Tasks Tasks Total Activity (8) Sept…" at bounding box center [440, 250] width 384 height 296
click at [494, 110] on div "Notes" at bounding box center [487, 109] width 27 height 9
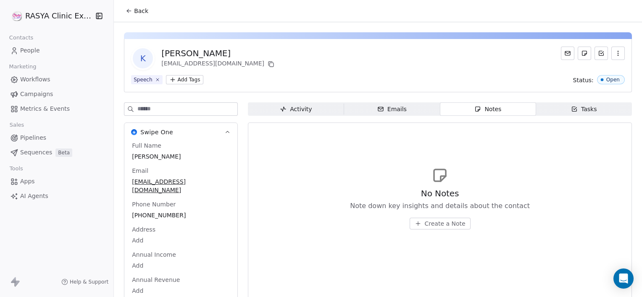
click at [443, 224] on span "Create a Note" at bounding box center [445, 224] width 41 height 8
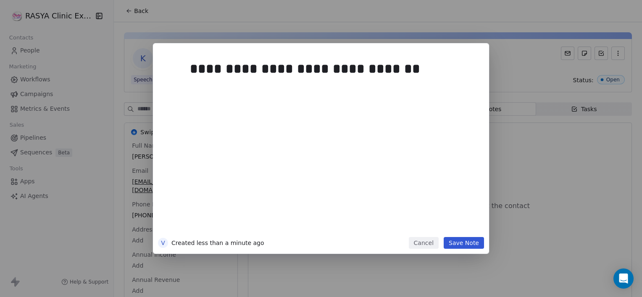
click at [466, 237] on button "Save Note" at bounding box center [463, 243] width 40 height 12
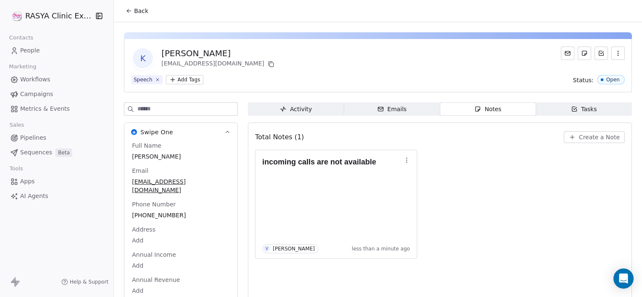
click at [142, 12] on span "Back" at bounding box center [141, 11] width 14 height 8
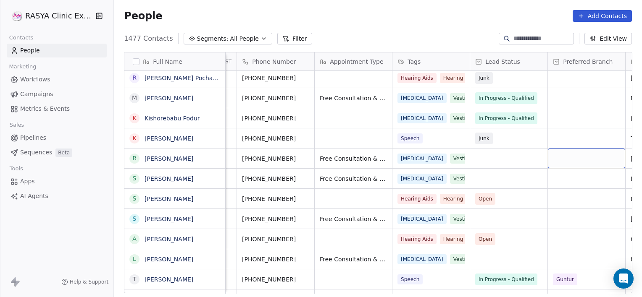
scroll to position [0, 144]
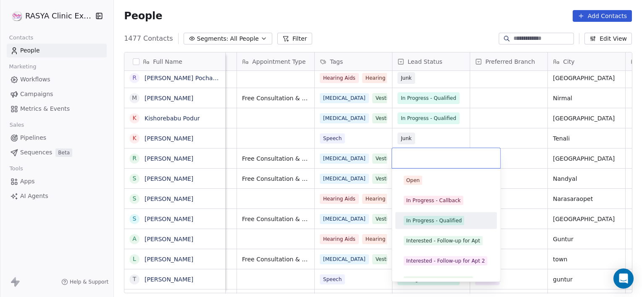
click at [435, 222] on div "In Progress - Qualified" at bounding box center [433, 221] width 55 height 8
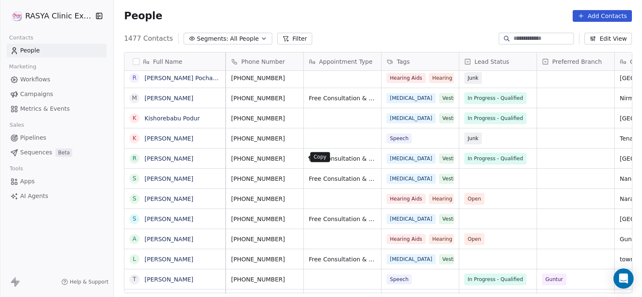
scroll to position [0, 0]
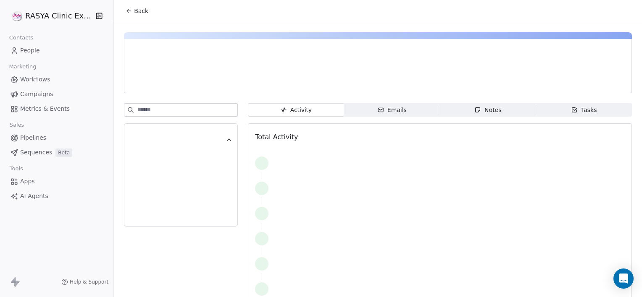
click at [482, 111] on div "Notes" at bounding box center [487, 110] width 27 height 9
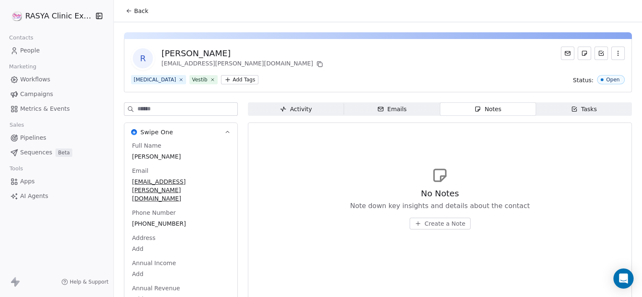
click at [441, 218] on button "Create a Note" at bounding box center [439, 224] width 61 height 12
click at [574, 215] on div "V Created less than a minute ago Cancel Save Note" at bounding box center [321, 148] width 642 height 297
click at [573, 110] on div "Tasks" at bounding box center [584, 109] width 26 height 9
click at [446, 225] on span "Create a Task" at bounding box center [444, 224] width 39 height 8
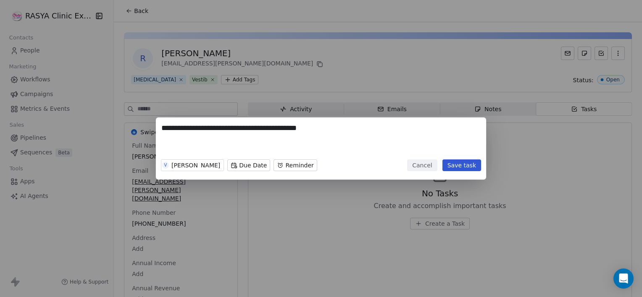
type textarea "**********"
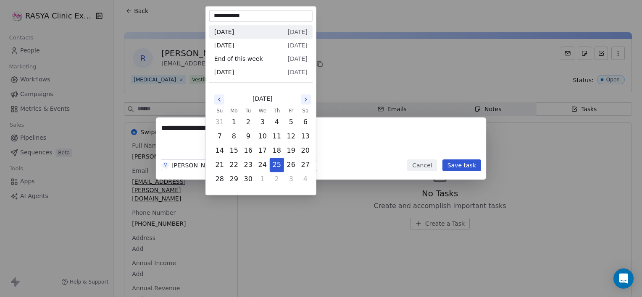
click at [213, 160] on body "**********" at bounding box center [321, 148] width 642 height 297
click at [290, 168] on button "26" at bounding box center [290, 164] width 13 height 13
type input "**********"
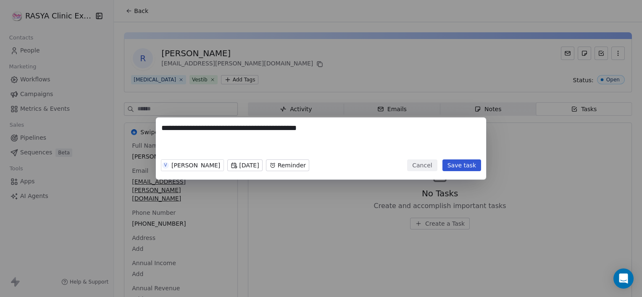
click at [281, 163] on body "**********" at bounding box center [321, 148] width 642 height 297
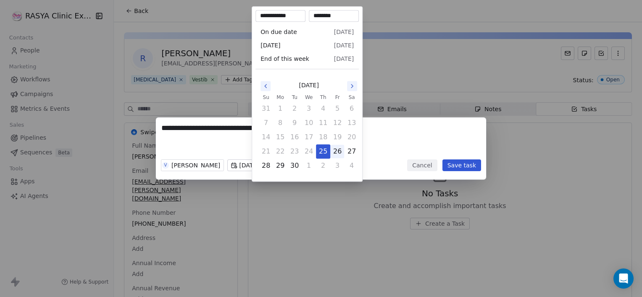
click at [335, 151] on button "26" at bounding box center [336, 151] width 13 height 13
type input "**********"
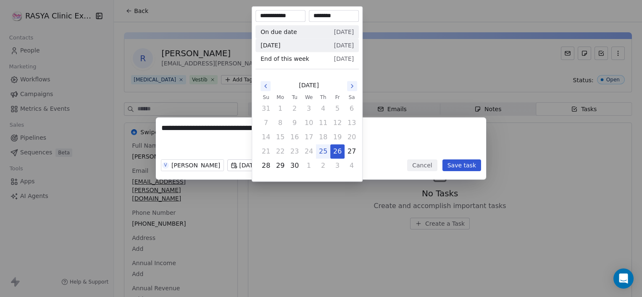
click at [320, 18] on input "********" at bounding box center [333, 16] width 47 height 8
click at [332, 18] on input "********" at bounding box center [333, 16] width 47 height 8
type input "********"
click at [460, 170] on div "**********" at bounding box center [321, 149] width 642 height 62
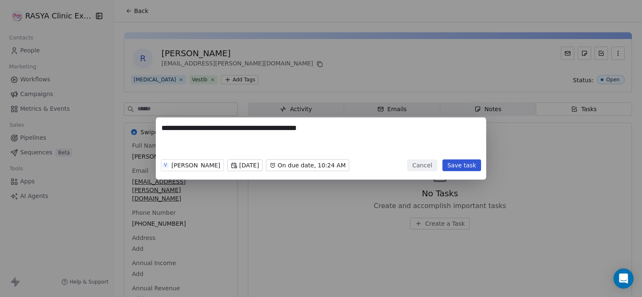
click at [460, 170] on button "Save task" at bounding box center [461, 166] width 39 height 12
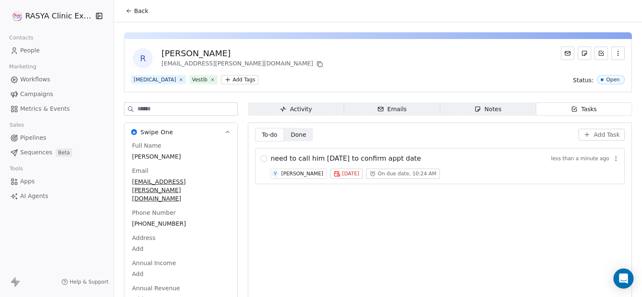
click at [127, 9] on icon at bounding box center [129, 11] width 7 height 7
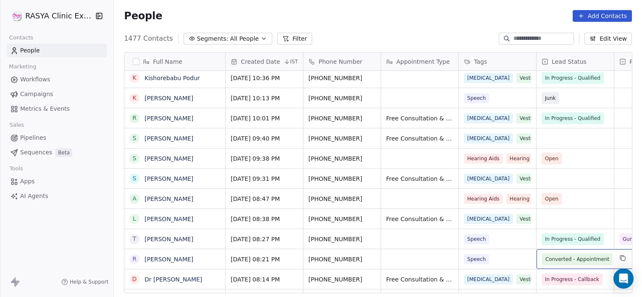
scroll to position [467, 0]
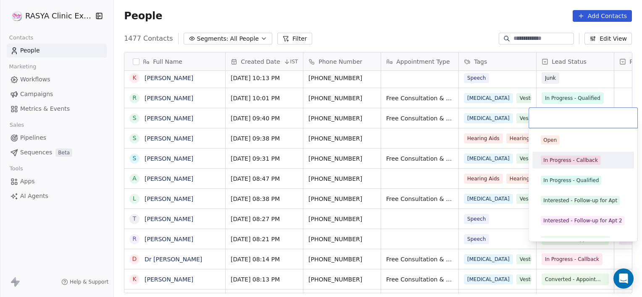
click at [581, 163] on div "In Progress - Callback" at bounding box center [570, 161] width 55 height 8
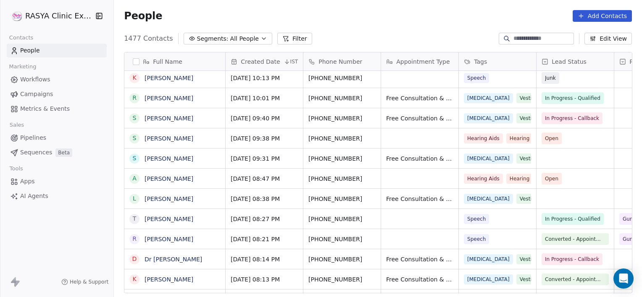
click at [189, 118] on link "[PERSON_NAME]" at bounding box center [168, 118] width 49 height 7
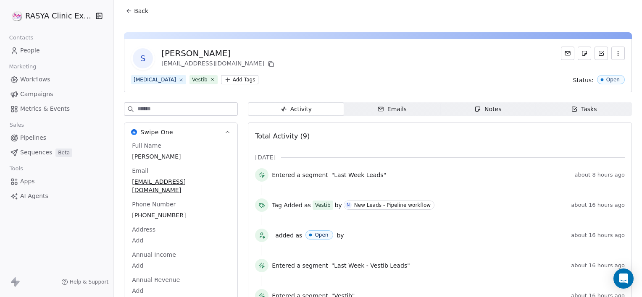
click at [512, 108] on span "Notes Notes" at bounding box center [488, 108] width 96 height 13
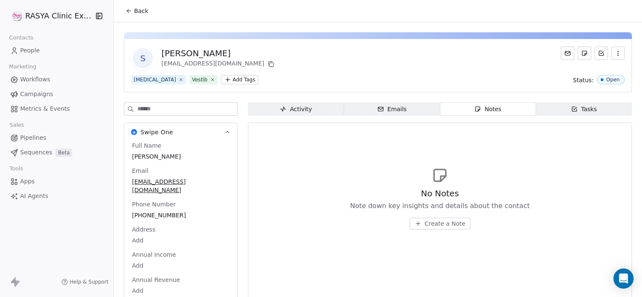
click at [447, 220] on span "Create a Note" at bounding box center [445, 224] width 41 height 8
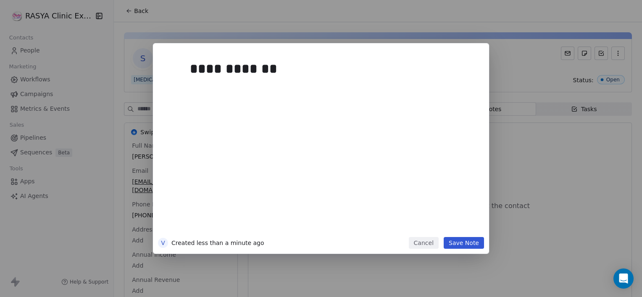
click at [464, 245] on button "Save Note" at bounding box center [463, 243] width 40 height 12
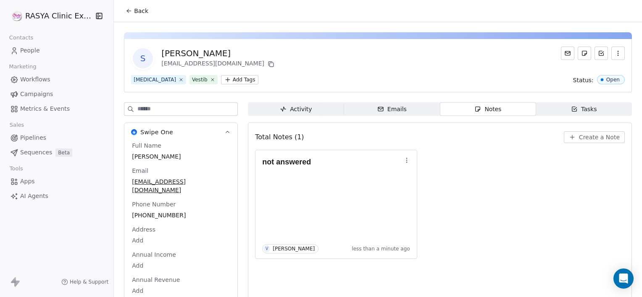
click at [142, 16] on button "Back" at bounding box center [137, 10] width 33 height 15
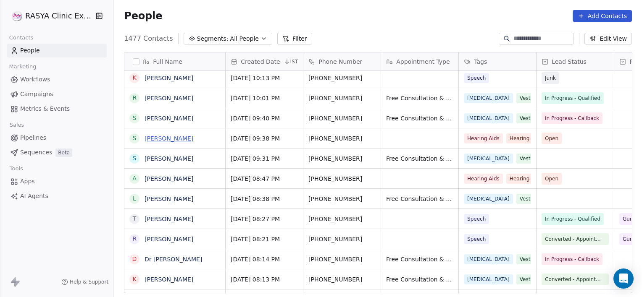
click at [160, 135] on link "[PERSON_NAME]" at bounding box center [168, 138] width 49 height 7
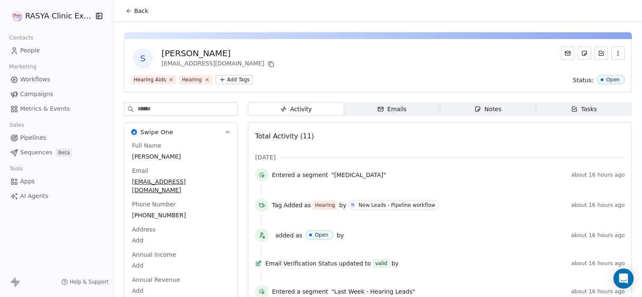
click at [146, 14] on span "Back" at bounding box center [141, 11] width 14 height 8
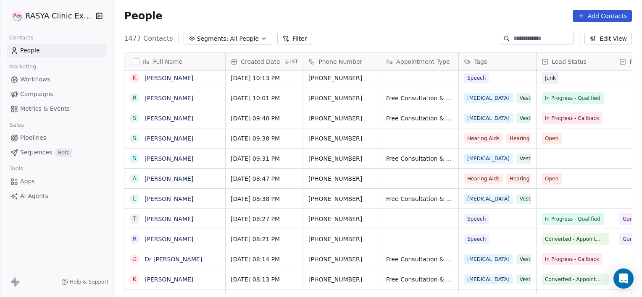
scroll to position [255, 522]
click at [373, 117] on button "grid" at bounding box center [372, 117] width 10 height 10
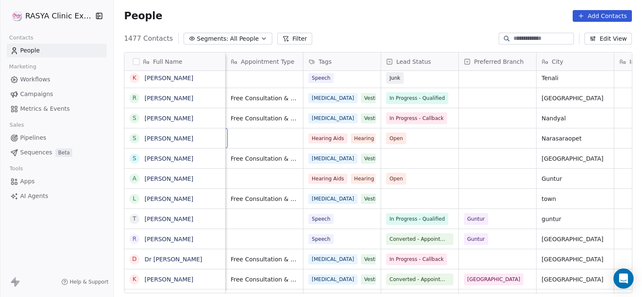
scroll to position [0, 77]
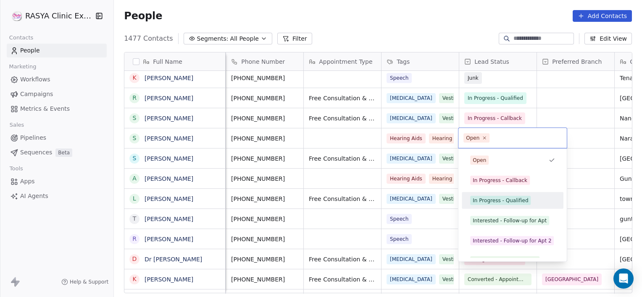
click at [499, 197] on div "In Progress - Qualified" at bounding box center [499, 201] width 55 height 8
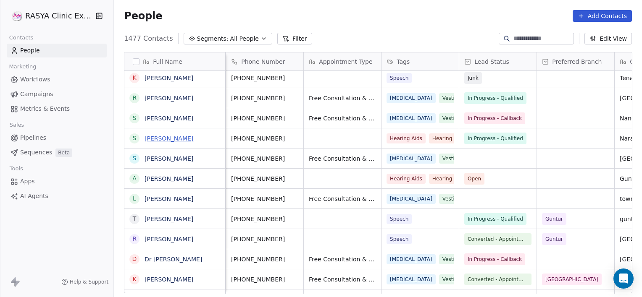
click at [163, 137] on link "[PERSON_NAME]" at bounding box center [168, 138] width 49 height 7
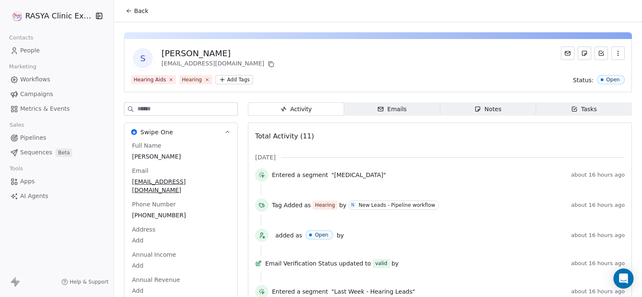
click at [469, 115] on span "Notes Notes" at bounding box center [488, 108] width 96 height 13
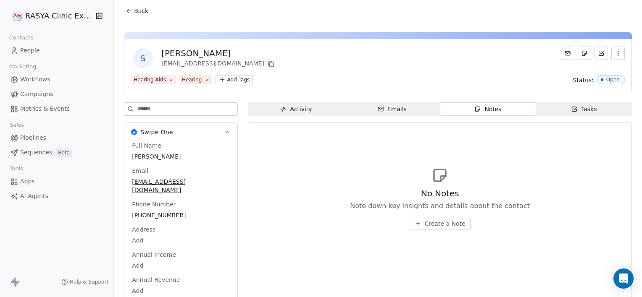
click at [427, 224] on span "Create a Note" at bounding box center [445, 224] width 41 height 8
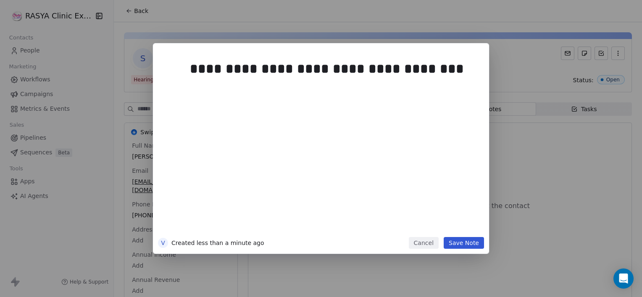
click at [459, 244] on button "Save Note" at bounding box center [463, 243] width 40 height 12
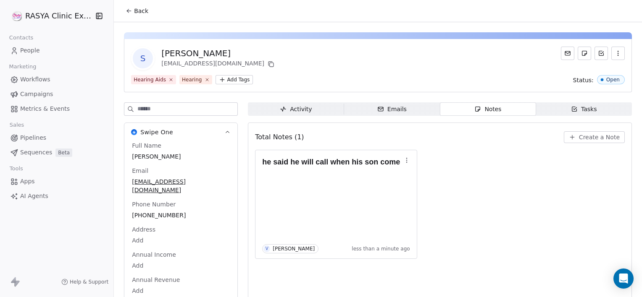
click at [130, 4] on button "Back" at bounding box center [137, 10] width 33 height 15
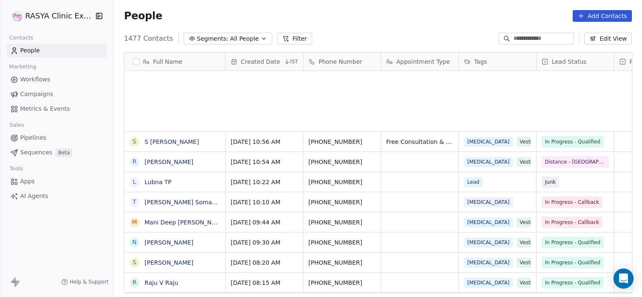
scroll to position [255, 522]
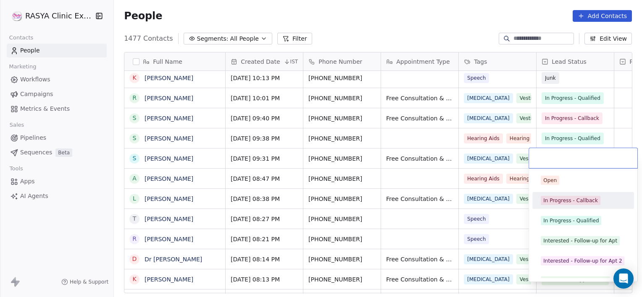
click at [569, 200] on div "In Progress - Callback" at bounding box center [570, 201] width 55 height 8
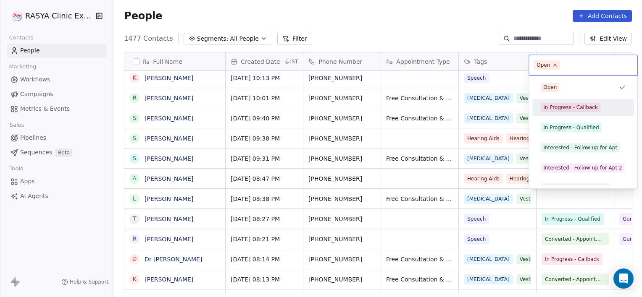
click at [575, 112] on div "In Progress - Callback" at bounding box center [582, 107] width 95 height 13
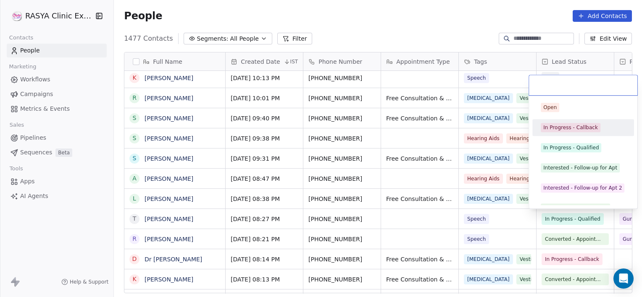
click at [578, 133] on div "In Progress - Callback" at bounding box center [582, 127] width 95 height 13
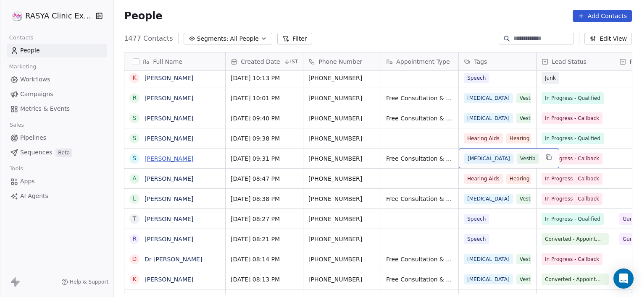
click at [161, 160] on link "[PERSON_NAME]" at bounding box center [168, 158] width 49 height 7
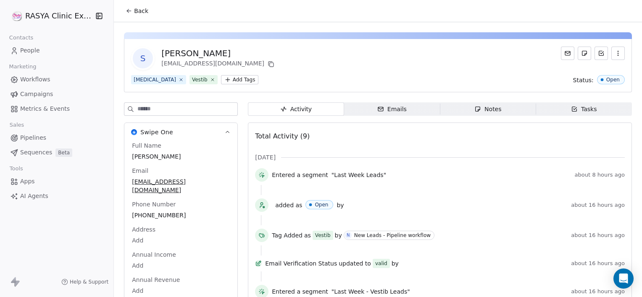
click at [464, 105] on span "Notes Notes" at bounding box center [488, 108] width 96 height 13
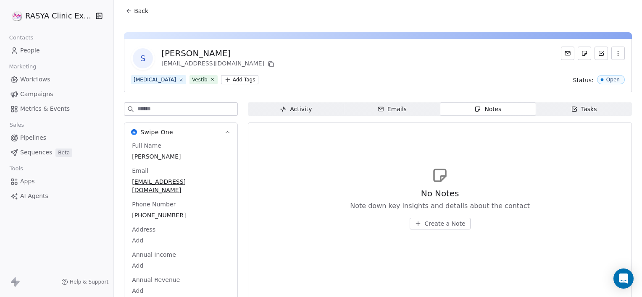
click at [446, 218] on button "Create a Note" at bounding box center [439, 224] width 61 height 12
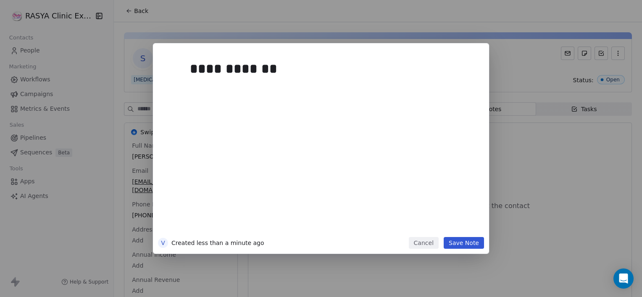
click at [453, 247] on button "Save Note" at bounding box center [463, 243] width 40 height 12
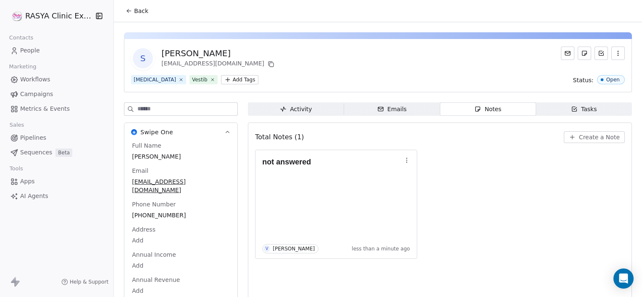
click at [137, 13] on span "Back" at bounding box center [141, 11] width 14 height 8
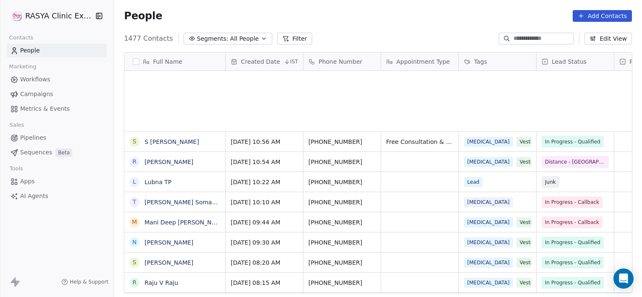
scroll to position [255, 522]
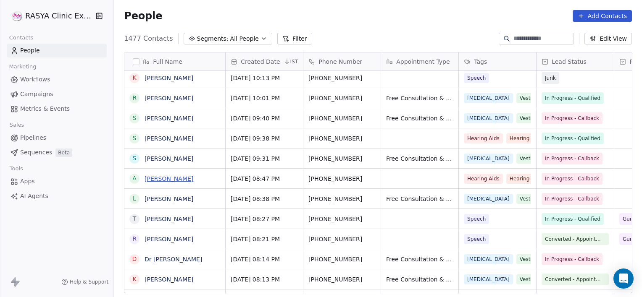
click at [157, 180] on link "[PERSON_NAME]" at bounding box center [168, 179] width 49 height 7
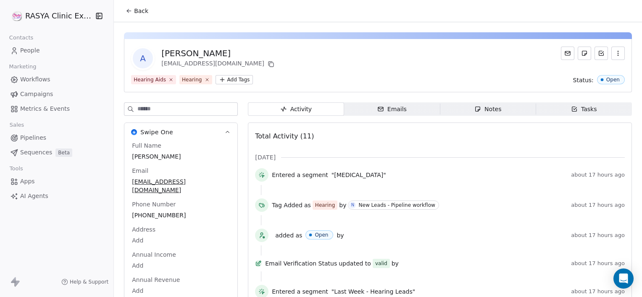
click at [454, 119] on div "Activity Activity Emails Emails Notes Notes Tasks Tasks Total Activity (11) Sep…" at bounding box center [440, 295] width 384 height 386
click at [458, 113] on span "Notes Notes" at bounding box center [488, 108] width 96 height 13
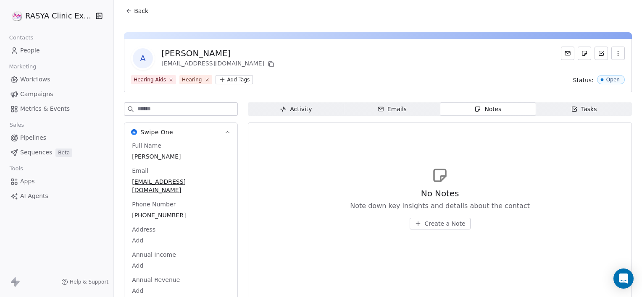
click at [419, 226] on button "Create a Note" at bounding box center [439, 224] width 61 height 12
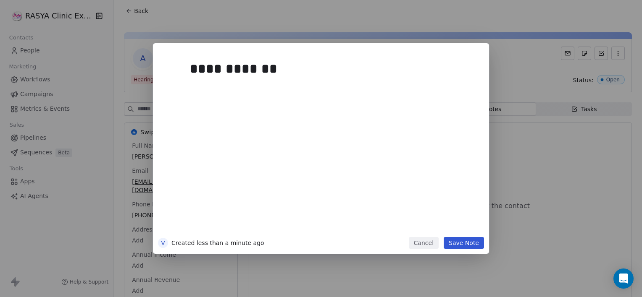
click at [471, 241] on button "Save Note" at bounding box center [463, 243] width 40 height 12
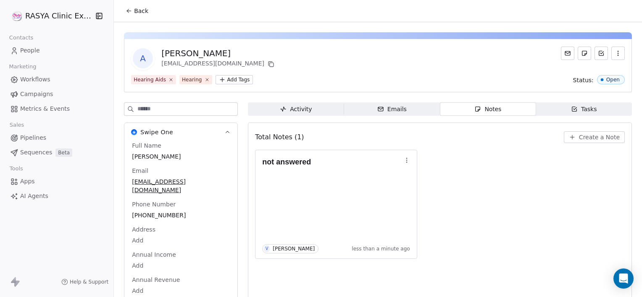
click at [131, 8] on icon at bounding box center [129, 11] width 7 height 7
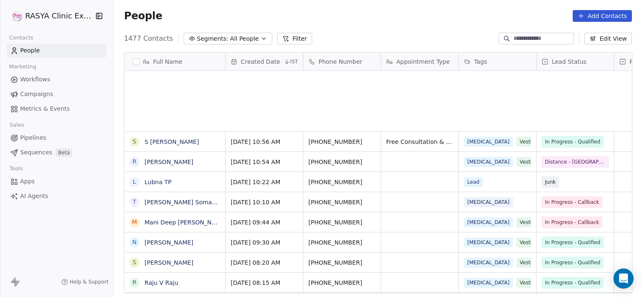
scroll to position [255, 522]
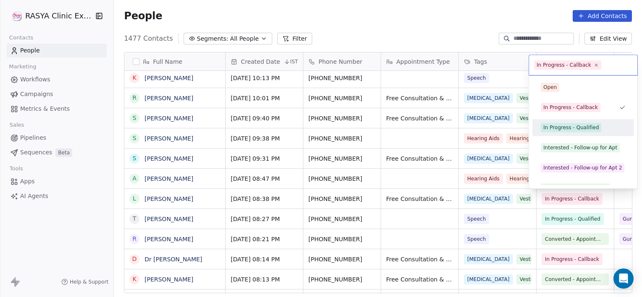
click at [574, 126] on div "In Progress - Qualified" at bounding box center [570, 128] width 55 height 8
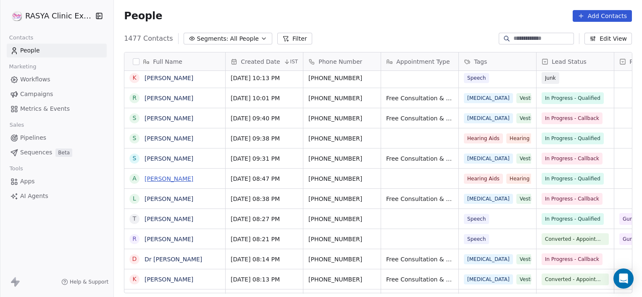
click at [160, 178] on link "[PERSON_NAME]" at bounding box center [168, 179] width 49 height 7
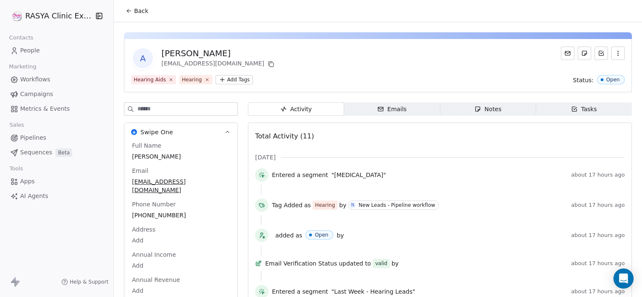
click at [465, 107] on span "Notes Notes" at bounding box center [488, 108] width 96 height 13
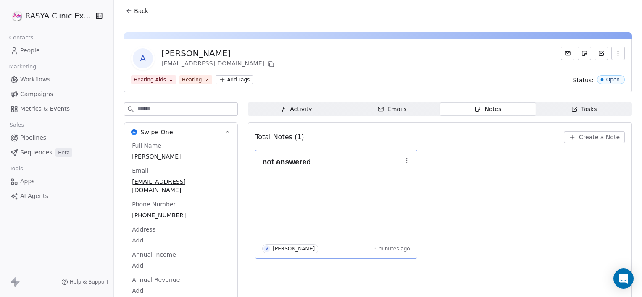
click at [407, 159] on icon "button" at bounding box center [406, 160] width 7 height 7
click at [433, 177] on button "Edit" at bounding box center [432, 177] width 57 height 13
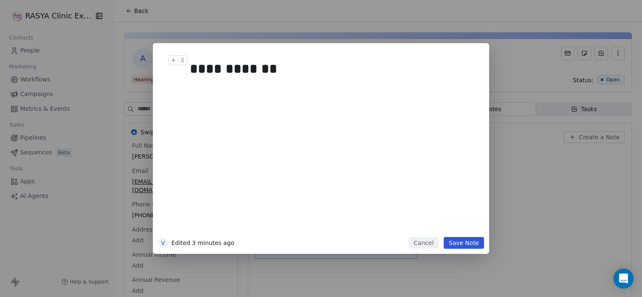
click at [289, 79] on div "**********" at bounding box center [330, 69] width 281 height 20
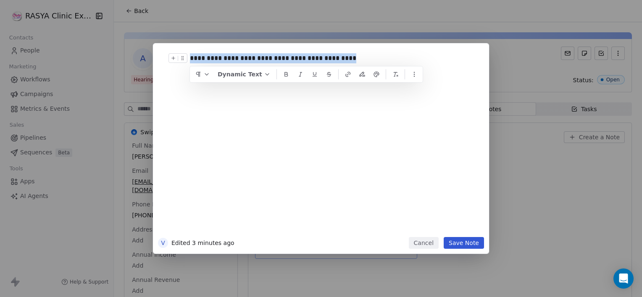
drag, startPoint x: 338, startPoint y: 57, endPoint x: 189, endPoint y: 52, distance: 149.1
click at [189, 52] on div "**********" at bounding box center [331, 142] width 292 height 189
copy div "**********"
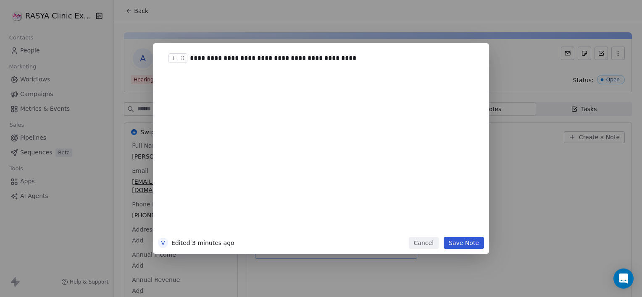
click at [461, 243] on button "Save Note" at bounding box center [463, 243] width 40 height 12
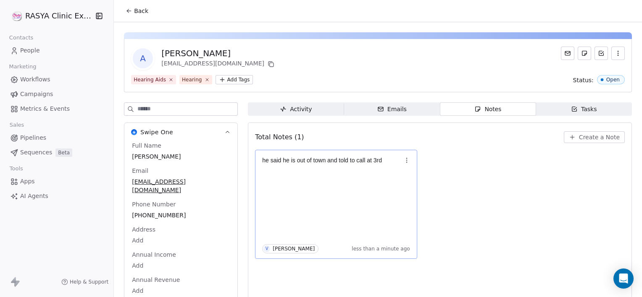
click at [573, 110] on div "Tasks" at bounding box center [584, 109] width 26 height 9
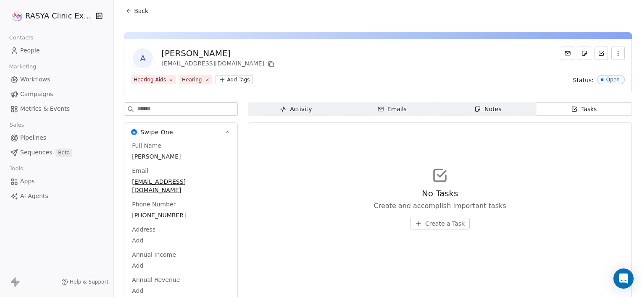
click at [451, 225] on span "Create a Task" at bounding box center [444, 224] width 39 height 8
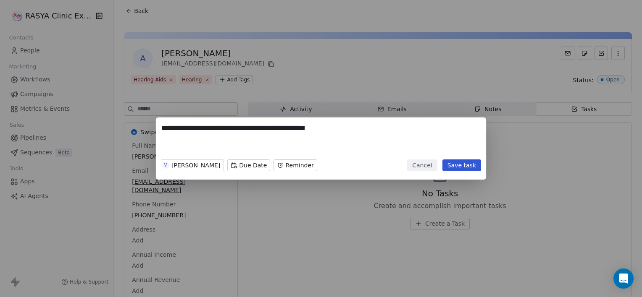
type textarea "**********"
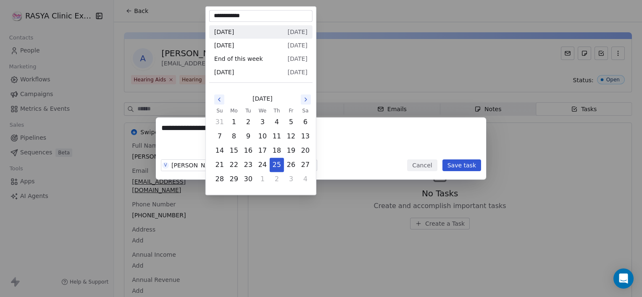
click at [242, 166] on body "**********" at bounding box center [321, 148] width 642 height 297
click at [289, 180] on button "3" at bounding box center [290, 179] width 13 height 13
type input "**********"
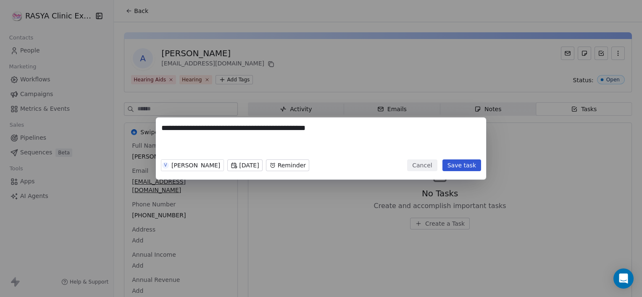
click at [296, 165] on body "**********" at bounding box center [321, 148] width 642 height 297
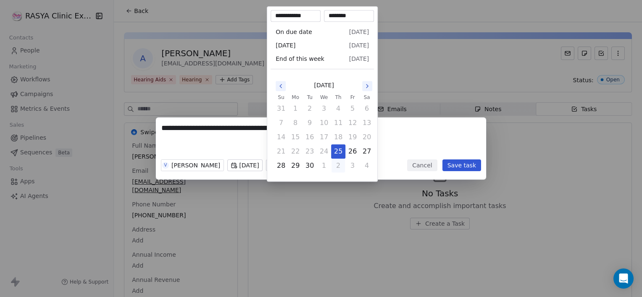
click at [338, 165] on button "2" at bounding box center [337, 165] width 13 height 13
type input "**********"
click at [467, 168] on div "**********" at bounding box center [321, 149] width 642 height 62
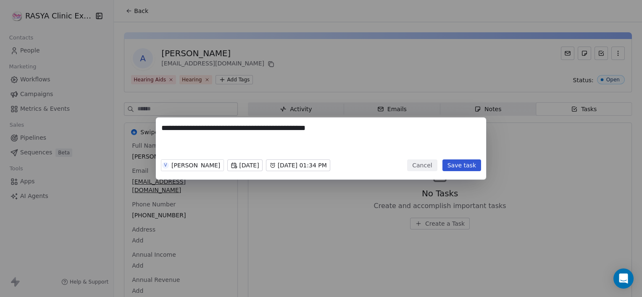
click at [462, 167] on button "Save task" at bounding box center [461, 166] width 39 height 12
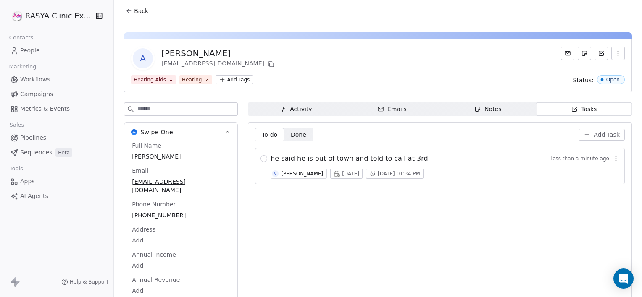
click at [133, 15] on button "Back" at bounding box center [137, 10] width 33 height 15
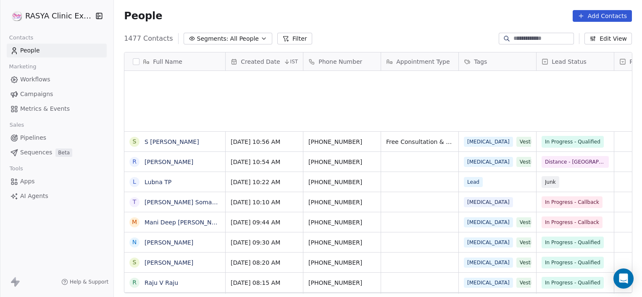
scroll to position [255, 522]
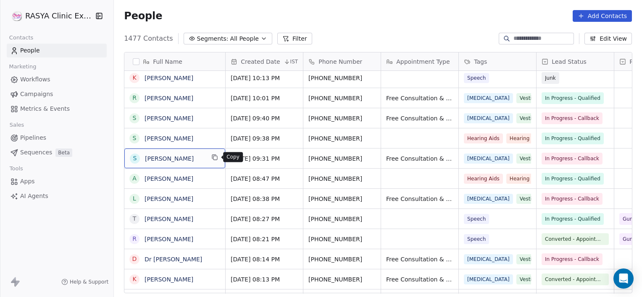
click at [218, 157] on button "grid" at bounding box center [215, 157] width 10 height 10
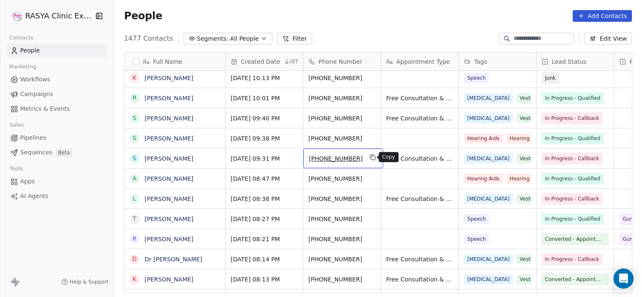
drag, startPoint x: 367, startPoint y: 161, endPoint x: 372, endPoint y: 157, distance: 7.2
click at [372, 157] on icon "grid" at bounding box center [372, 157] width 7 height 7
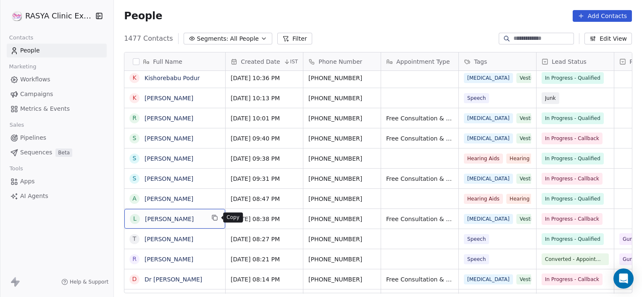
click at [217, 220] on icon "grid" at bounding box center [214, 218] width 7 height 7
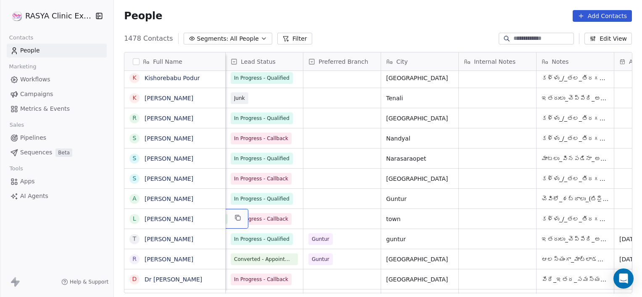
scroll to position [0, 233]
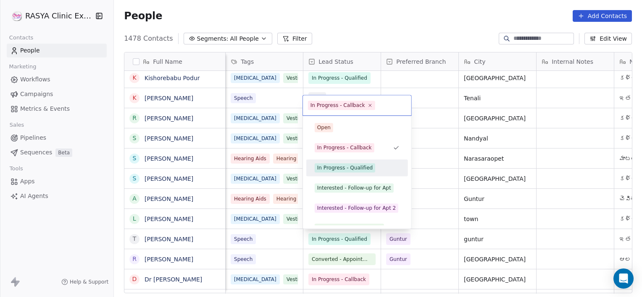
click at [346, 171] on span "In Progress - Qualified" at bounding box center [345, 167] width 60 height 9
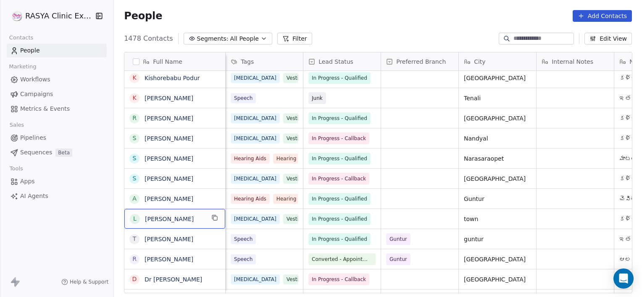
drag, startPoint x: 203, startPoint y: 221, endPoint x: 215, endPoint y: 218, distance: 11.7
click at [215, 218] on icon "grid" at bounding box center [214, 218] width 7 height 7
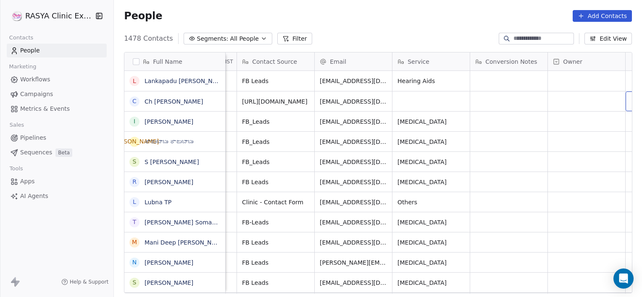
scroll to position [0, 786]
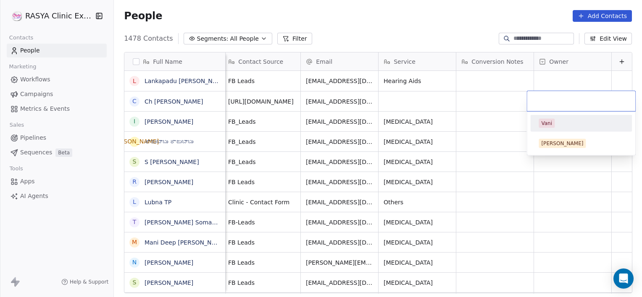
click at [537, 126] on div "Vani" at bounding box center [580, 123] width 95 height 13
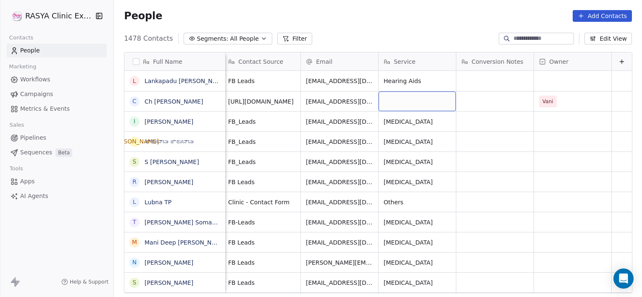
scroll to position [0, 0]
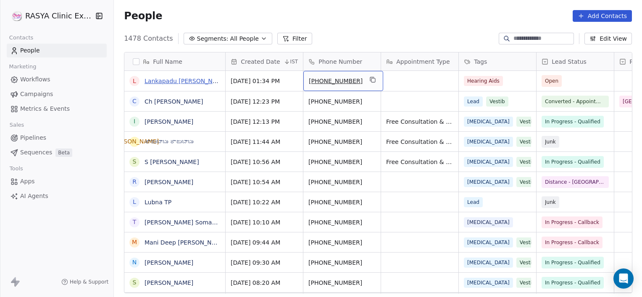
click at [170, 82] on link "Lankapadu Sreenu" at bounding box center [185, 81] width 83 height 7
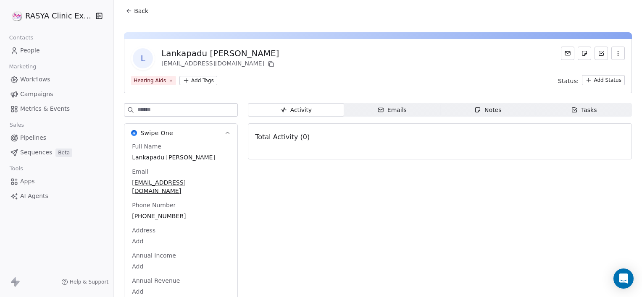
click at [455, 109] on span "Notes Notes" at bounding box center [488, 109] width 96 height 13
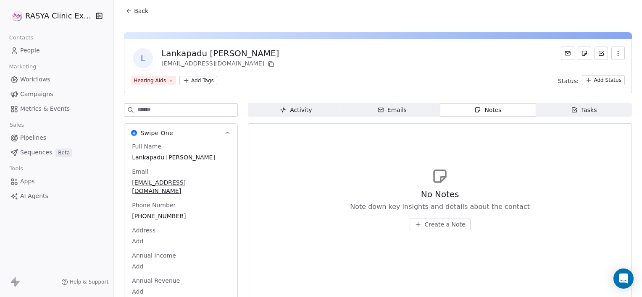
click at [435, 226] on span "Create a Note" at bounding box center [445, 224] width 41 height 8
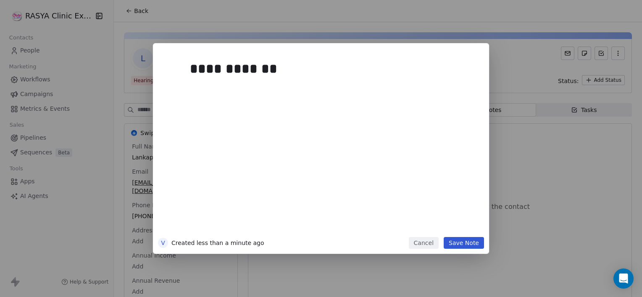
click at [473, 246] on button "Save Note" at bounding box center [463, 243] width 40 height 12
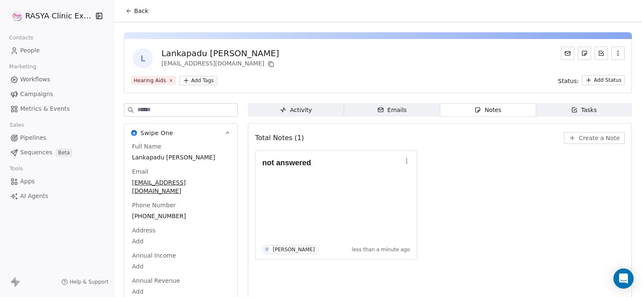
click at [146, 8] on span "Back" at bounding box center [141, 11] width 14 height 8
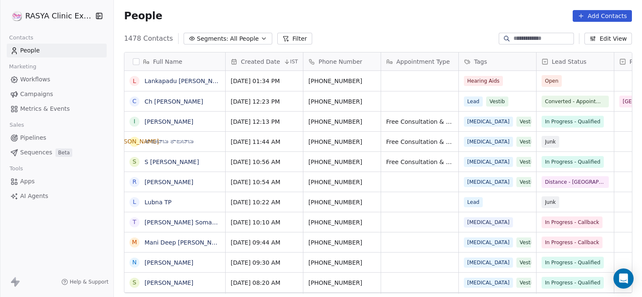
scroll to position [255, 522]
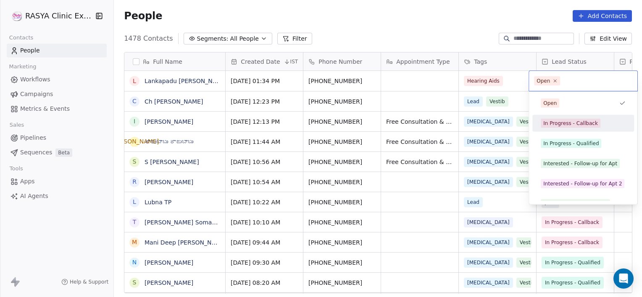
click at [574, 122] on div "In Progress - Callback" at bounding box center [570, 124] width 55 height 8
